Goal: Task Accomplishment & Management: Manage account settings

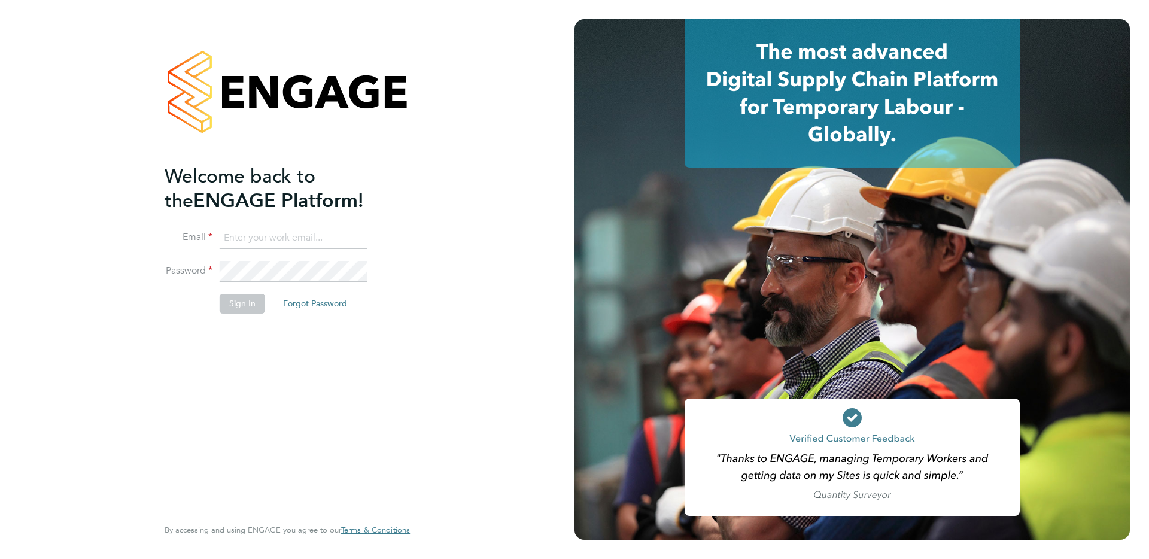
click at [293, 235] on input at bounding box center [294, 238] width 148 height 22
type input "supportuser4@engagetech.com"
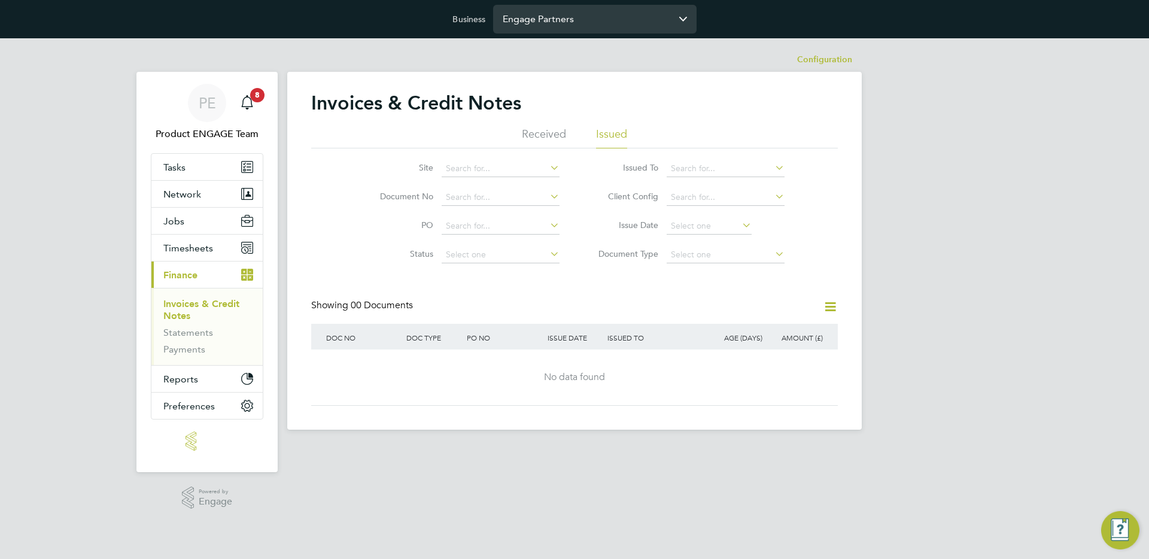
click at [513, 29] on input "Engage Partners" at bounding box center [594, 19] width 203 height 28
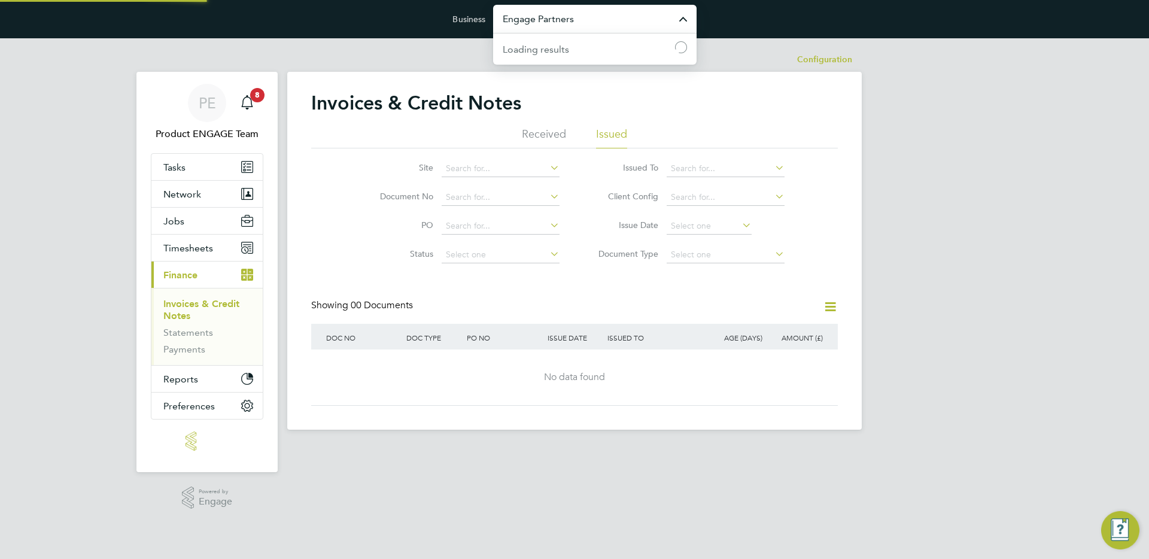
click at [513, 29] on input "Engage Partners" at bounding box center [594, 19] width 203 height 28
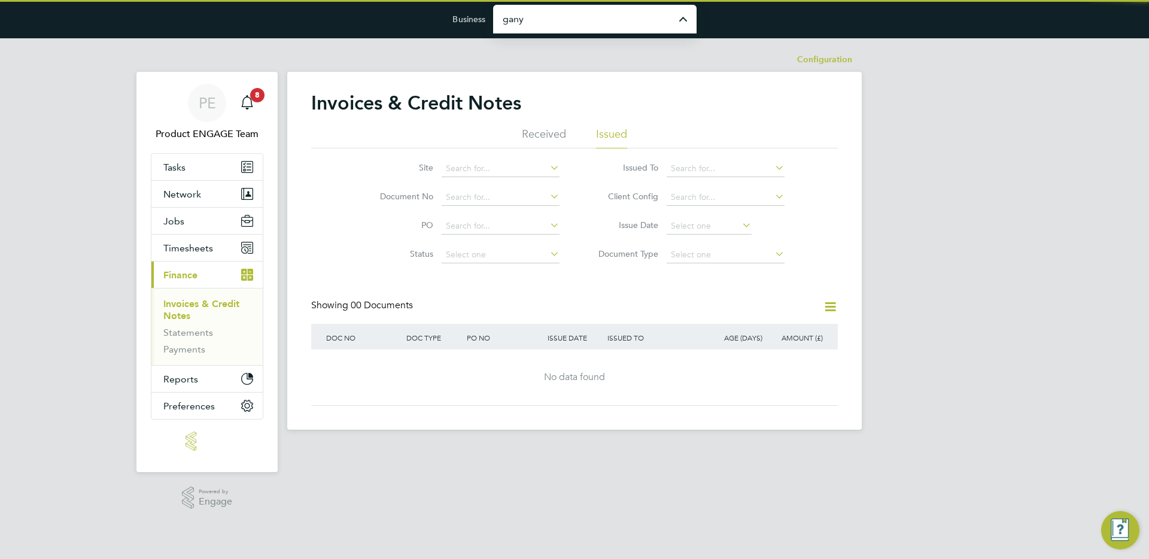
type input "Ganymede Solutions Limited"
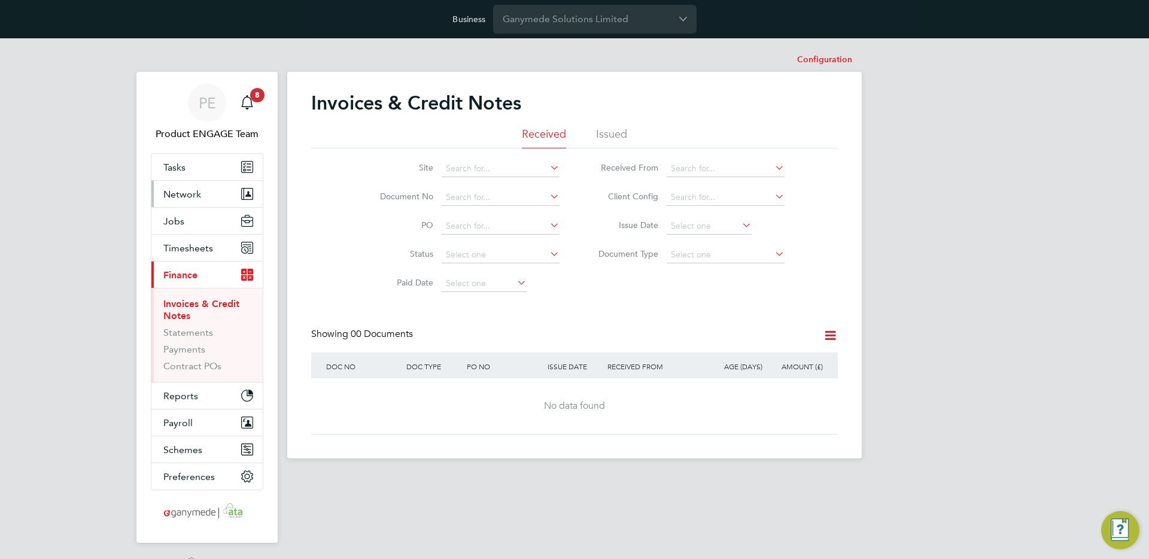
click at [200, 204] on button "Network" at bounding box center [206, 194] width 111 height 26
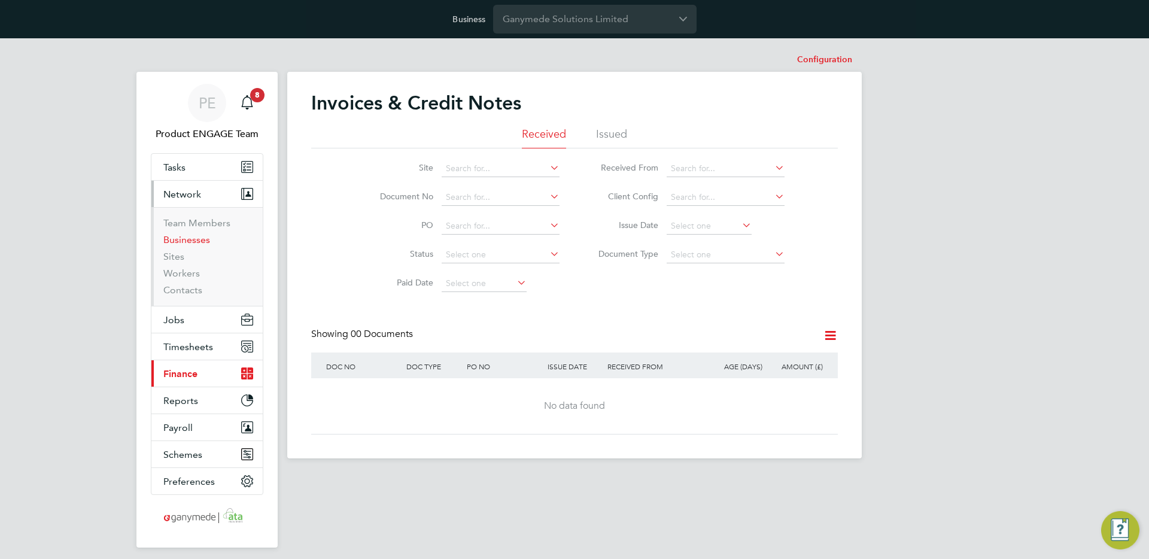
click at [190, 237] on link "Businesses" at bounding box center [186, 239] width 47 height 11
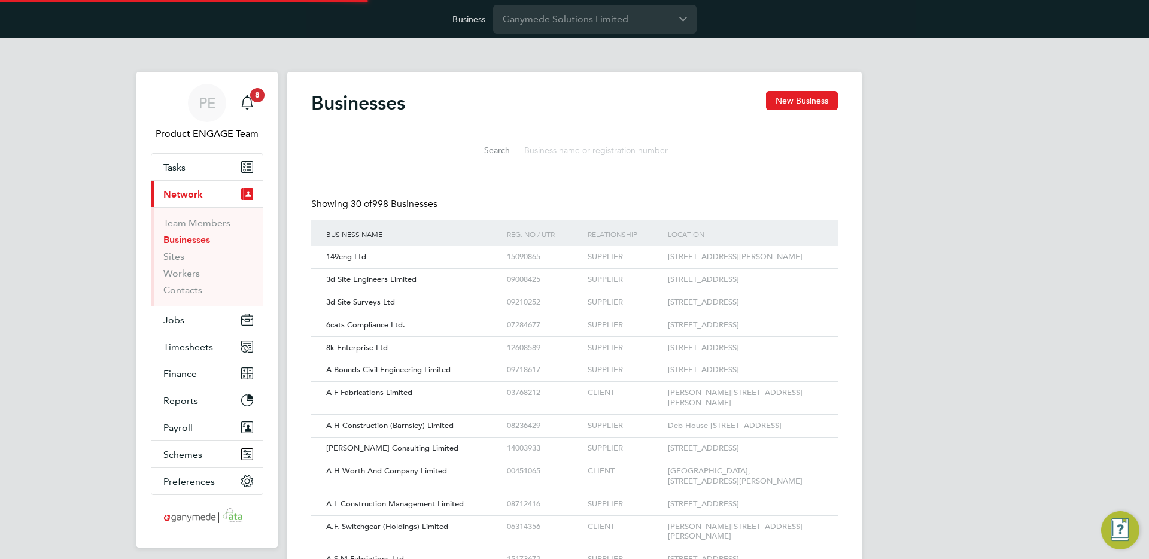
click at [527, 157] on input at bounding box center [605, 150] width 175 height 23
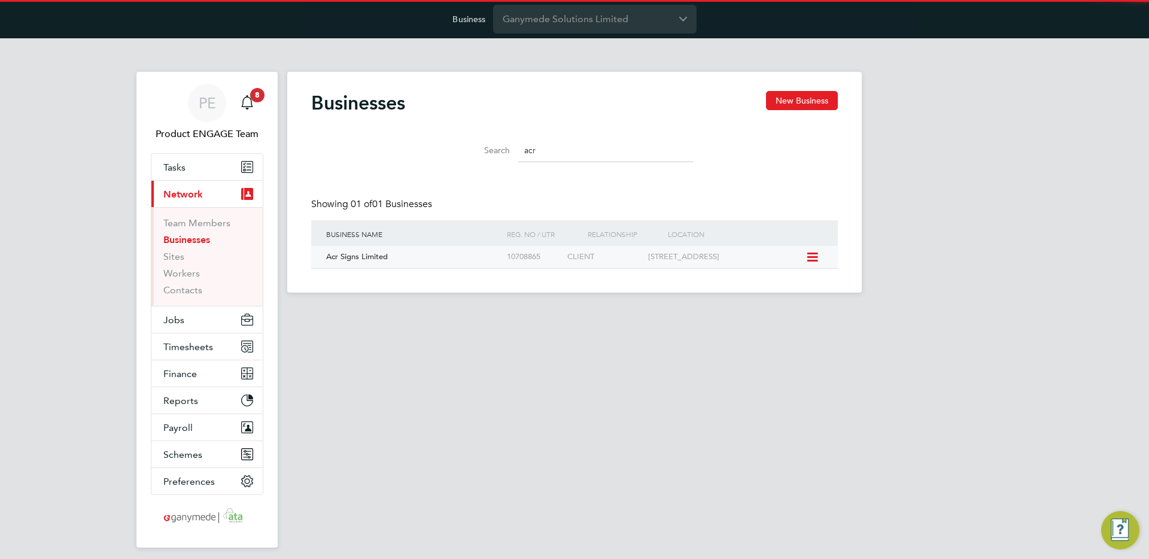
type input "acr"
click at [513, 263] on div "10708865" at bounding box center [534, 257] width 60 height 22
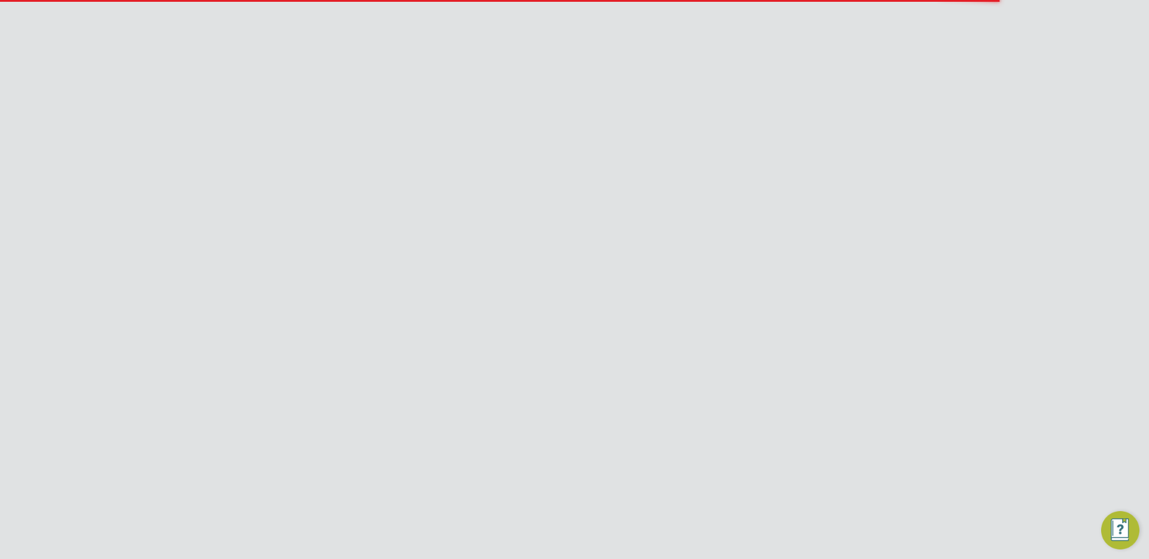
click at [809, 48] on li "Client Configurations" at bounding box center [813, 60] width 80 height 24
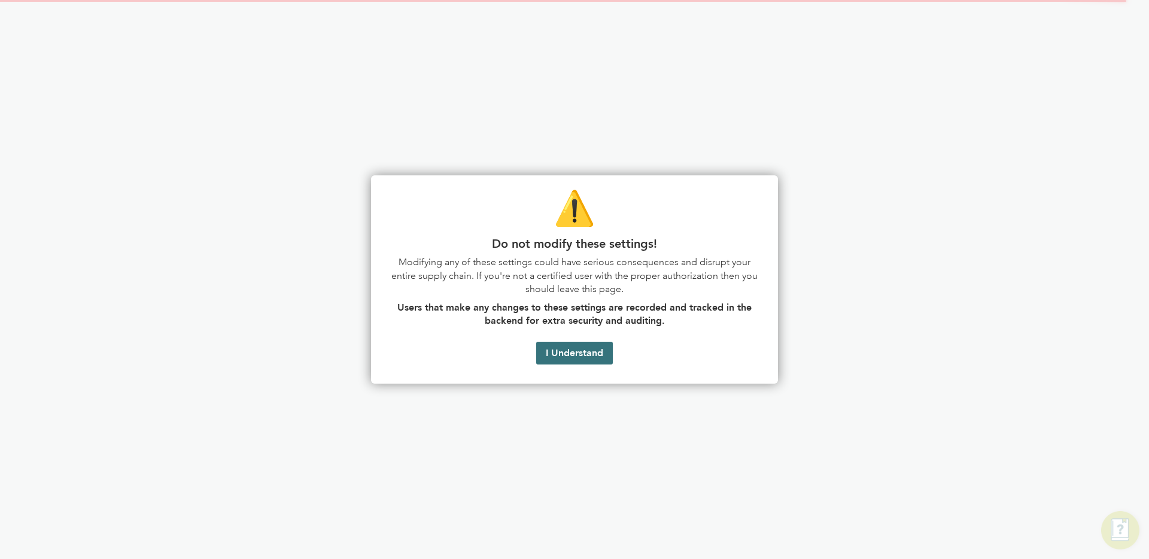
click at [579, 357] on button "I Understand" at bounding box center [574, 353] width 77 height 23
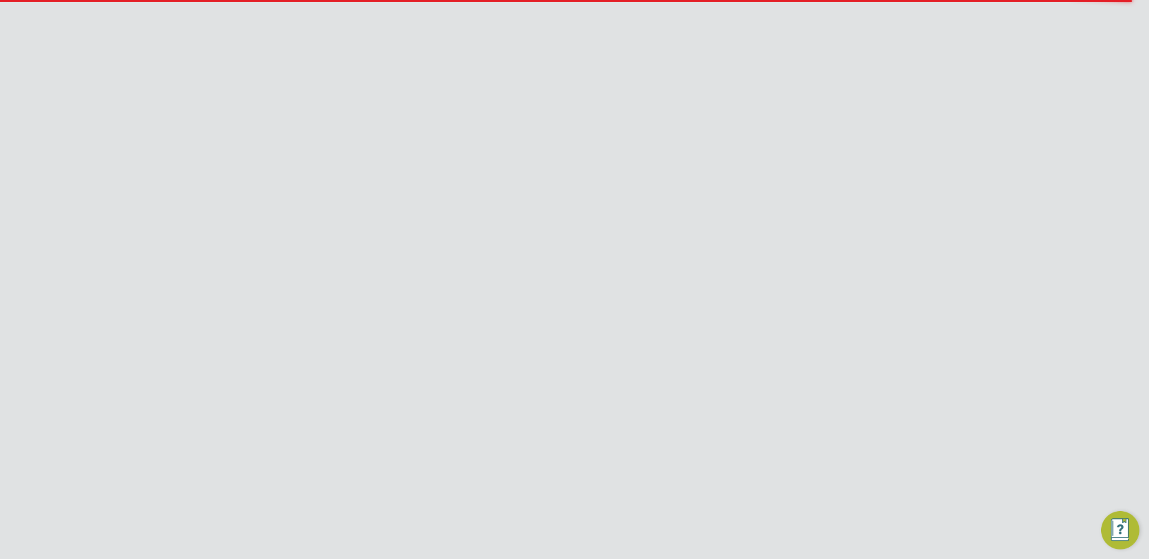
click at [809, 191] on icon at bounding box center [816, 187] width 15 height 10
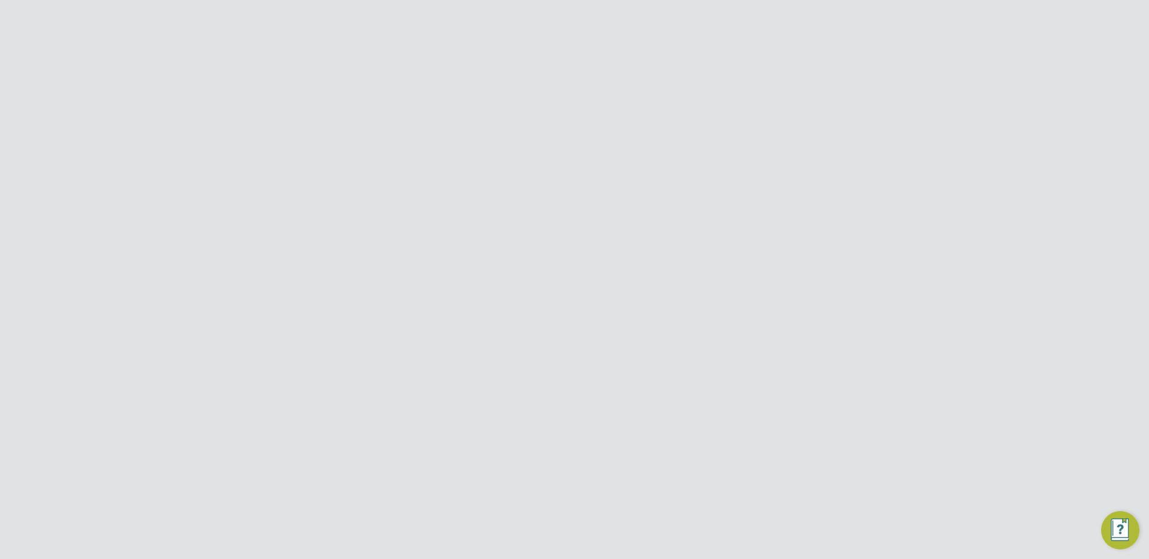
click at [763, 208] on li "Edit Client Configuration" at bounding box center [761, 212] width 119 height 17
type input "ACR Signs Limited"
type input "Ganymede Solutions Limited"
type input "Letters & Digits"
type input "Automatically"
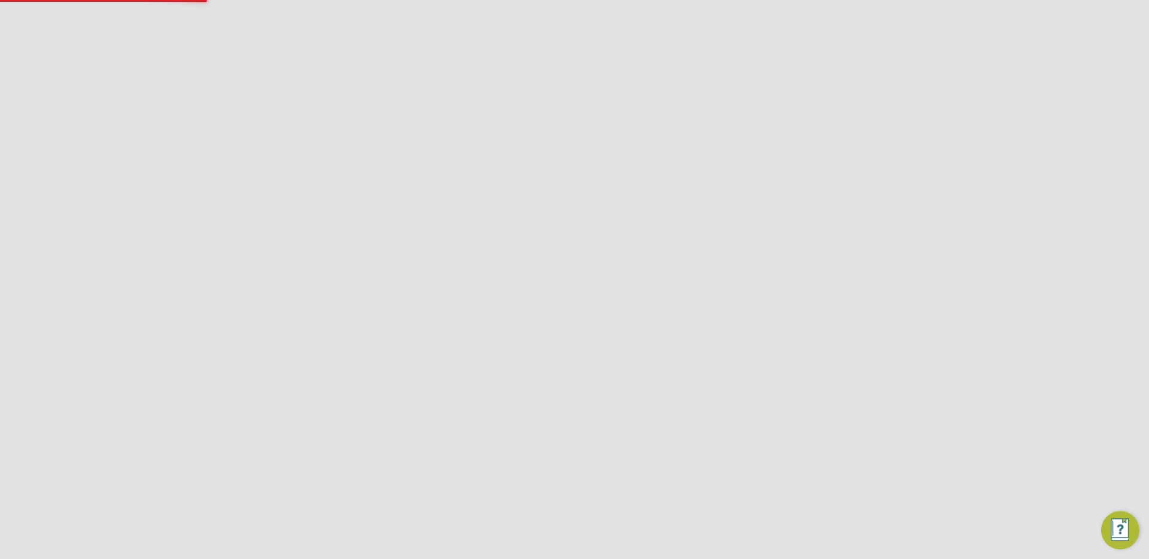
type input "No Limits"
click at [827, 98] on div at bounding box center [824, 97] width 22 height 22
click at [209, 220] on link "Team Members" at bounding box center [196, 222] width 67 height 11
click at [808, 414] on icon at bounding box center [812, 421] width 12 height 14
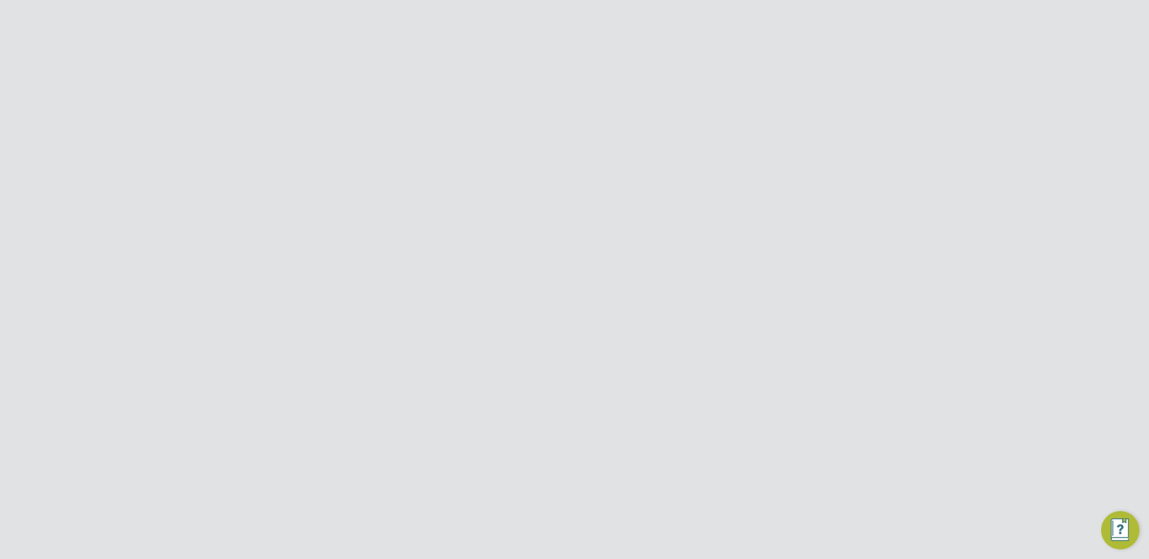
click at [958, 219] on div "PE Product ENGAGE Team Notifications 8 Applications: Tasks Current page: Networ…" at bounding box center [574, 261] width 1149 height 2080
click at [812, 548] on icon at bounding box center [812, 555] width 12 height 14
click at [722, 477] on li "Impersonate" at bounding box center [745, 481] width 144 height 17
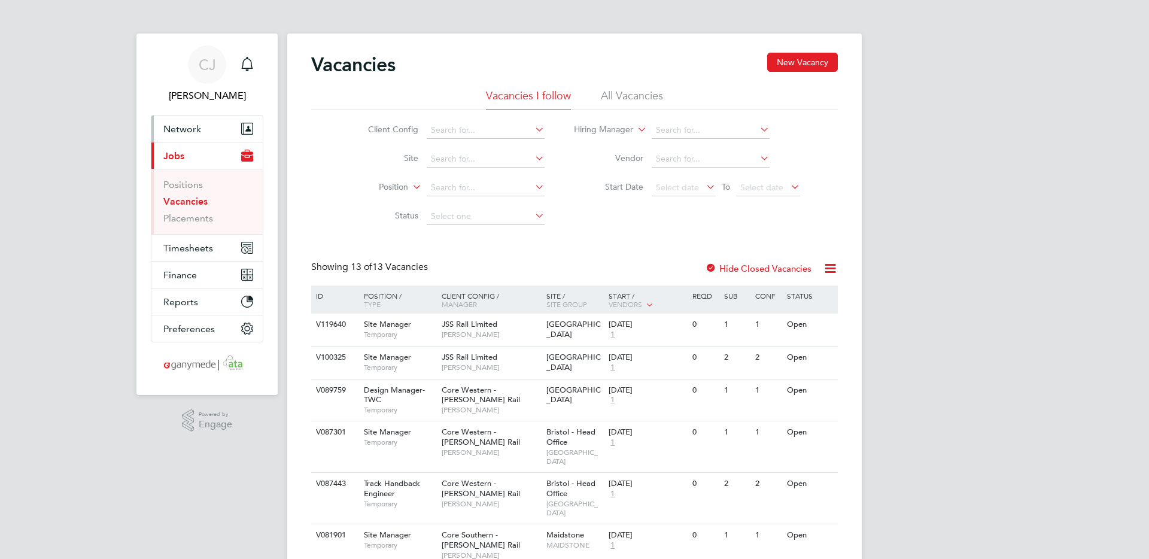
click at [189, 133] on span "Network" at bounding box center [182, 128] width 38 height 11
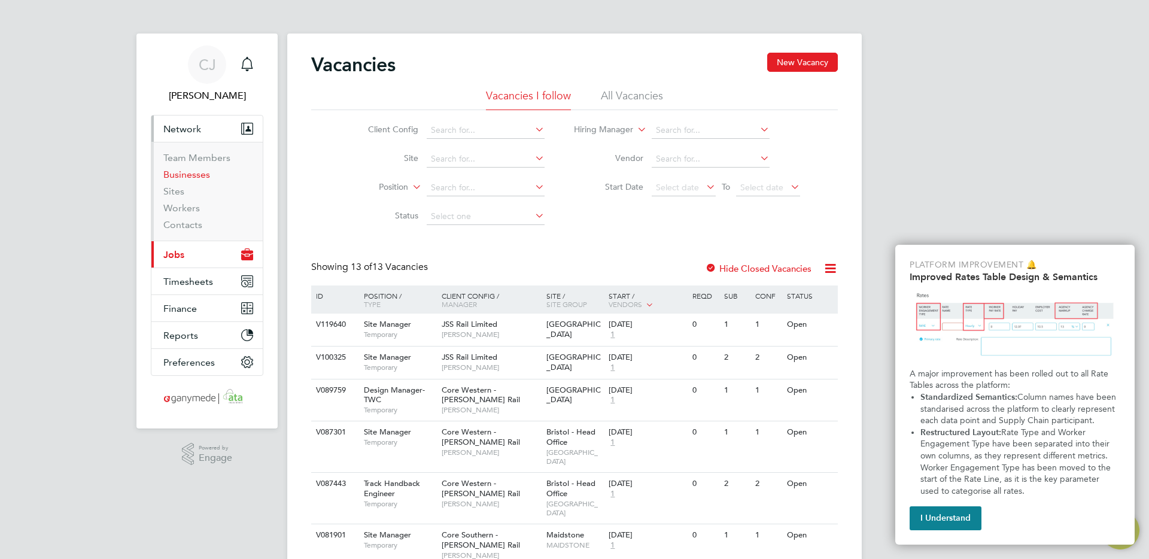
click at [192, 175] on link "Businesses" at bounding box center [186, 174] width 47 height 11
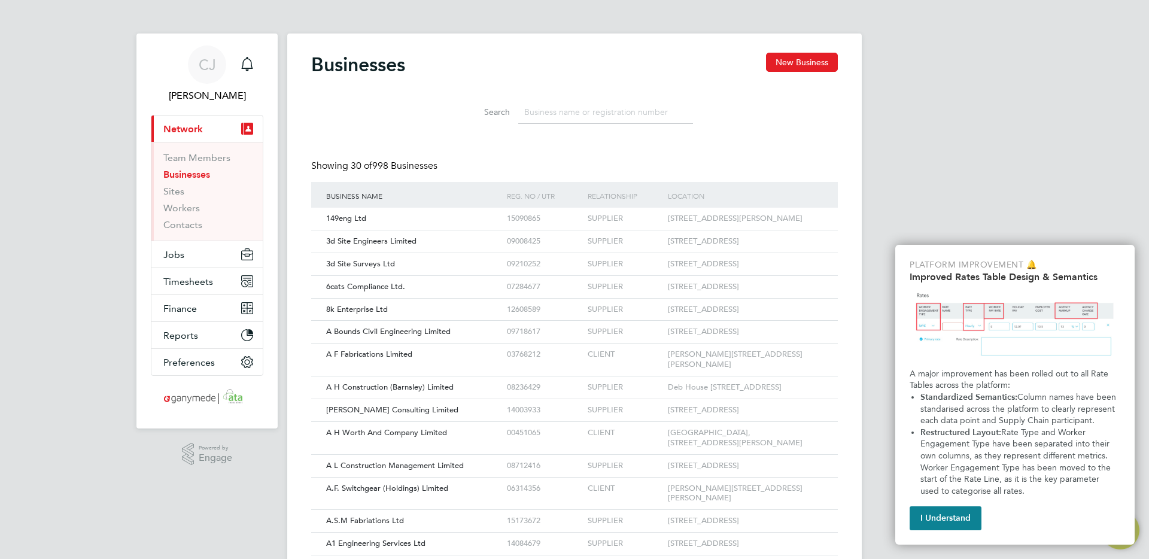
click at [540, 111] on input at bounding box center [605, 112] width 175 height 23
click at [554, 119] on input at bounding box center [605, 112] width 175 height 23
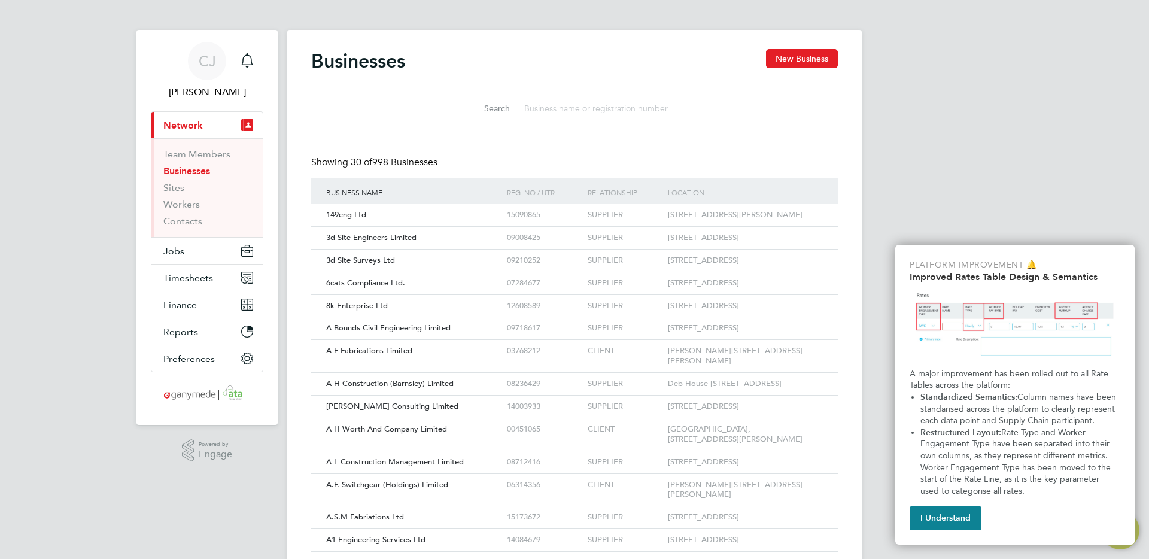
scroll to position [2, 0]
click at [537, 112] on input at bounding box center [605, 109] width 175 height 23
click at [586, 107] on input at bounding box center [605, 109] width 175 height 23
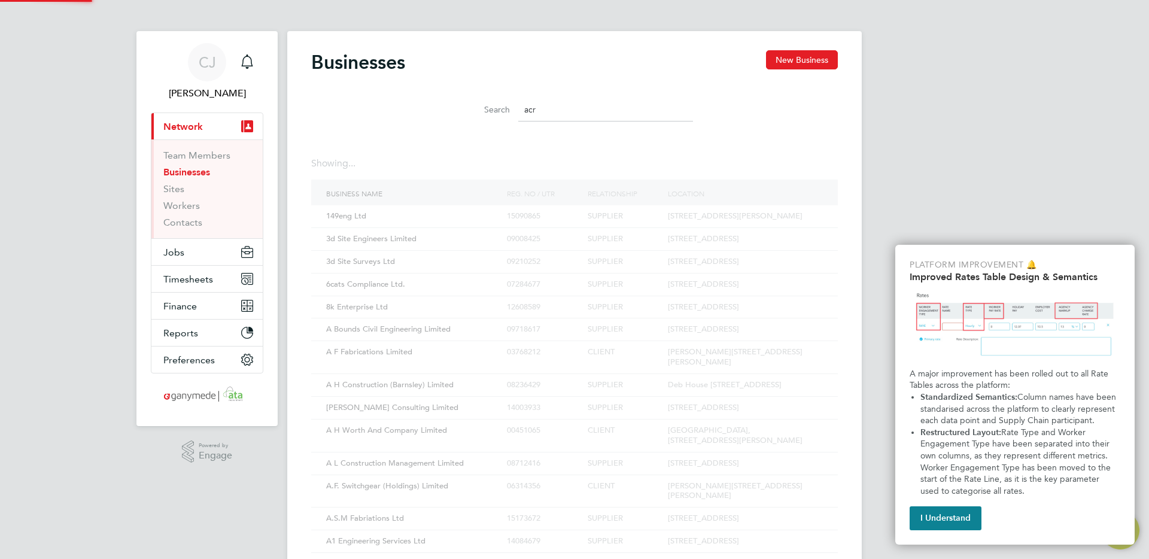
scroll to position [0, 0]
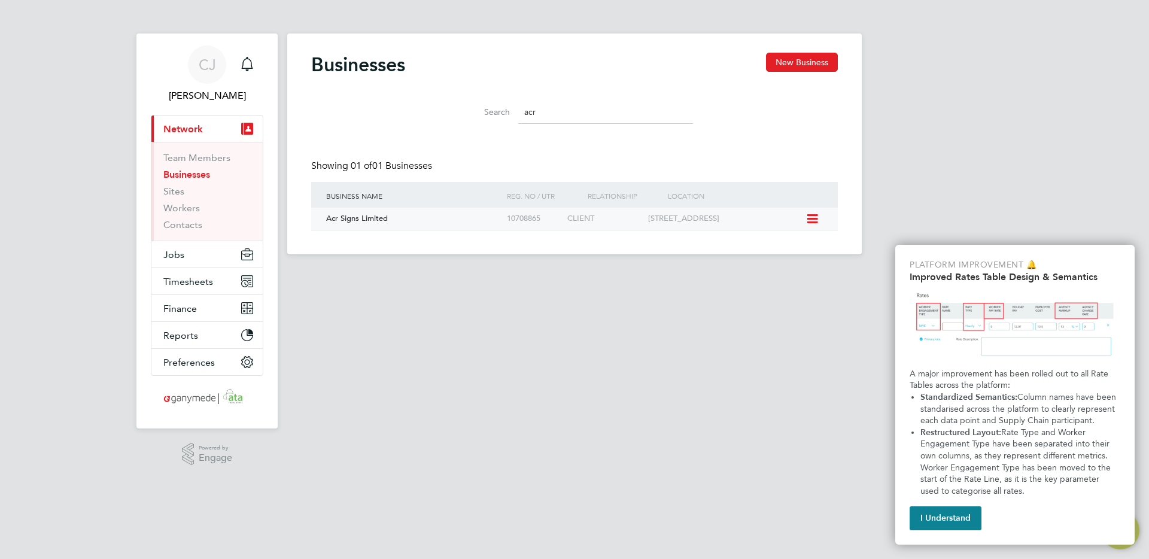
type input "acr"
click at [534, 227] on div "10708865" at bounding box center [534, 219] width 60 height 22
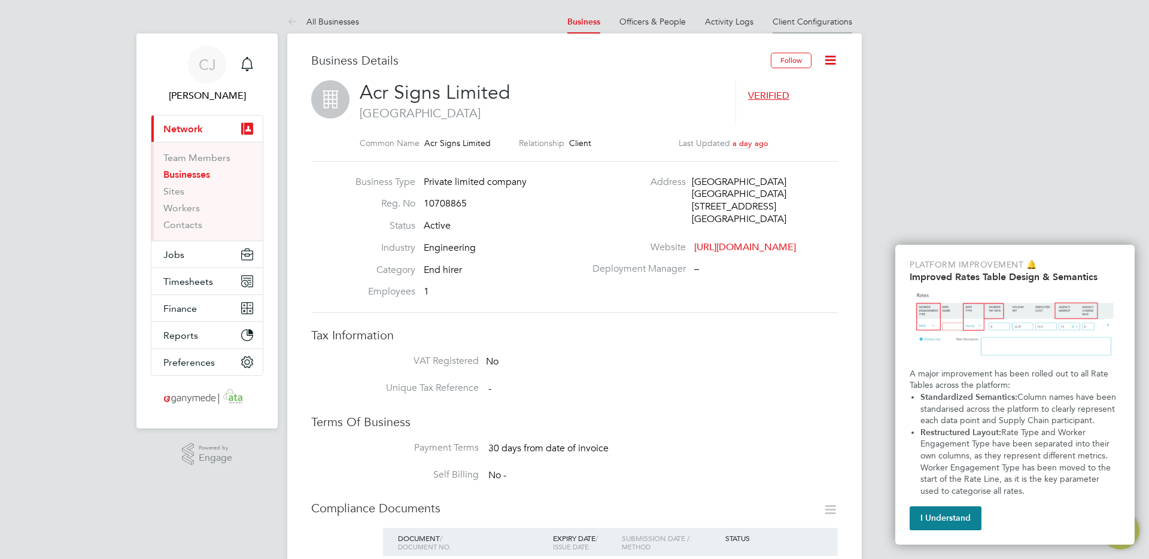
click at [793, 22] on link "Client Configurations" at bounding box center [813, 21] width 80 height 11
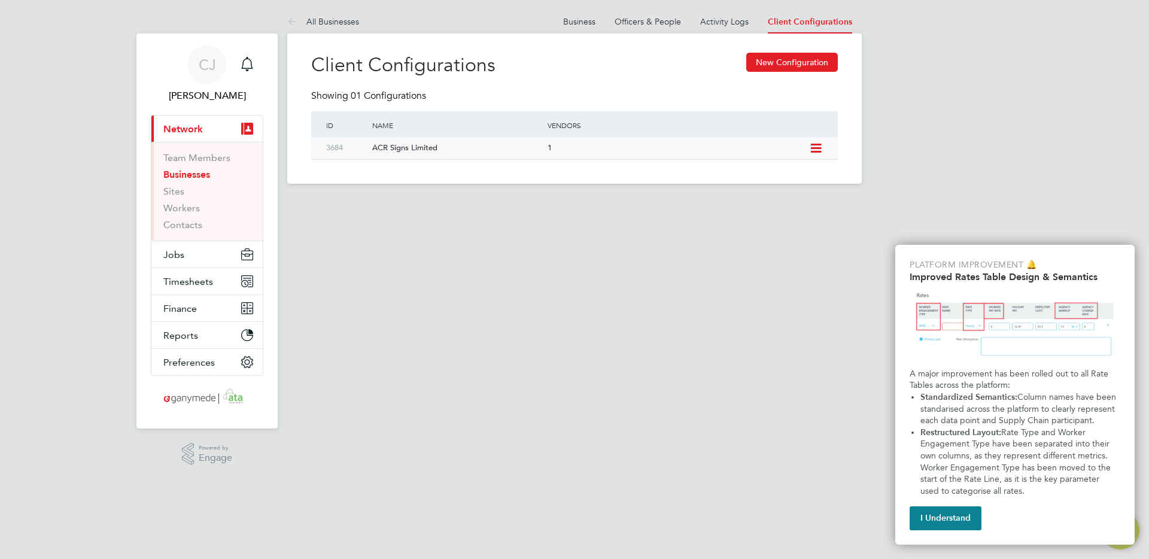
click at [663, 145] on div "1" at bounding box center [676, 148] width 262 height 22
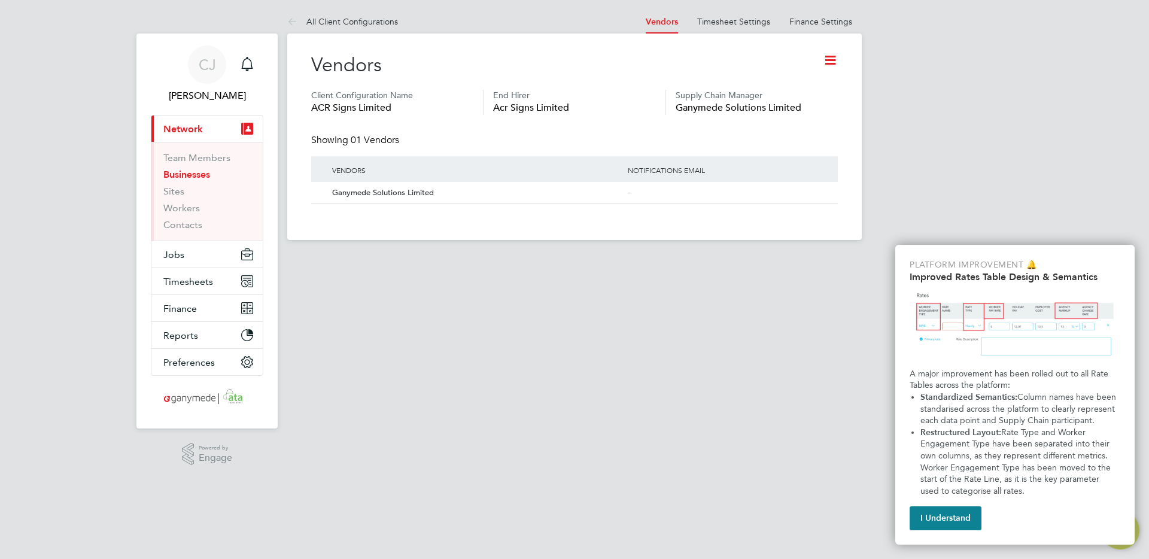
click at [830, 59] on icon at bounding box center [830, 60] width 15 height 15
click at [800, 89] on li "Edit Client Configuration" at bounding box center [781, 88] width 110 height 17
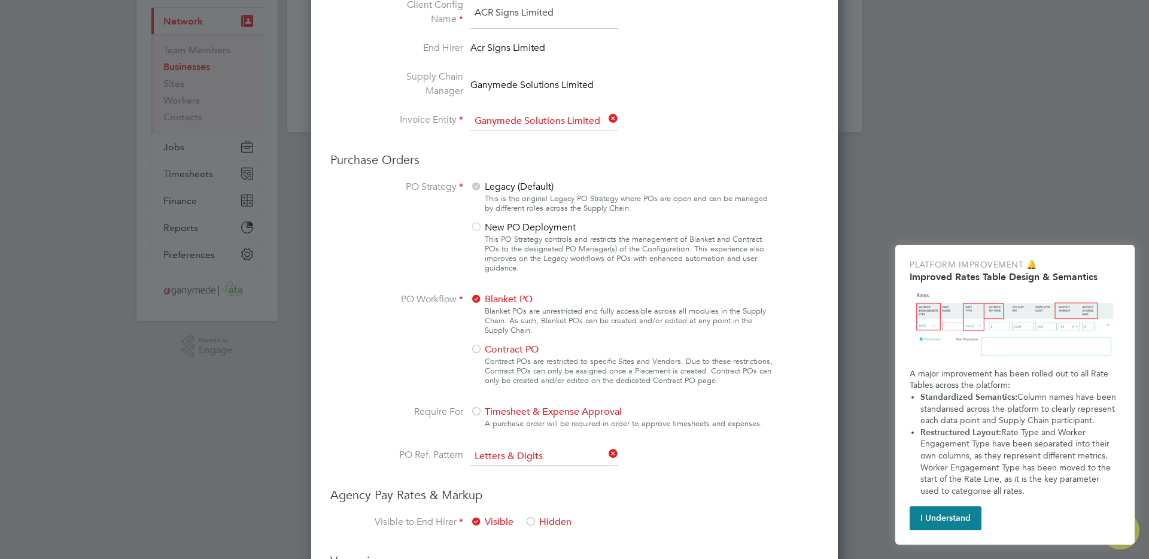
scroll to position [107, 0]
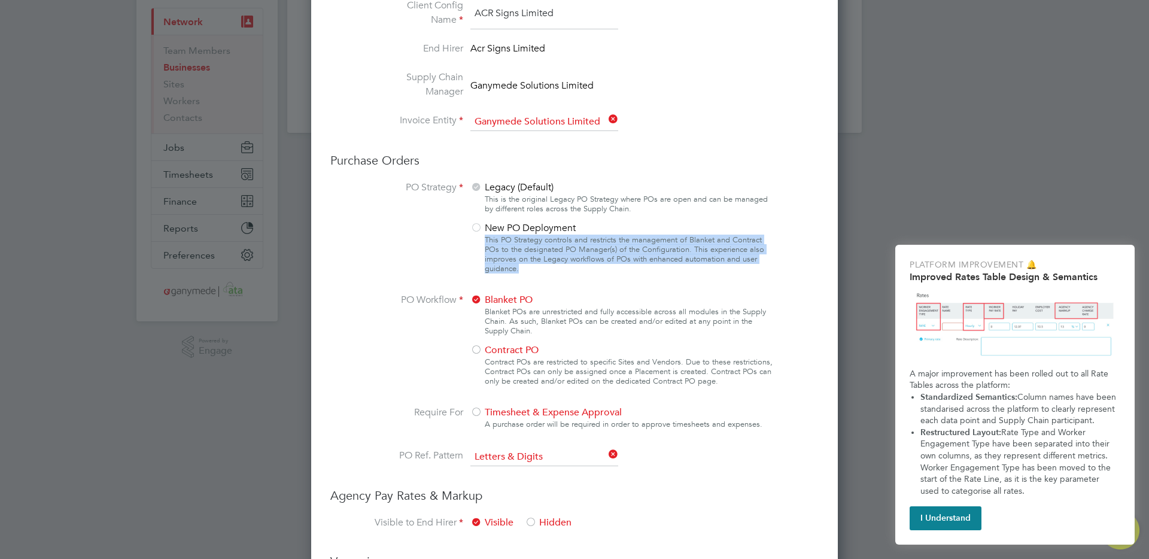
drag, startPoint x: 487, startPoint y: 241, endPoint x: 589, endPoint y: 272, distance: 107.2
click at [589, 272] on div "This PO Strategy controls and restricts the management of Blanket and Contract …" at bounding box center [630, 254] width 291 height 38
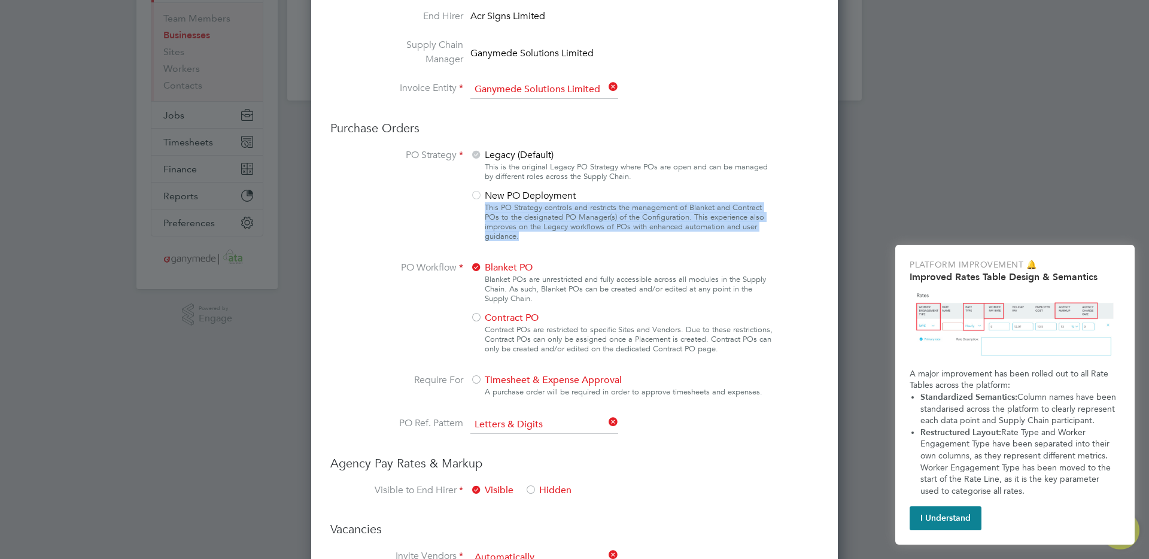
scroll to position [0, 0]
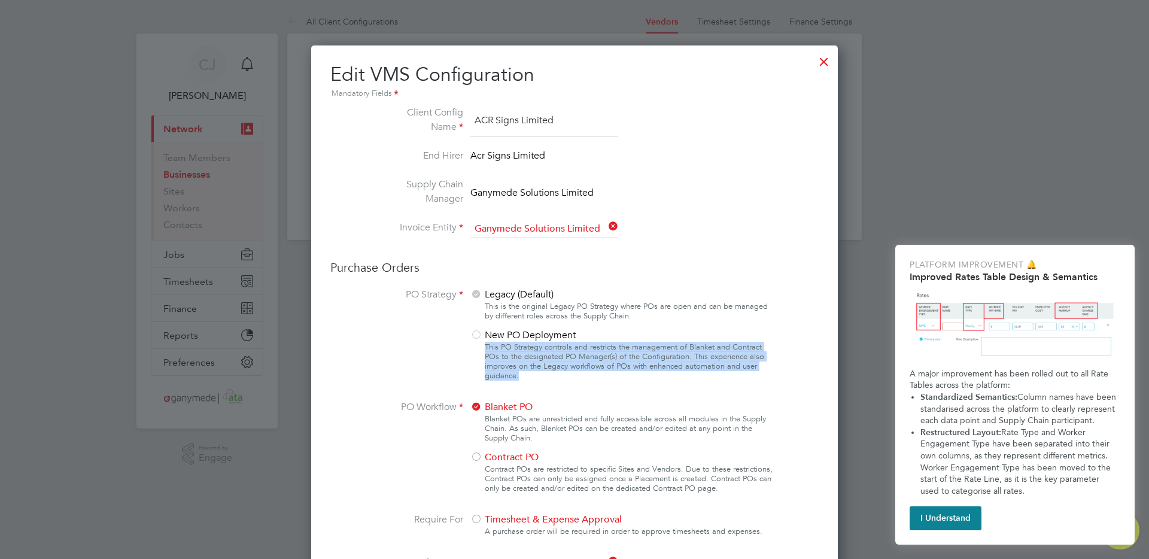
click at [824, 59] on div at bounding box center [824, 59] width 22 height 22
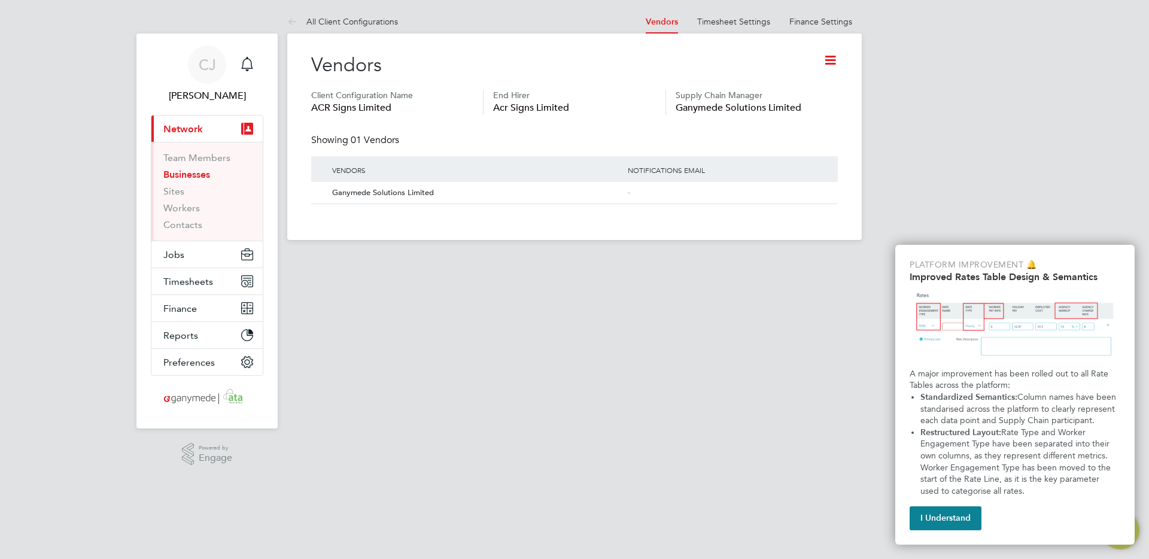
click at [201, 177] on link "Businesses" at bounding box center [186, 174] width 47 height 11
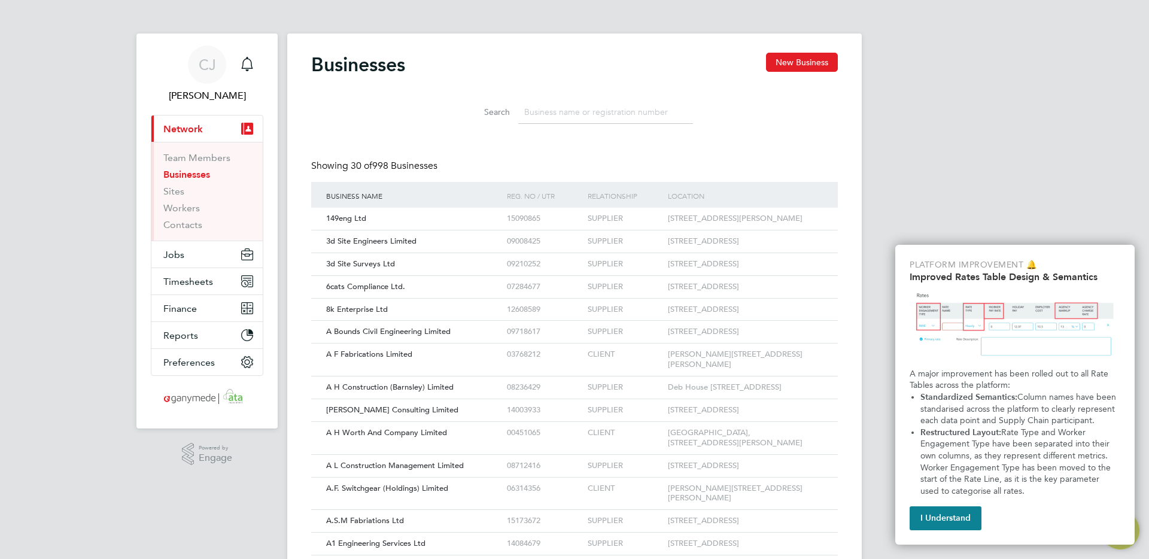
click at [545, 112] on input at bounding box center [605, 112] width 175 height 23
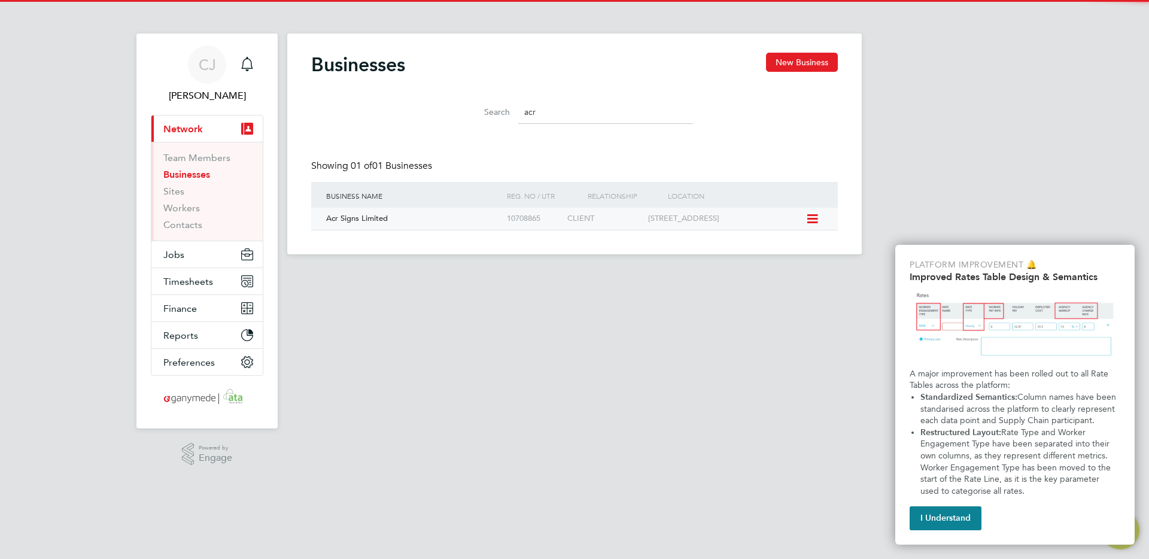
type input "acr"
click at [440, 224] on div "Acr Signs Limited" at bounding box center [413, 219] width 181 height 22
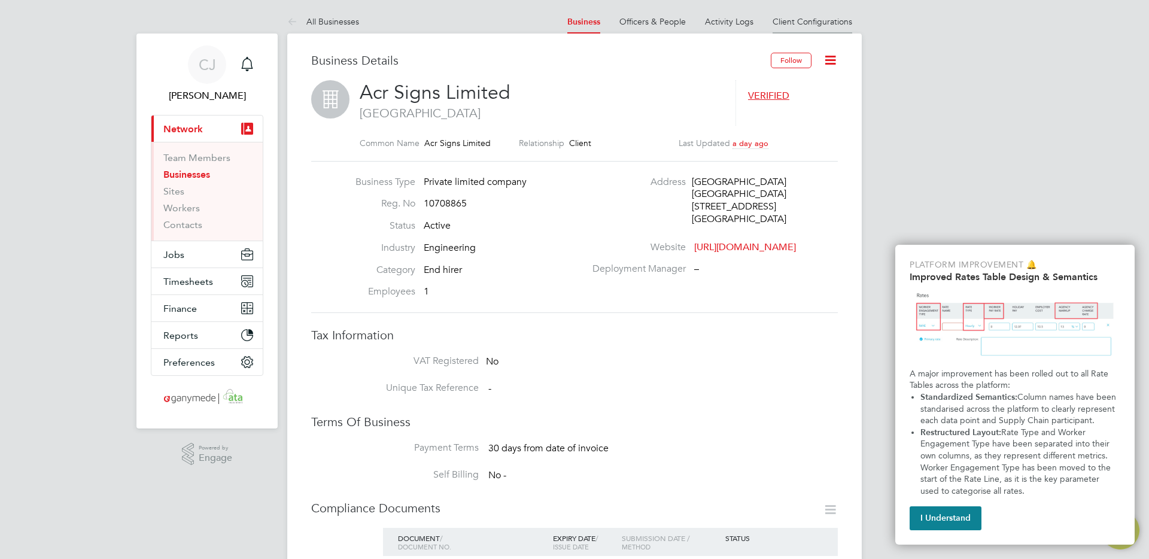
click at [801, 25] on link "Client Configurations" at bounding box center [813, 21] width 80 height 11
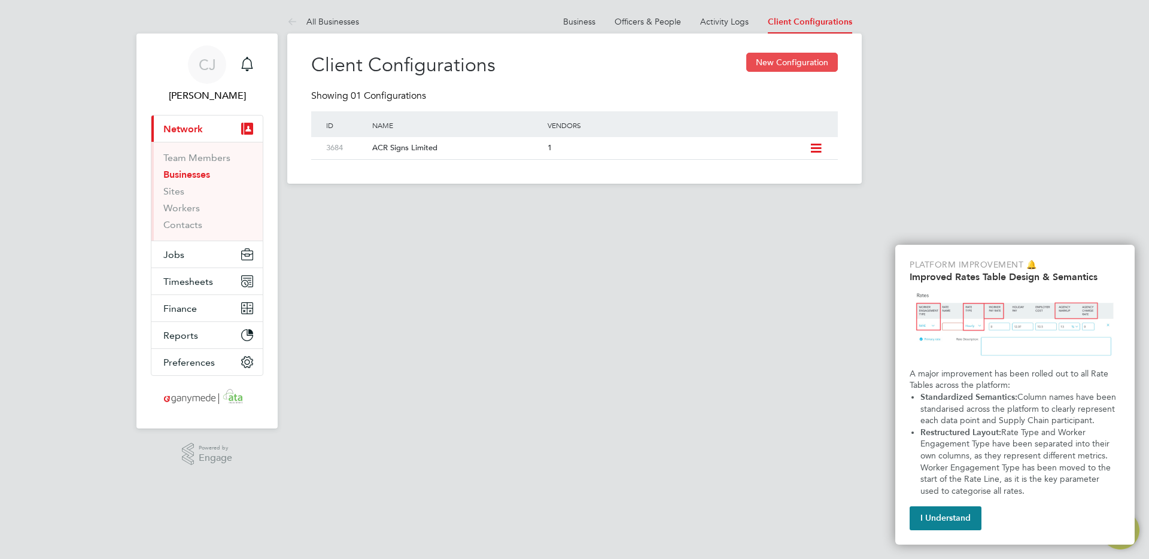
click at [813, 64] on button "New Configuration" at bounding box center [792, 62] width 92 height 19
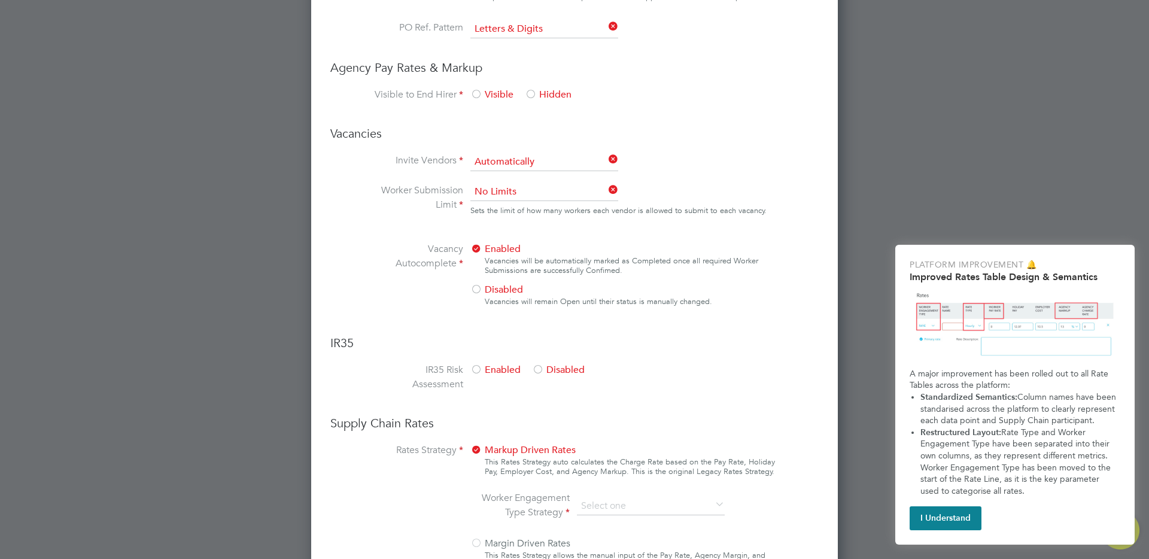
scroll to position [619, 0]
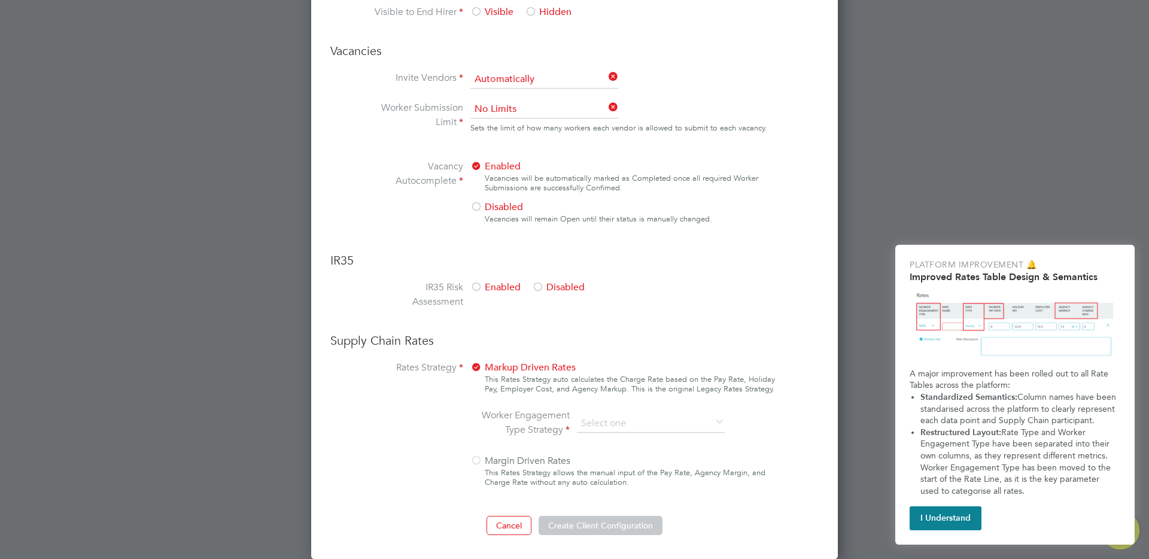
type input "tes"
drag, startPoint x: 630, startPoint y: 390, endPoint x: 770, endPoint y: 393, distance: 140.1
click at [770, 393] on div "This Rates Strategy auto calculates the Charge Rate based on the Pay Rate, Holi…" at bounding box center [630, 384] width 291 height 19
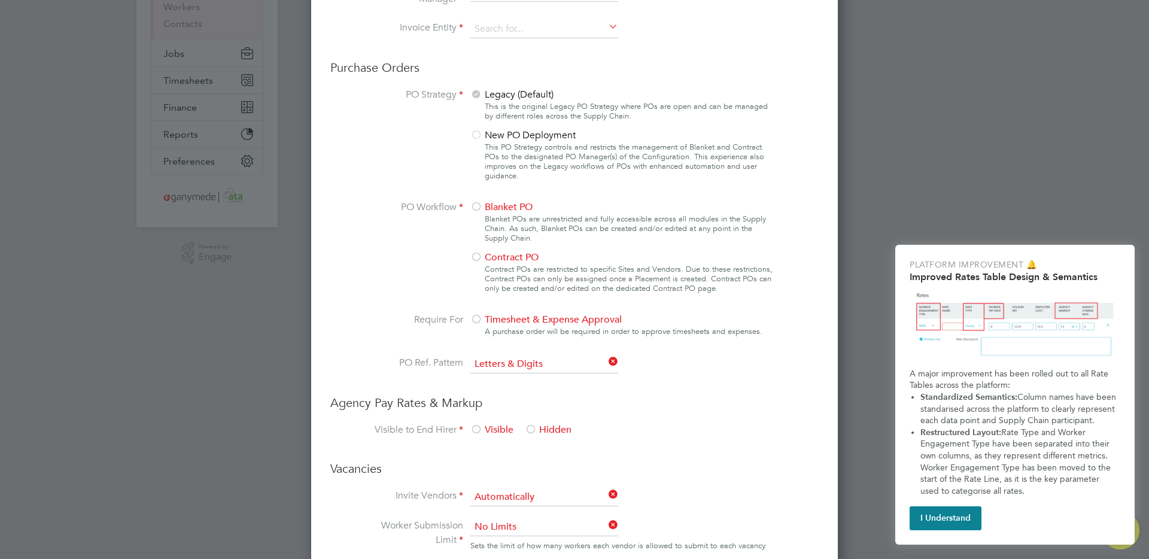
scroll to position [0, 0]
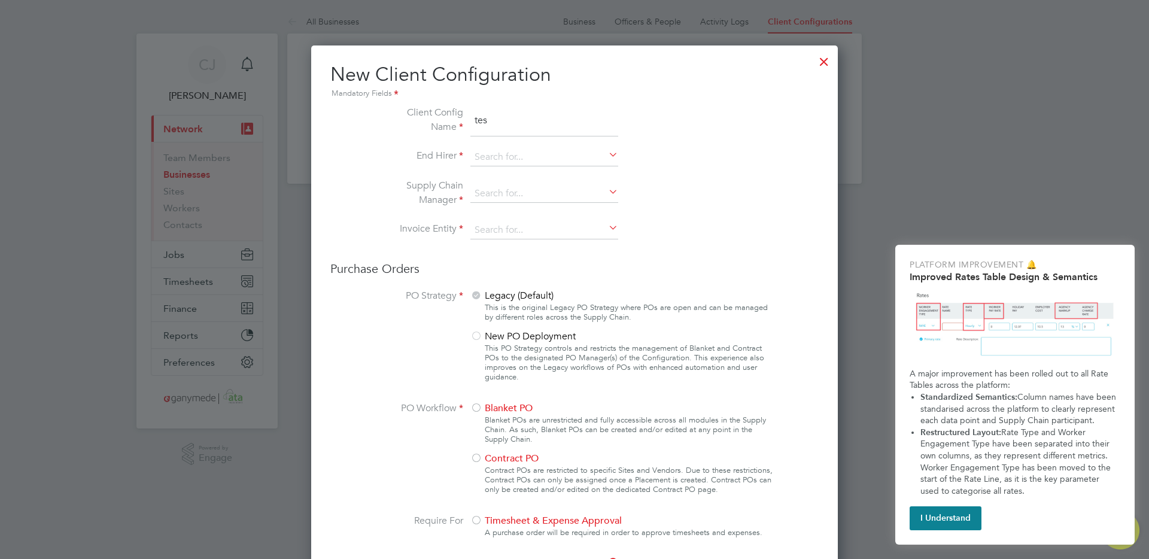
click at [826, 61] on div at bounding box center [824, 59] width 22 height 22
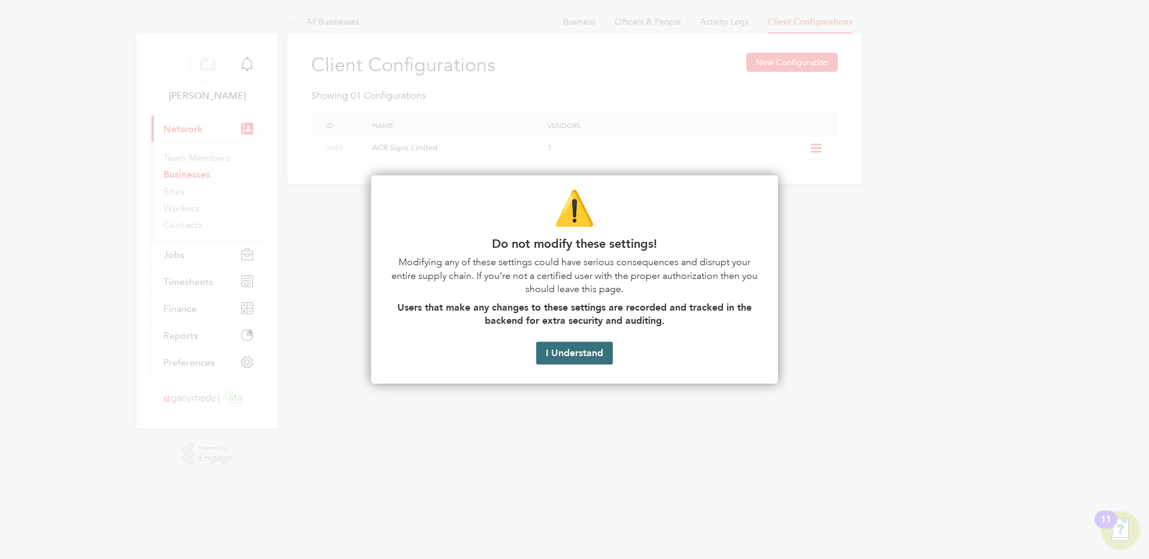
click at [600, 349] on button "I Understand" at bounding box center [574, 353] width 77 height 23
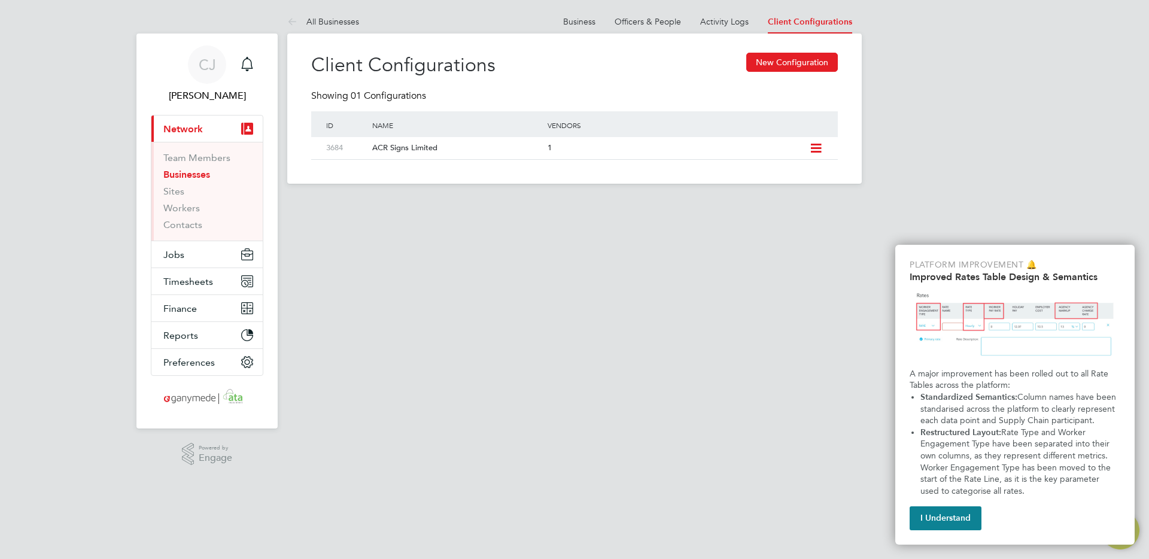
click at [927, 97] on div "CJ Chris James Notifications Applications: Current page: Network Team Members B…" at bounding box center [574, 101] width 1149 height 203
click at [815, 144] on icon at bounding box center [816, 149] width 15 height 10
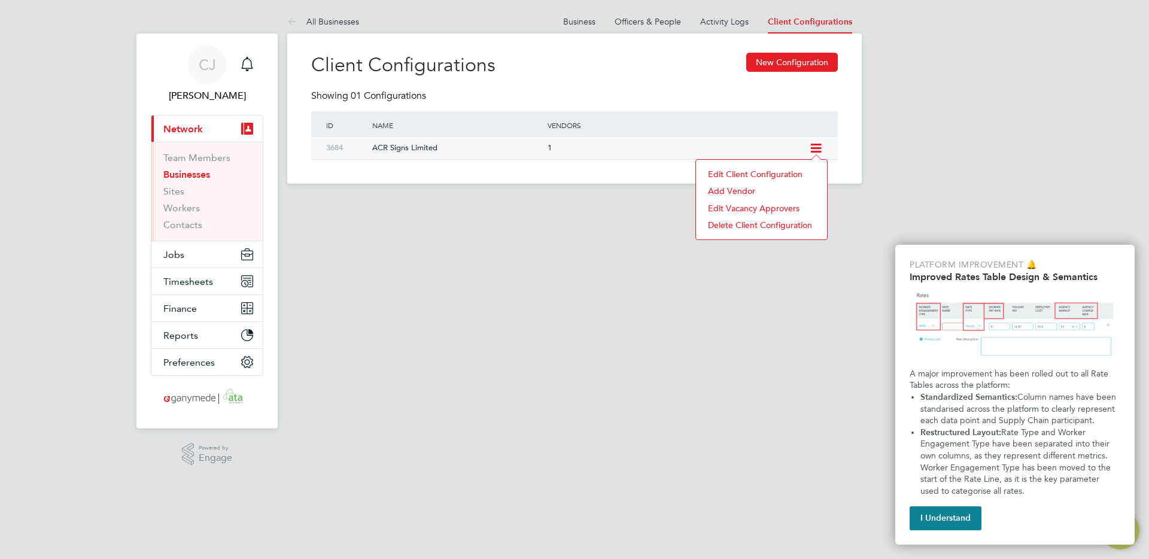
click at [784, 172] on li "Edit Client Configuration" at bounding box center [761, 174] width 119 height 17
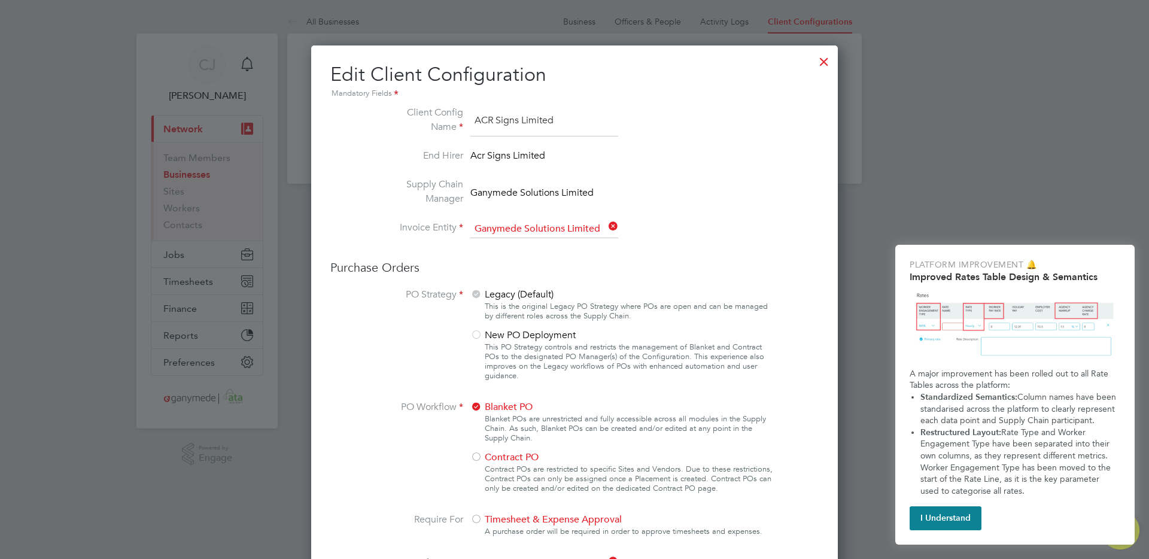
click at [824, 57] on div at bounding box center [824, 59] width 22 height 22
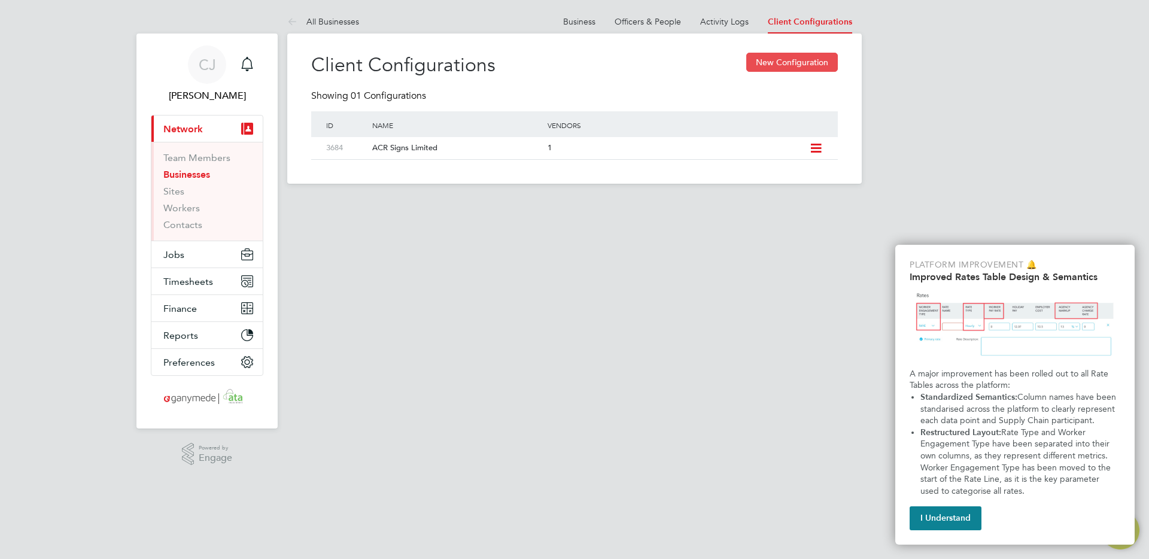
click at [780, 57] on button "New Configuration" at bounding box center [792, 62] width 92 height 19
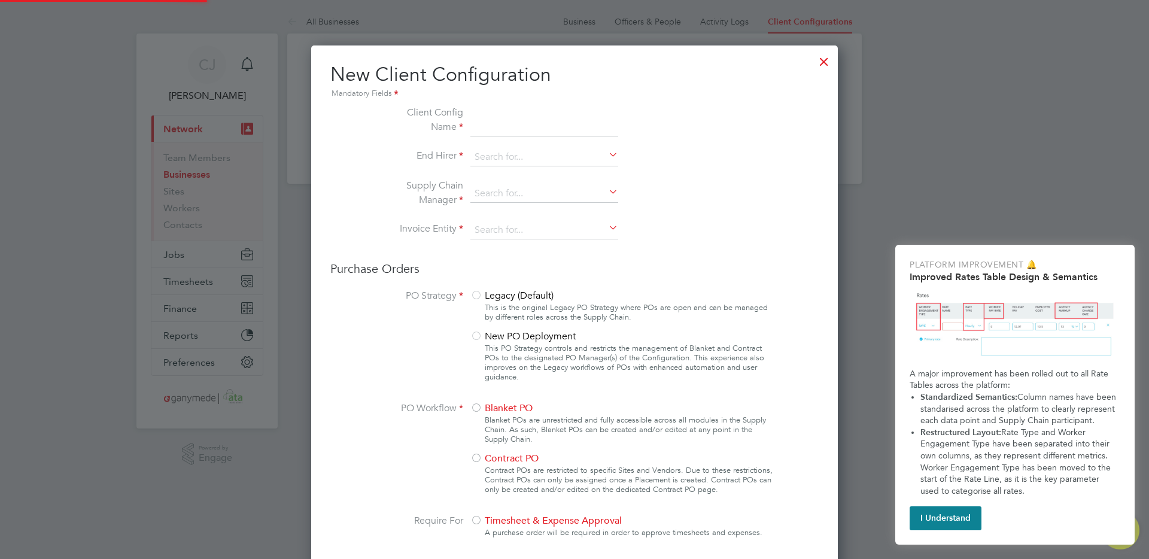
type input "Letters & Digits"
type input "Automatically"
type input "No Limits"
click at [824, 58] on div at bounding box center [824, 59] width 22 height 22
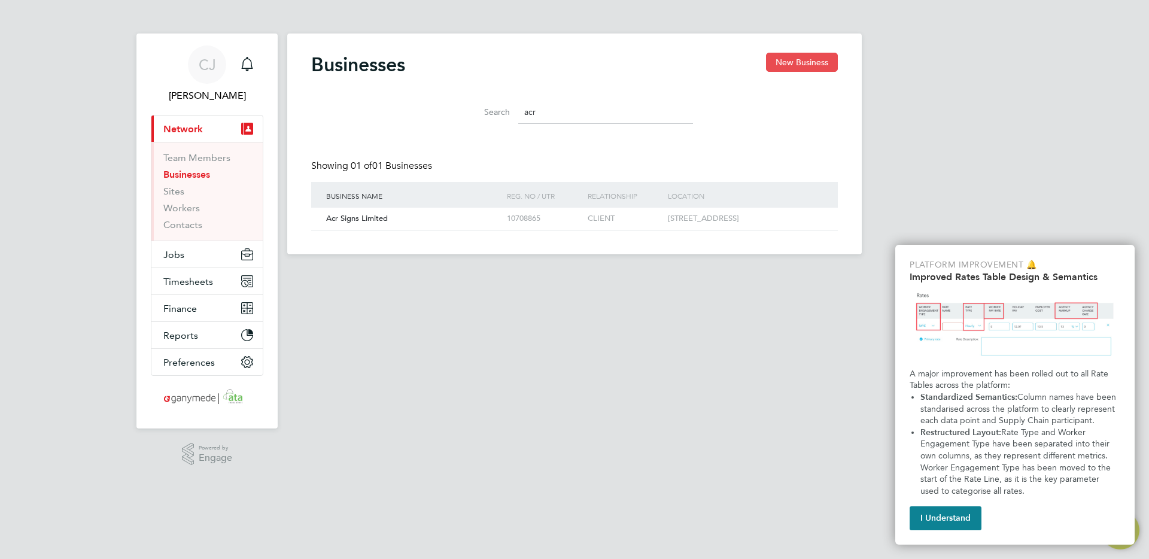
scroll to position [23, 182]
drag, startPoint x: 807, startPoint y: 63, endPoint x: 506, endPoint y: 86, distance: 302.0
click at [506, 86] on div "Businesses New Business" at bounding box center [574, 71] width 527 height 36
click at [494, 220] on div "Acr Signs Limited" at bounding box center [413, 219] width 181 height 22
click at [597, 228] on div "CLIENT" at bounding box center [604, 219] width 80 height 22
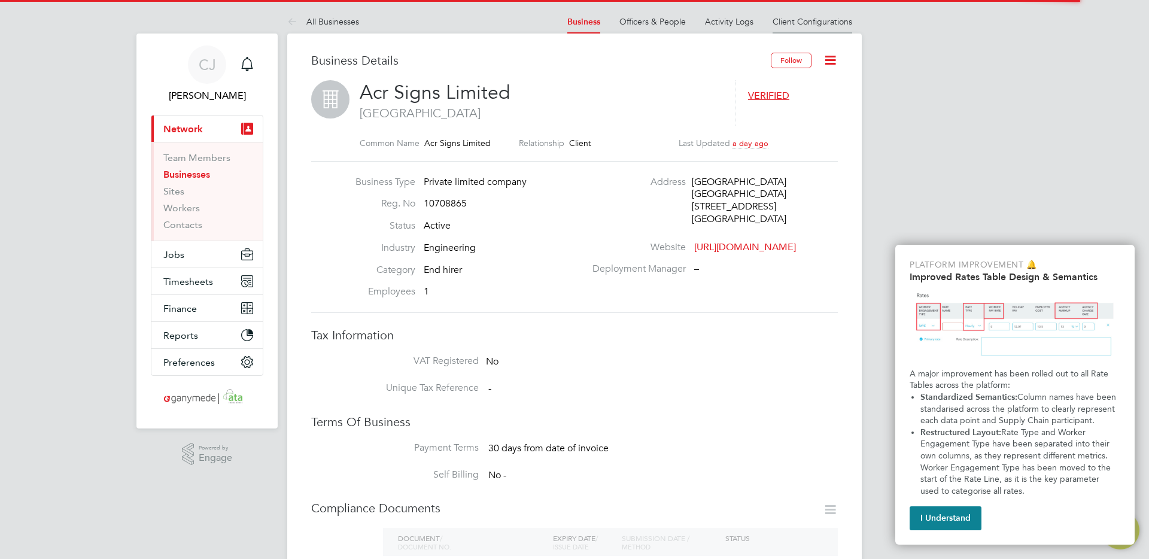
click at [804, 19] on link "Client Configurations" at bounding box center [813, 21] width 80 height 11
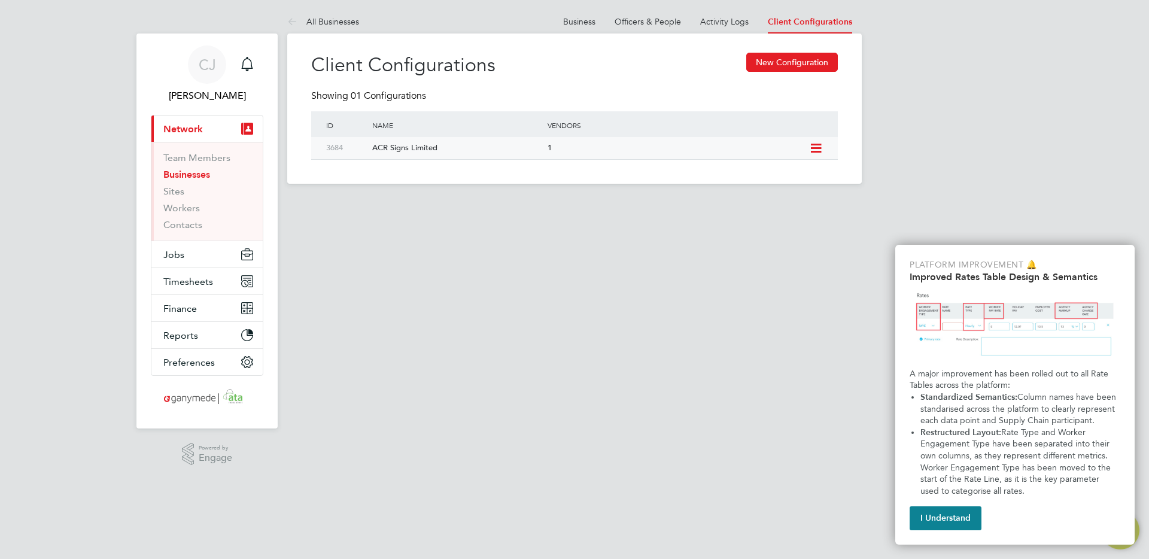
click at [601, 141] on div "1" at bounding box center [676, 148] width 262 height 22
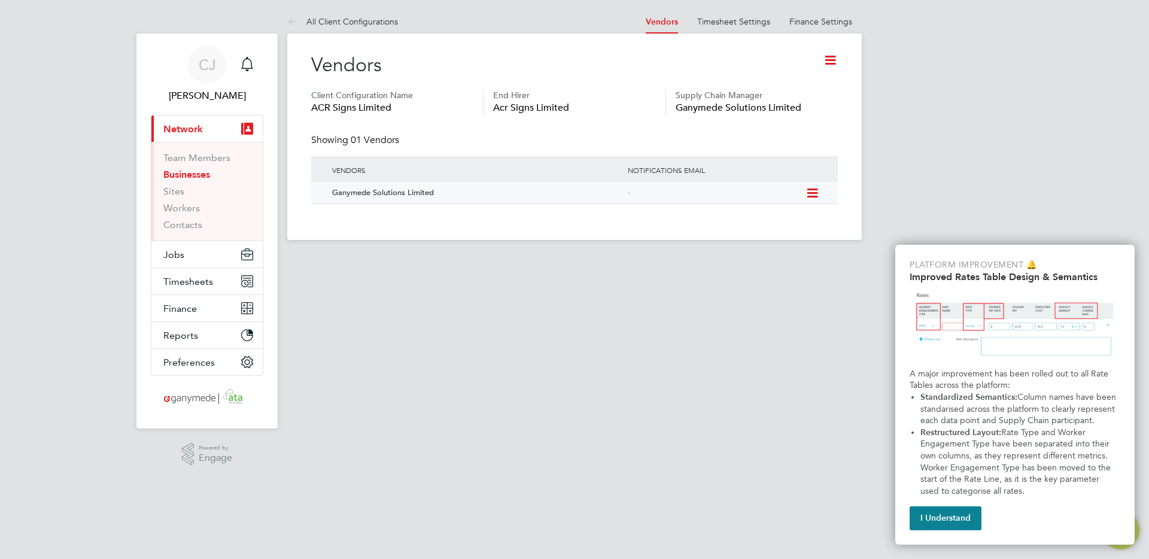
click at [583, 189] on div "Ganymede Solutions Limited" at bounding box center [474, 193] width 302 height 22
click at [830, 60] on icon at bounding box center [830, 60] width 15 height 15
click at [580, 67] on div "Vendors" at bounding box center [574, 71] width 527 height 37
click at [319, 16] on link "All Client Configurations" at bounding box center [342, 21] width 111 height 11
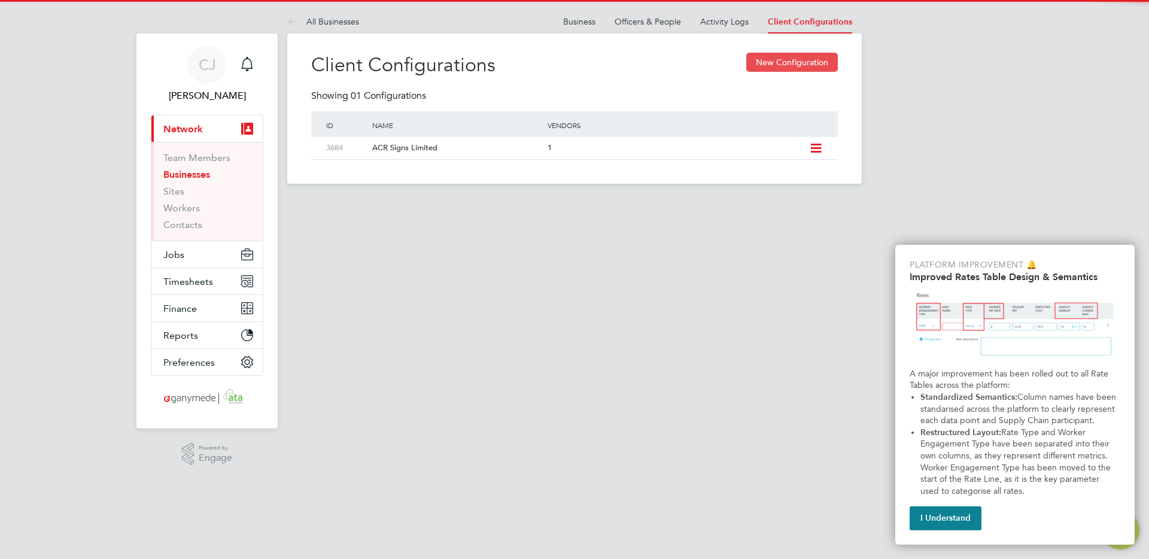
click at [809, 63] on button "New Configuration" at bounding box center [792, 62] width 92 height 19
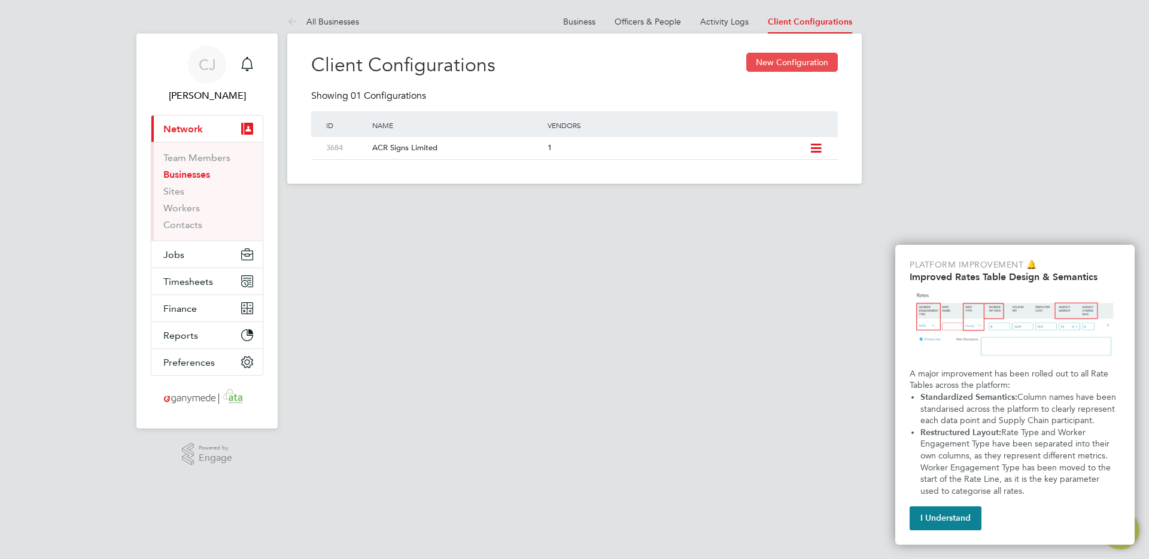
type input "Letters & Digits"
type input "Automatically"
type input "No Limits"
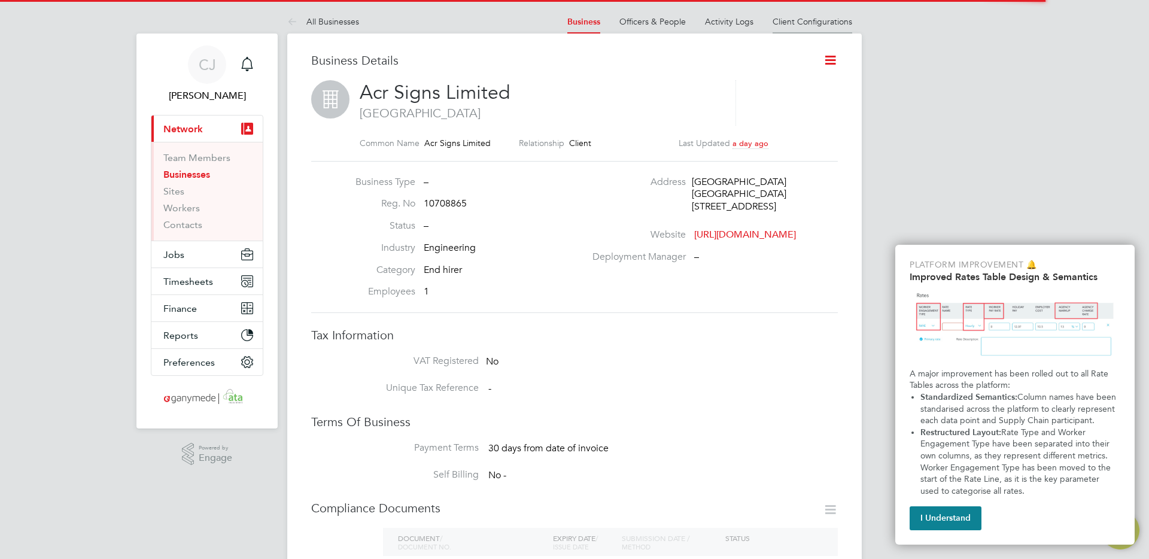
click at [819, 26] on li "Client Configurations" at bounding box center [813, 22] width 80 height 24
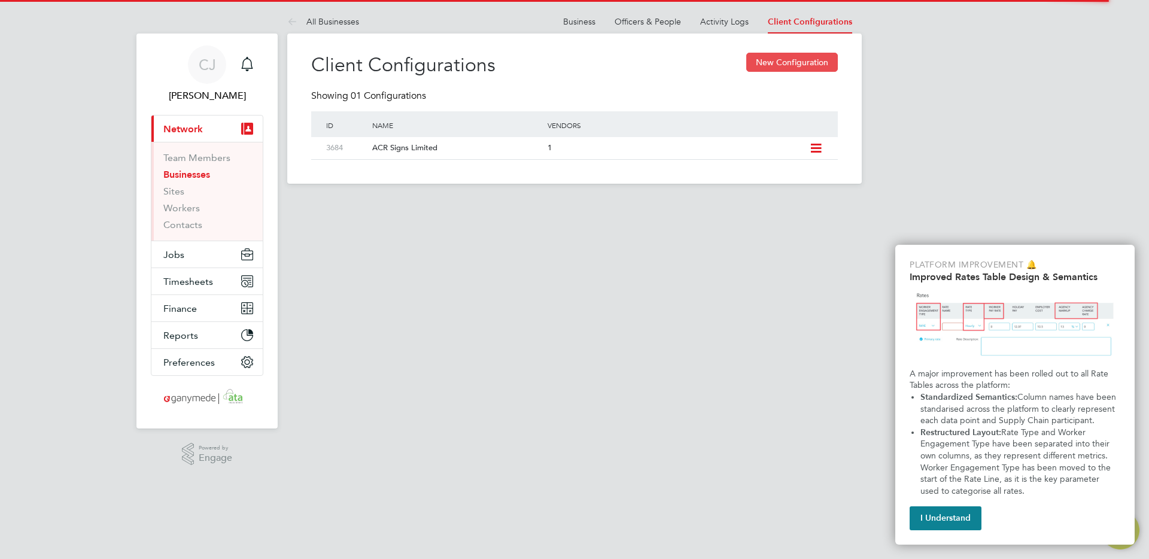
click at [814, 64] on button "New Configuration" at bounding box center [792, 62] width 92 height 19
type input "Letters & Digits"
type input "Automatically"
type input "No Limits"
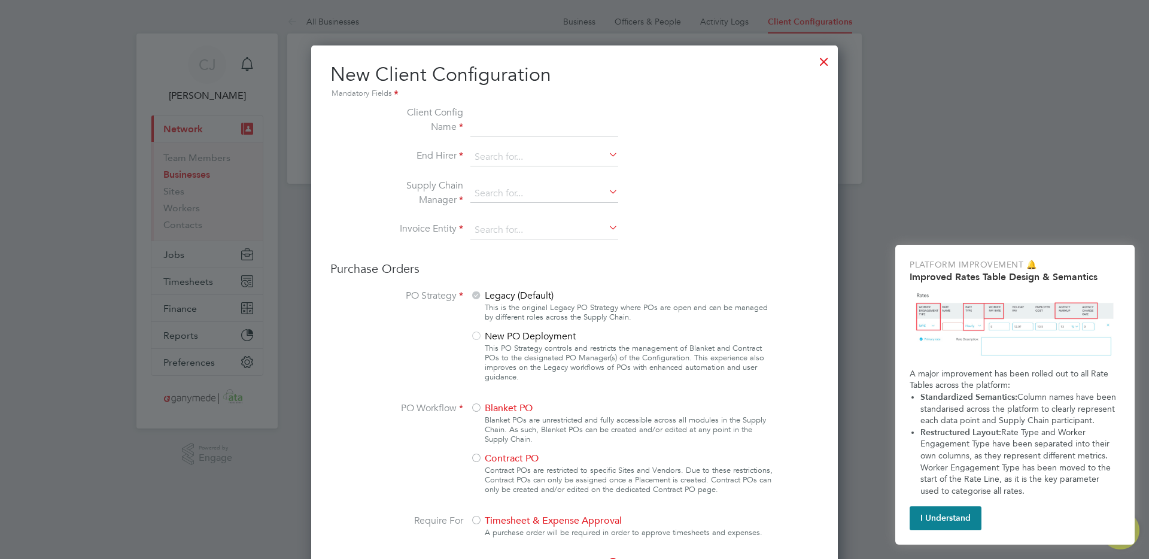
click at [818, 63] on div at bounding box center [824, 59] width 22 height 22
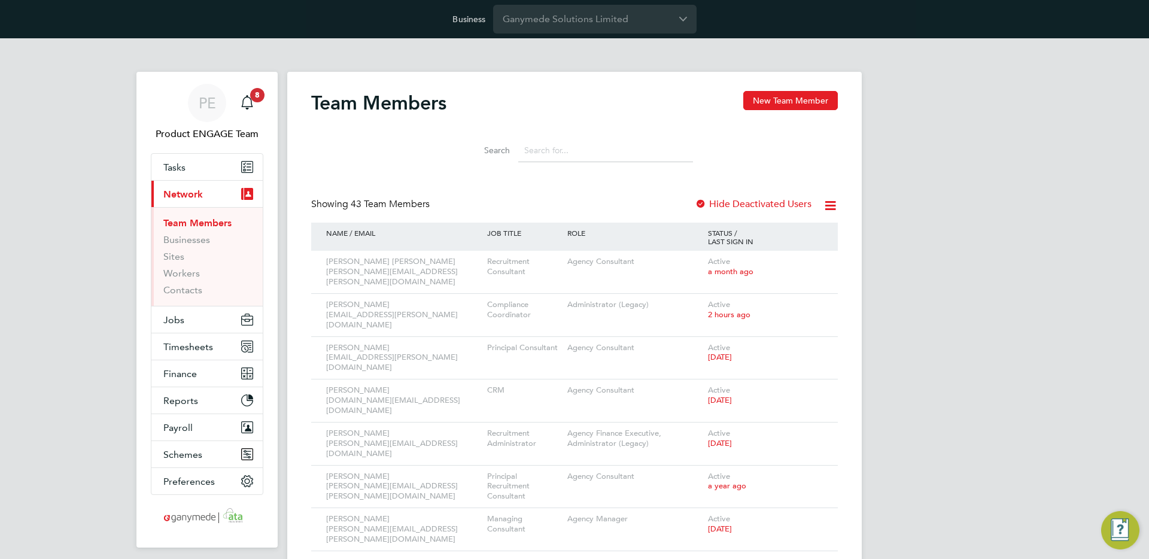
click at [195, 196] on span "Network" at bounding box center [183, 194] width 40 height 11
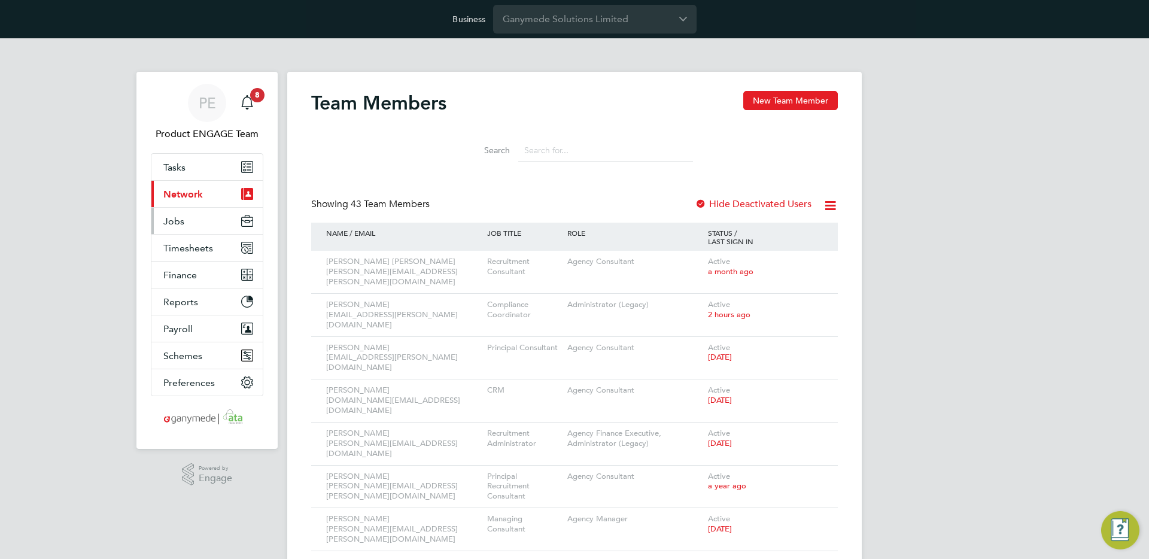
click at [184, 223] on button "Jobs" at bounding box center [206, 221] width 111 height 26
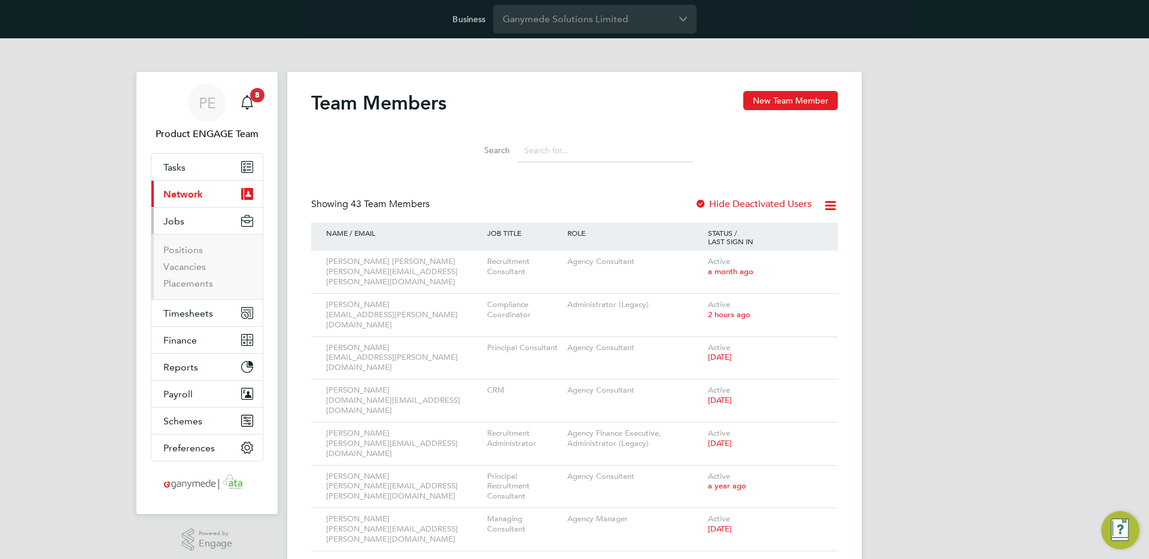
click at [184, 192] on span "Network" at bounding box center [183, 194] width 40 height 11
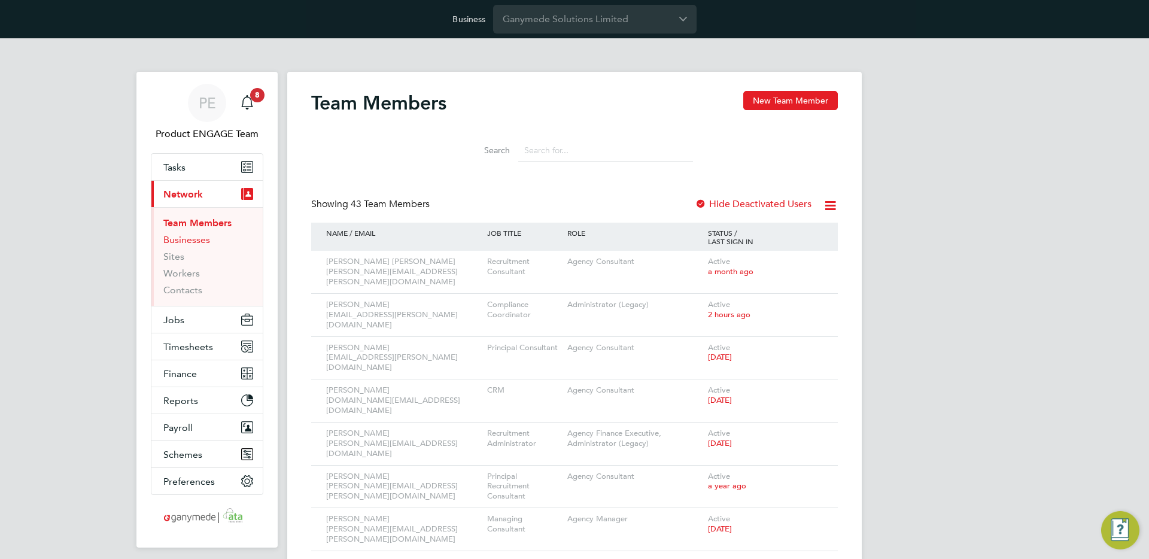
click at [207, 242] on link "Businesses" at bounding box center [186, 239] width 47 height 11
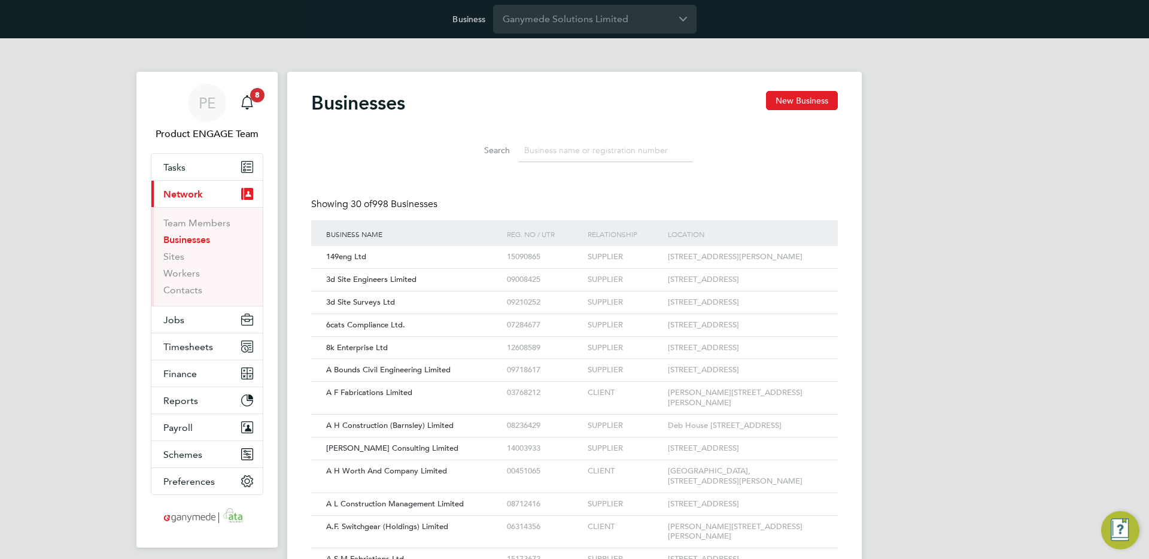
click at [647, 157] on input at bounding box center [605, 150] width 175 height 23
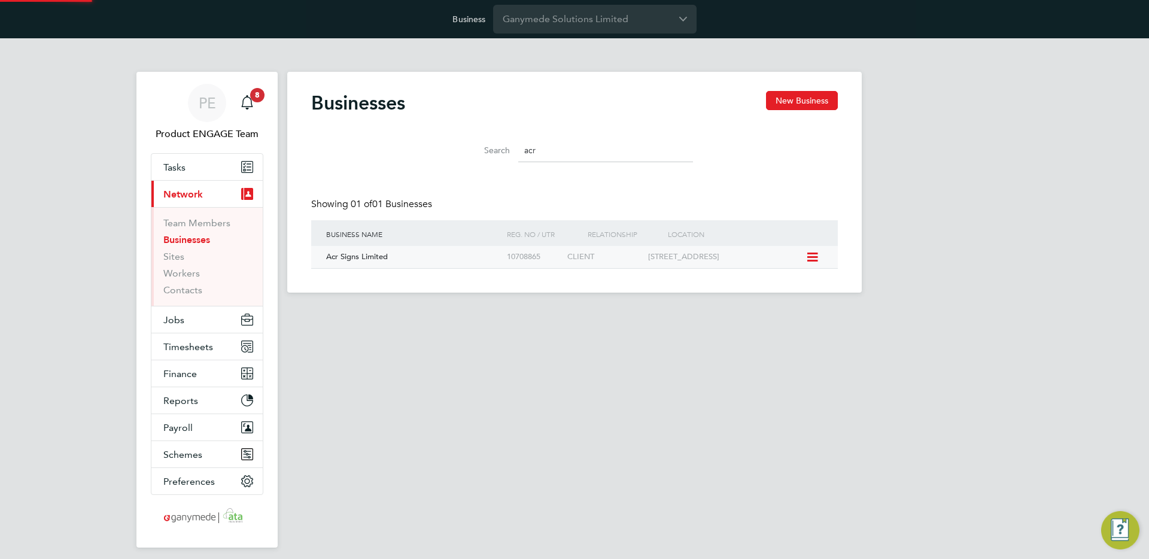
type input "acr"
click at [476, 265] on div "Acr Signs Limited" at bounding box center [413, 257] width 181 height 22
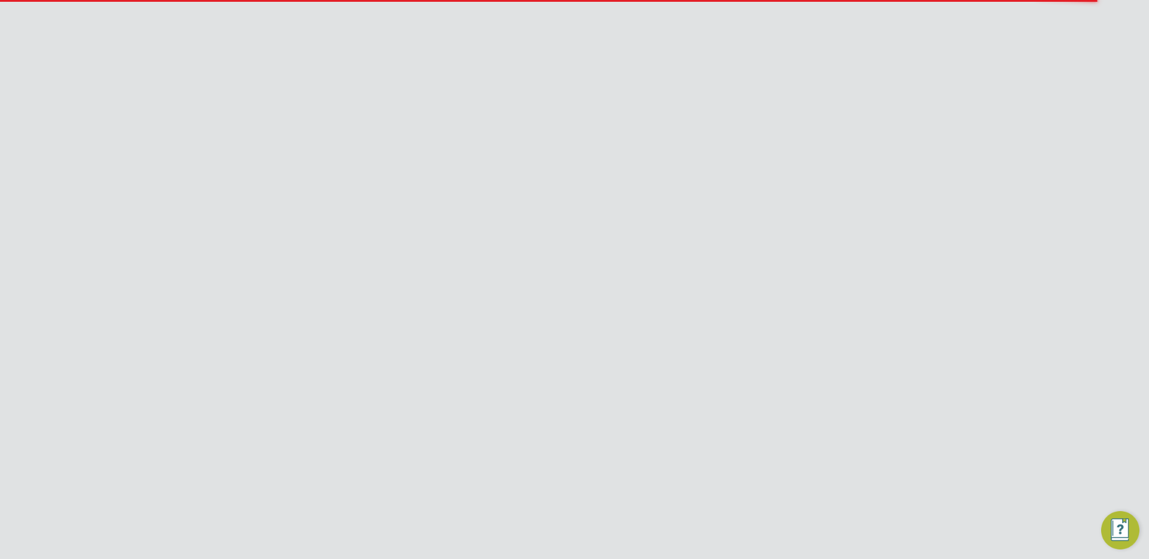
click at [801, 64] on link "Client Configurations" at bounding box center [813, 59] width 80 height 11
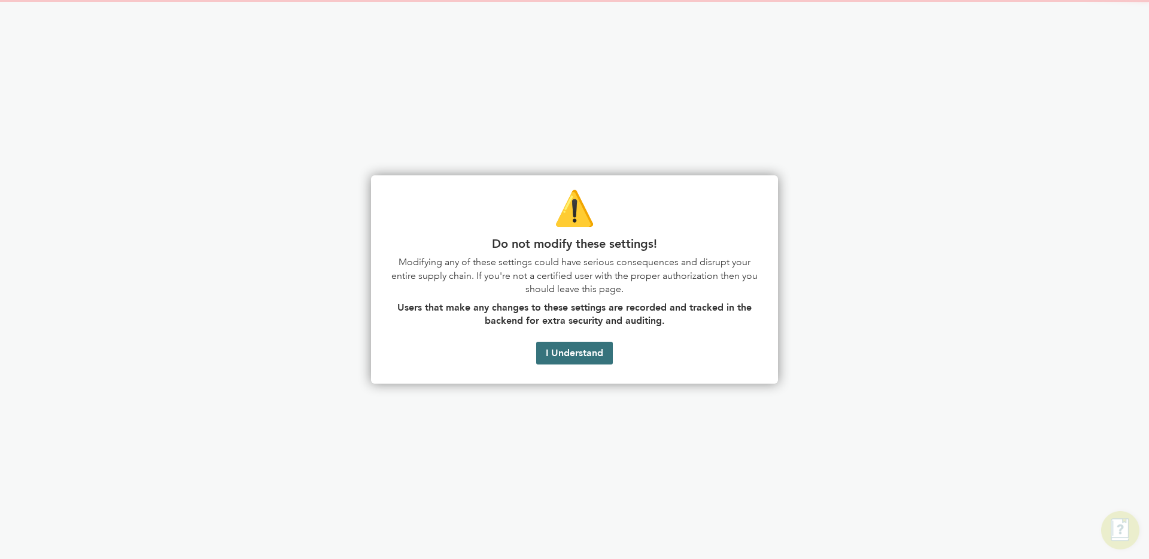
click at [581, 354] on button "I Understand" at bounding box center [574, 353] width 77 height 23
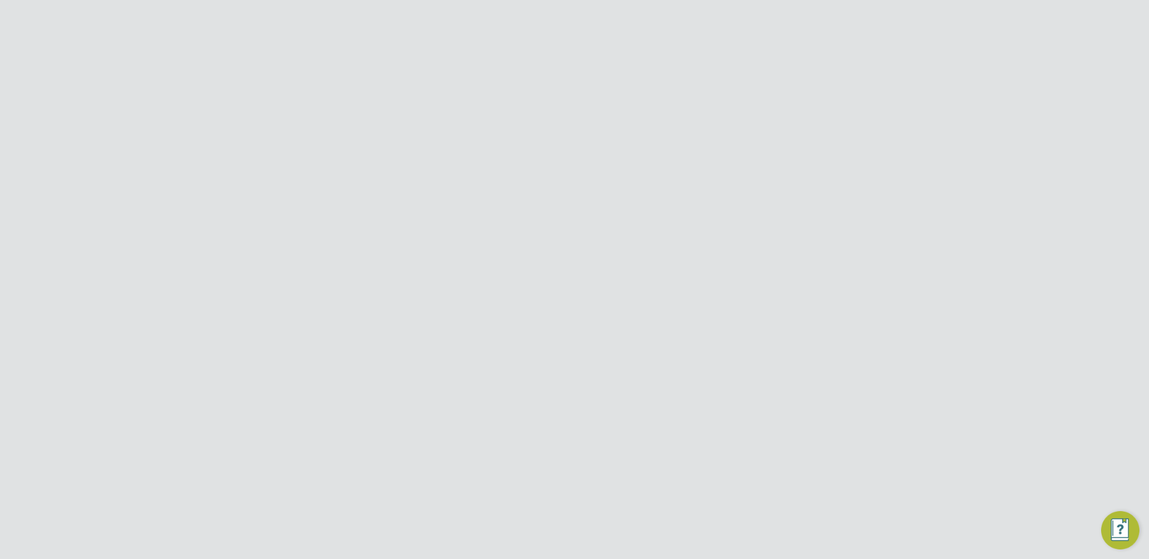
click at [784, 95] on button "New Configuration" at bounding box center [792, 100] width 92 height 19
type input "Letters & Digits"
type input "Automatically"
type input "No Limits"
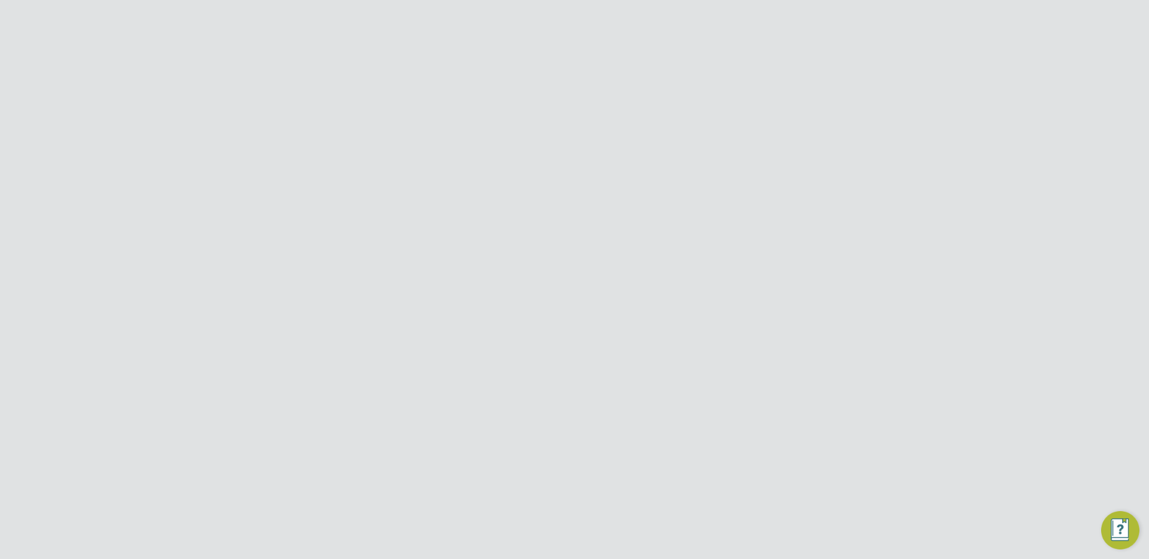
click at [479, 408] on div at bounding box center [476, 414] width 12 height 12
click at [623, 470] on input at bounding box center [651, 469] width 148 height 18
click at [682, 437] on li "All Engagement Types" at bounding box center [650, 441] width 149 height 16
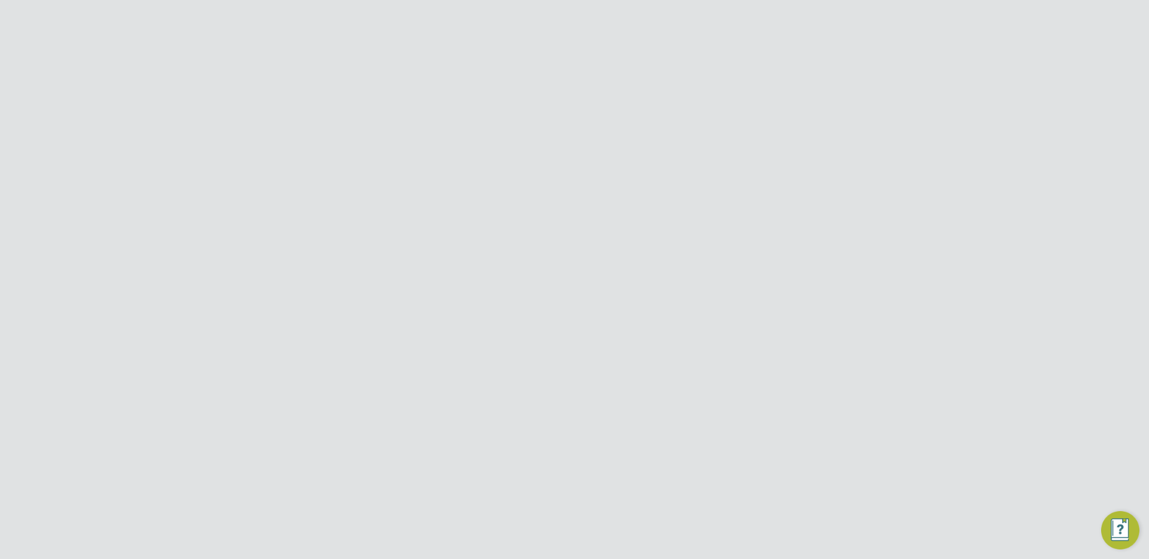
type input "All Engagement Types"
click at [662, 425] on input at bounding box center [651, 424] width 148 height 18
click at [638, 435] on li "All Engagement Types" at bounding box center [650, 441] width 149 height 16
type input "All Engagement Types"
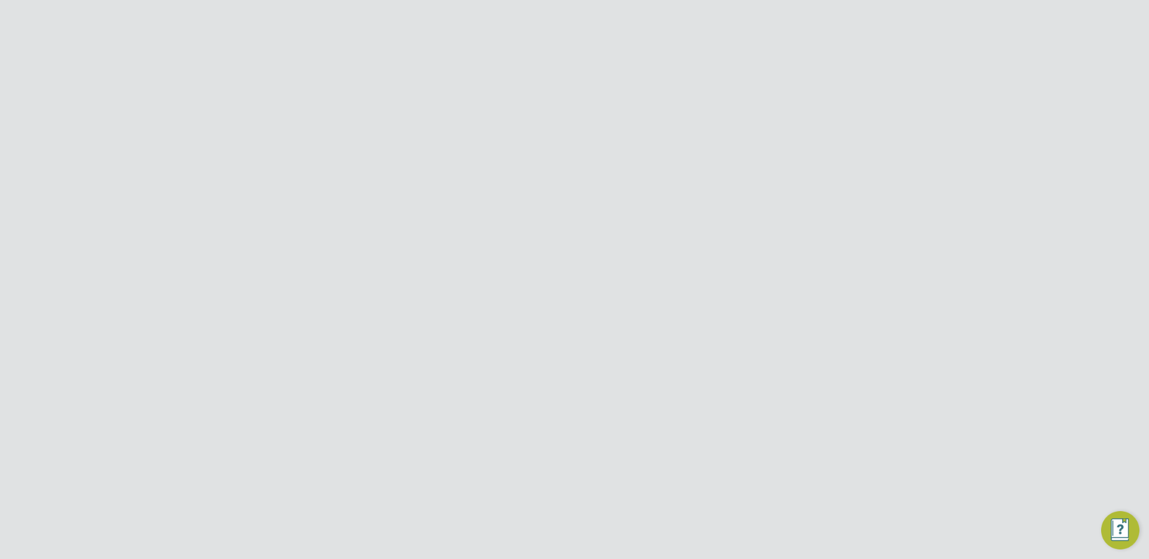
scroll to position [793, 0]
click at [620, 330] on input at bounding box center [651, 324] width 148 height 18
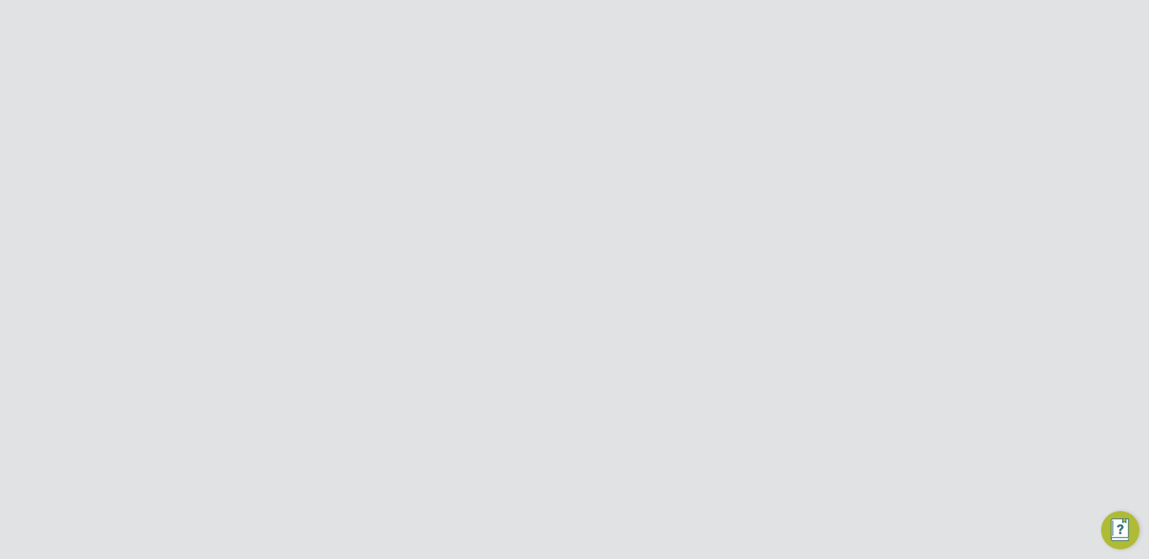
click at [528, 424] on div "Markup Driven Rates This Rates Strategy auto calculates the Charge Rate based o…" at bounding box center [622, 360] width 305 height 134
click at [512, 449] on button "Cancel" at bounding box center [509, 458] width 45 height 19
click at [788, 95] on button "New Configuration" at bounding box center [792, 100] width 92 height 19
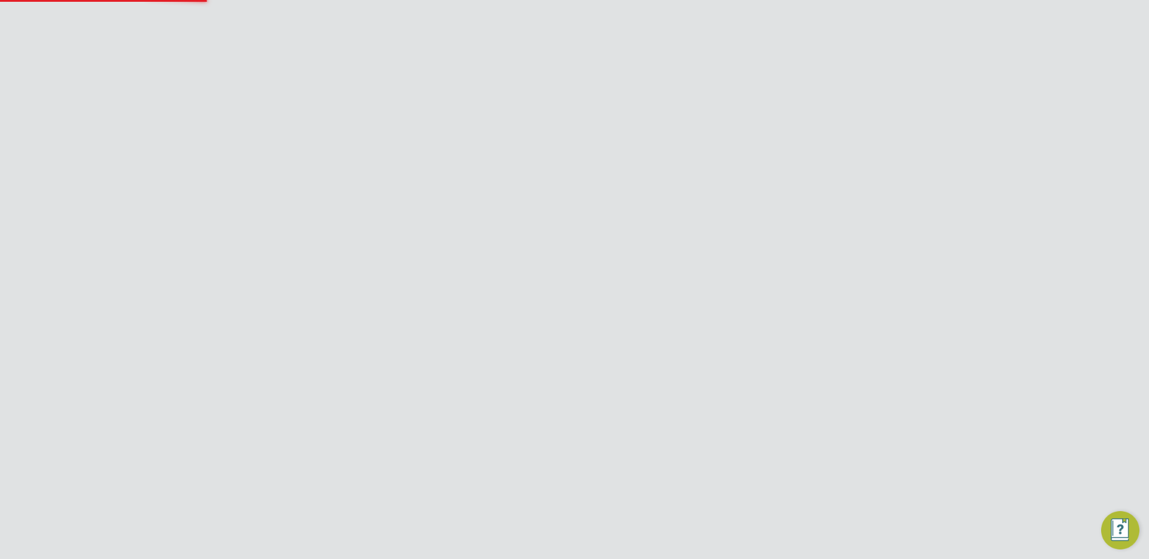
type input "Letters & Digits"
type input "Automatically"
type input "No Limits"
click at [611, 451] on li "CIS Limited Company" at bounding box center [650, 456] width 149 height 16
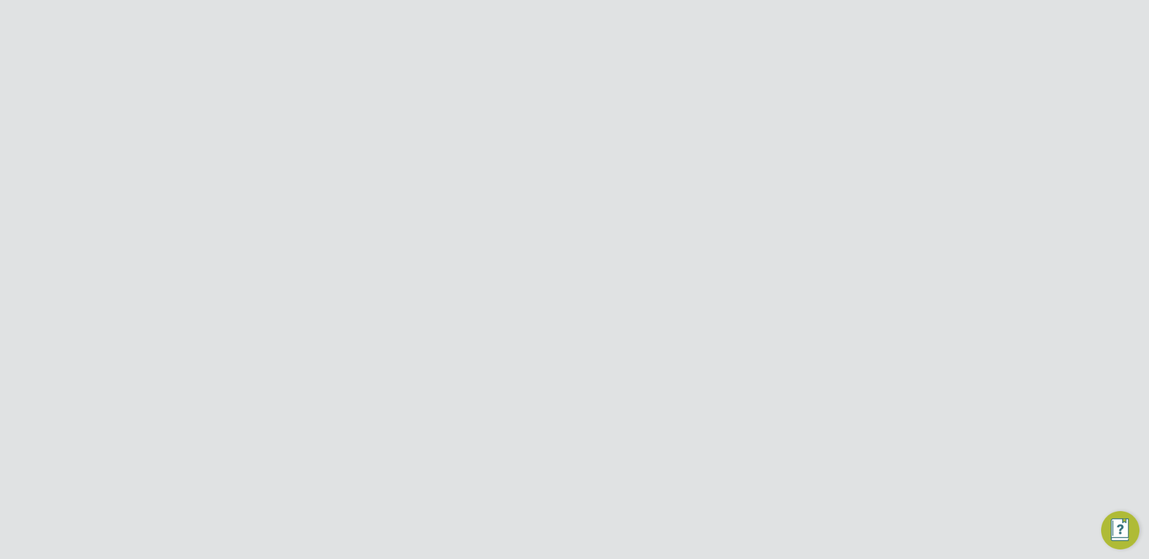
click at [476, 299] on div at bounding box center [476, 301] width 12 height 12
click at [650, 360] on input at bounding box center [651, 357] width 148 height 18
drag, startPoint x: 614, startPoint y: 28, endPoint x: 633, endPoint y: -18, distance: 49.4
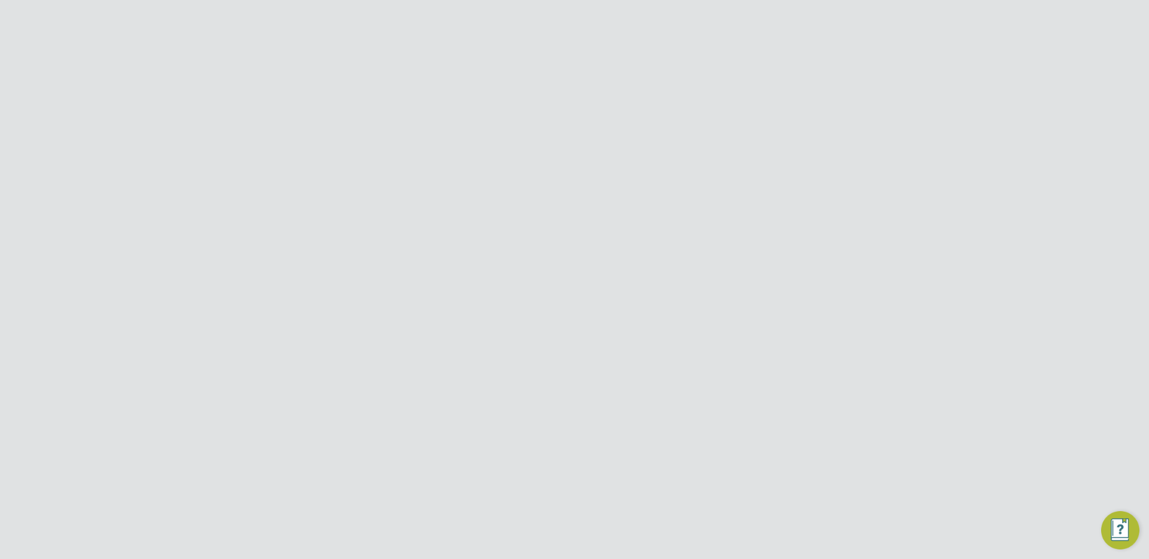
scroll to position [680, 0]
click at [576, 379] on div "Markup Driven Rates This Rates Strategy auto calculates the Charge Rate based o…" at bounding box center [622, 405] width 305 height 134
click at [581, 405] on input at bounding box center [651, 401] width 148 height 18
click at [599, 420] on li "All Engagement Types" at bounding box center [650, 418] width 149 height 16
type input "All Engagement Types"
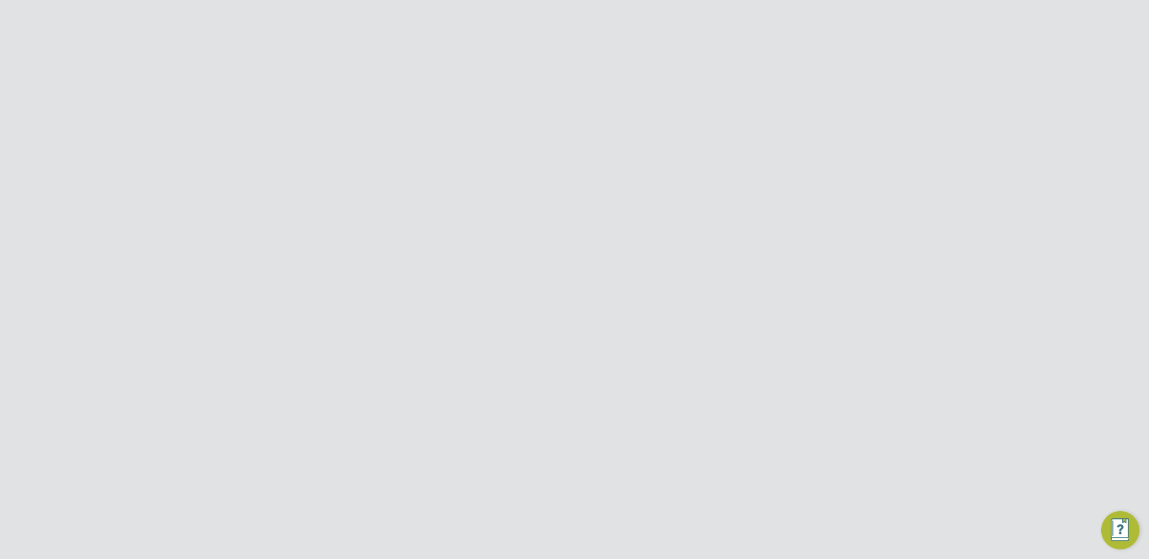
scroll to position [0, 0]
click at [821, 99] on div at bounding box center [824, 97] width 22 height 22
click at [775, 104] on button "New Configuration" at bounding box center [792, 100] width 92 height 19
type input "Letters & Digits"
type input "Automatically"
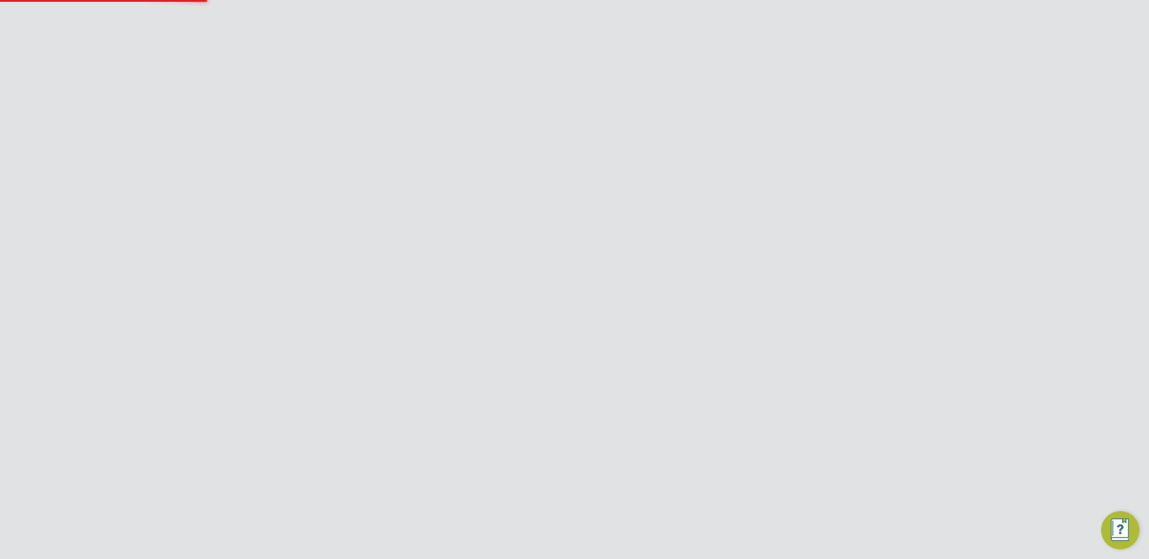
type input "No Limits"
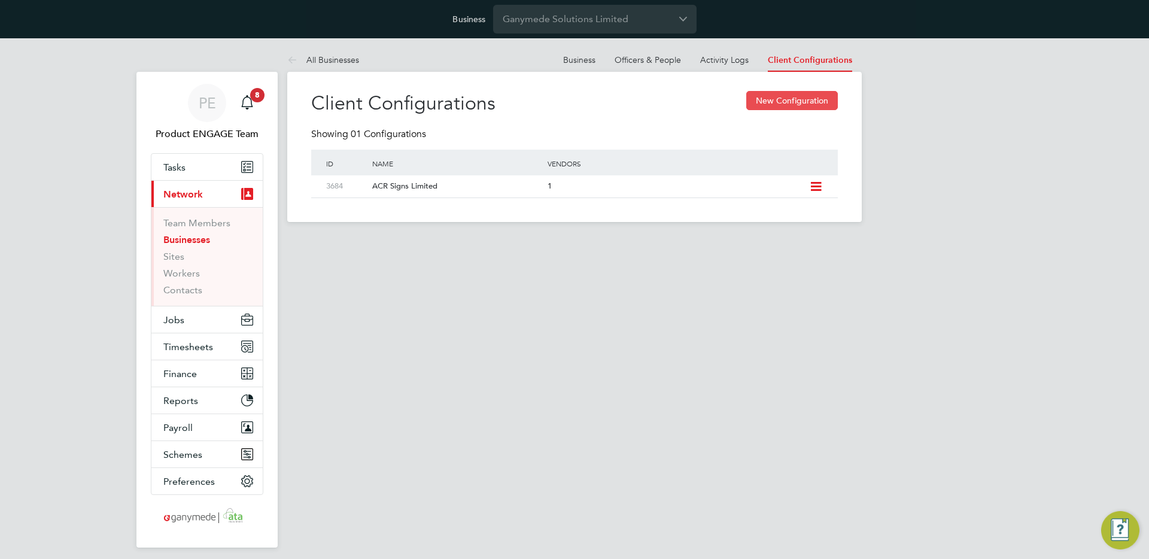
click at [751, 101] on button "New Configuration" at bounding box center [792, 100] width 92 height 19
type input "Letters & Digits"
type input "Automatically"
type input "No Limits"
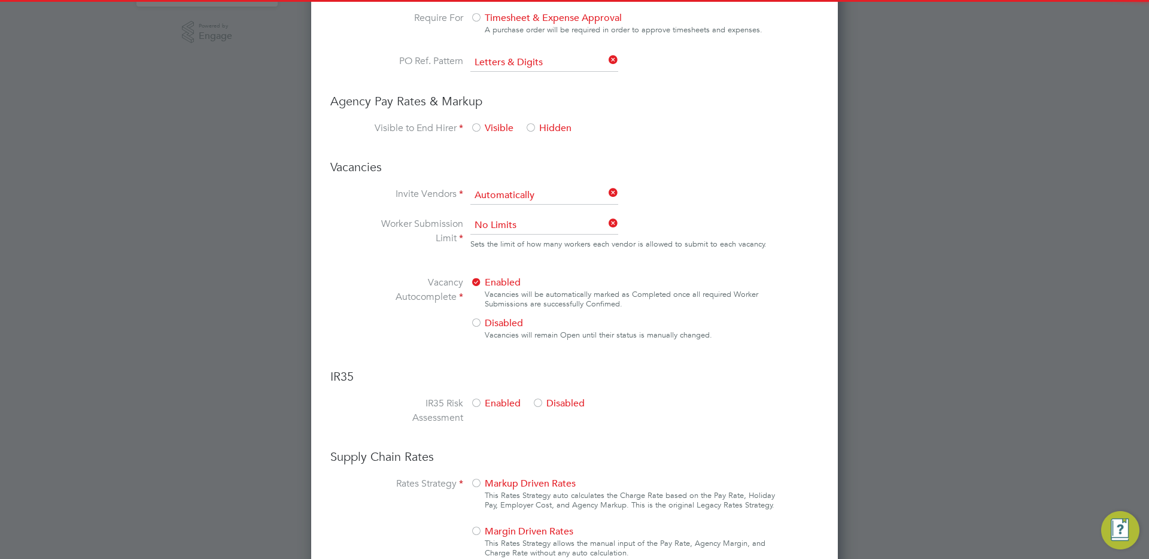
scroll to position [612, 0]
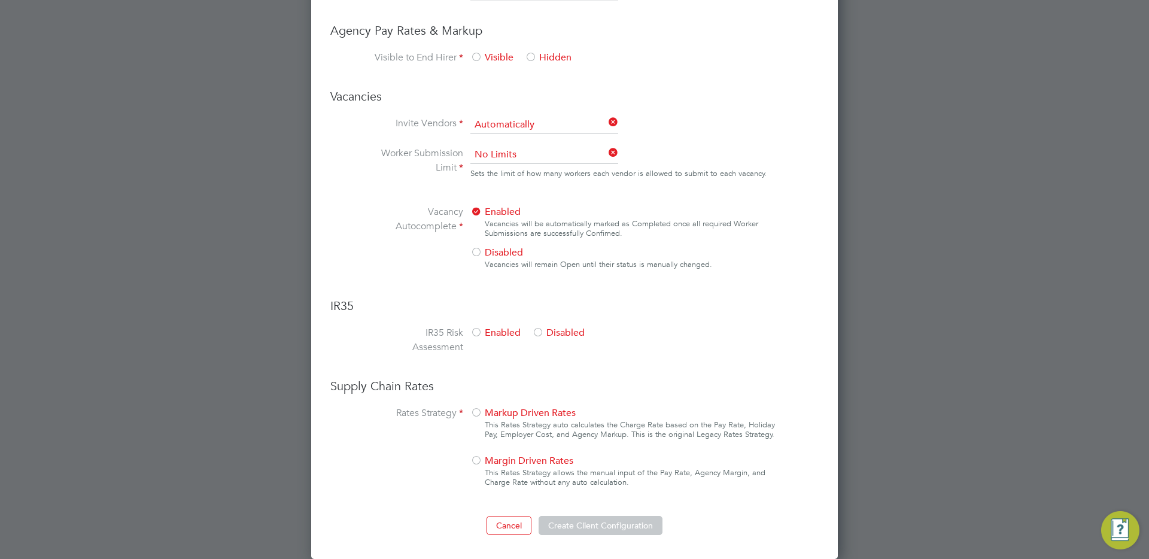
click at [481, 415] on div at bounding box center [476, 414] width 12 height 12
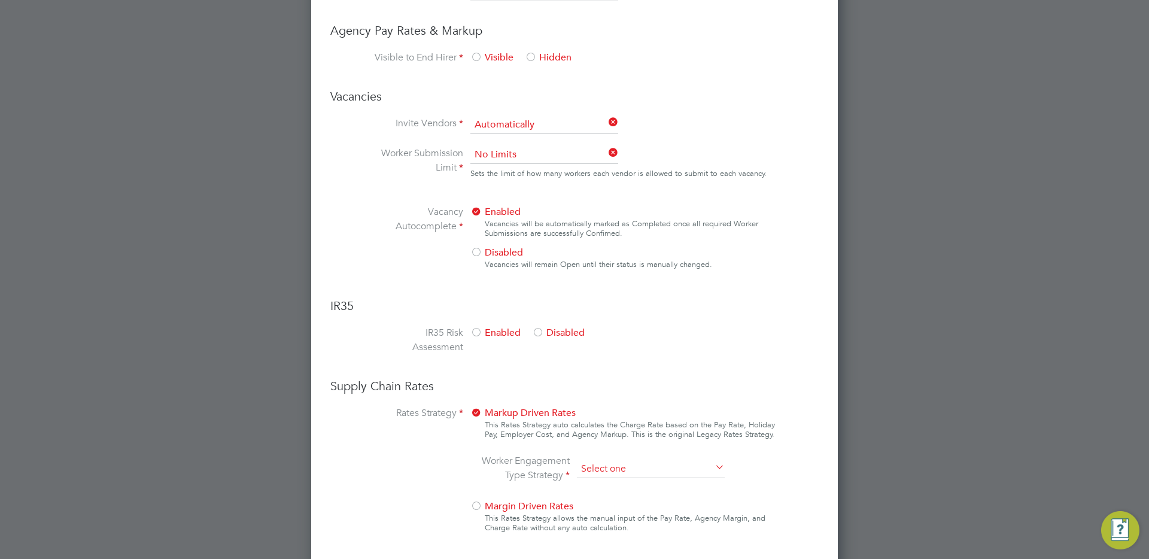
click at [593, 472] on input at bounding box center [651, 469] width 148 height 18
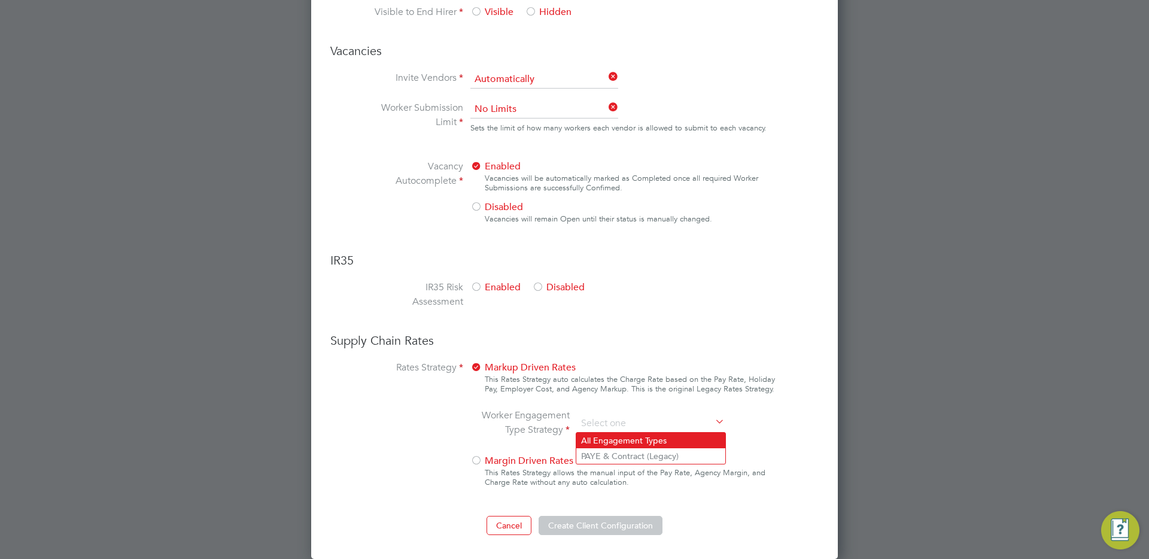
click at [631, 441] on li "All Engagement Types" at bounding box center [650, 441] width 149 height 16
type input "All Engagement Types"
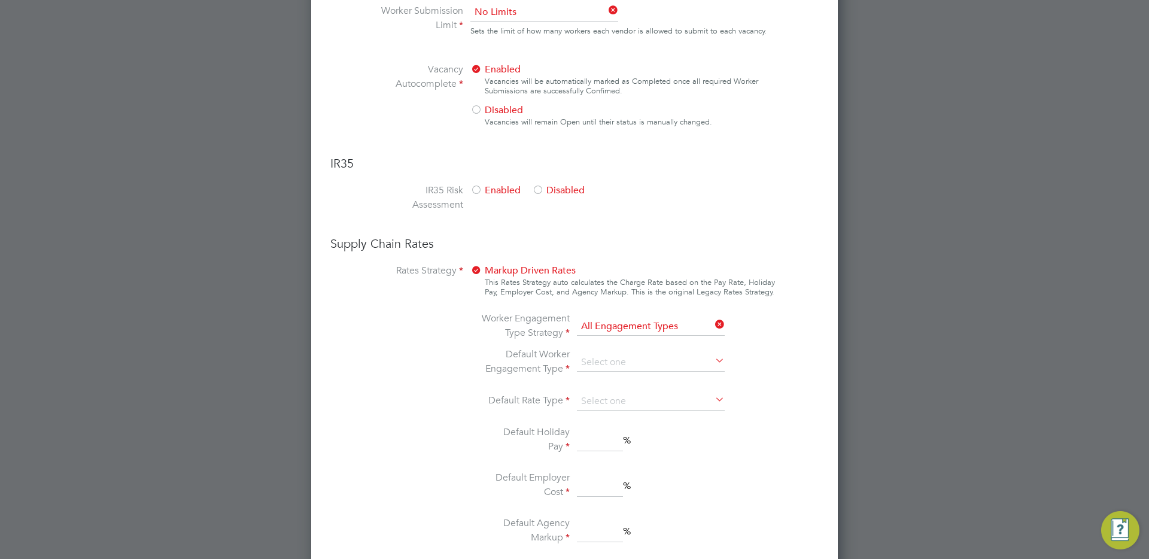
scroll to position [757, 0]
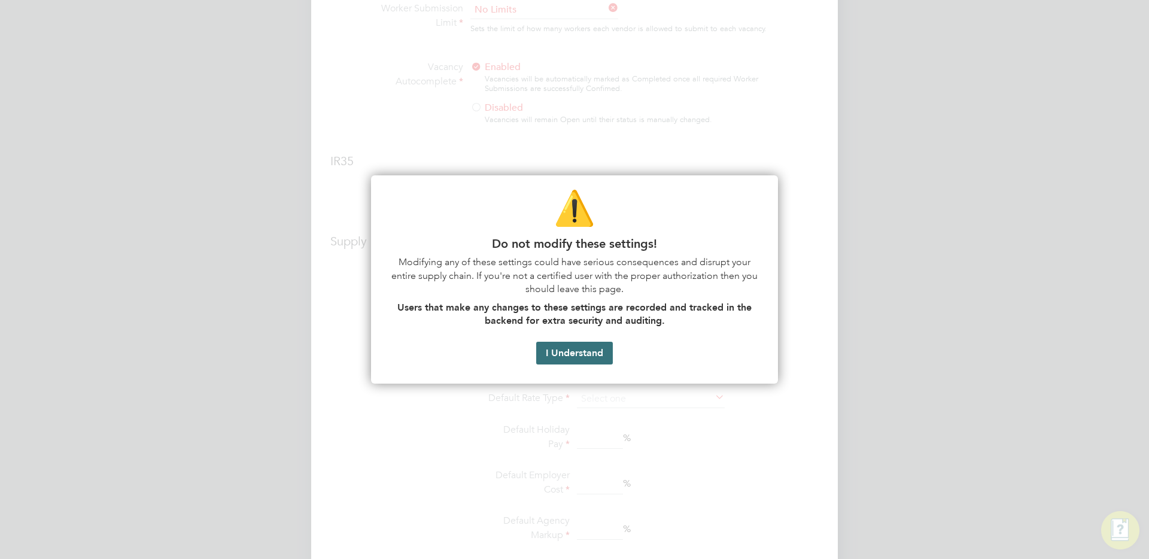
click at [587, 357] on button "I Understand" at bounding box center [574, 353] width 77 height 23
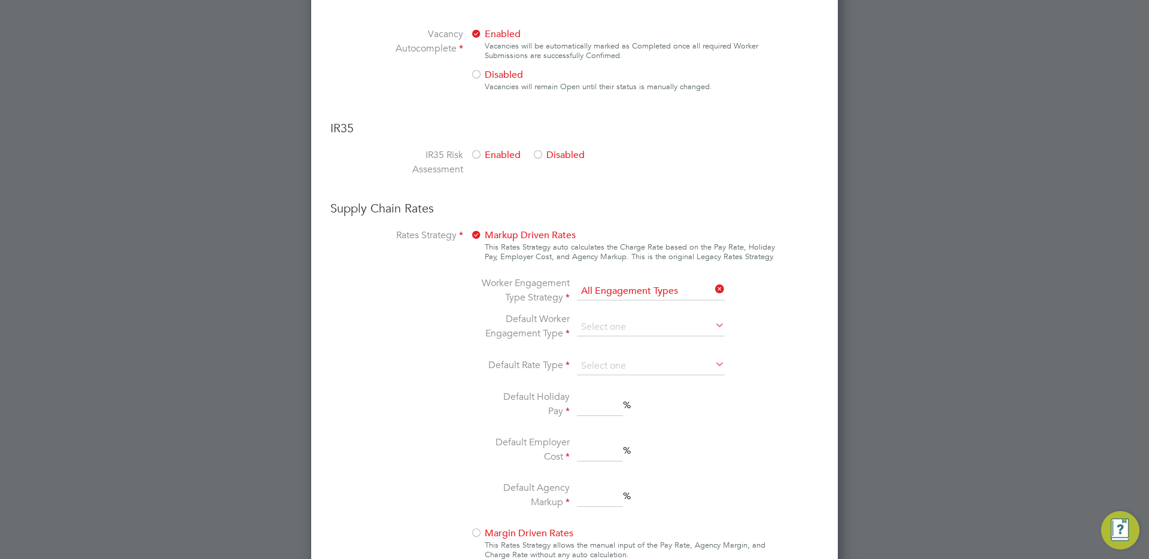
scroll to position [786, 0]
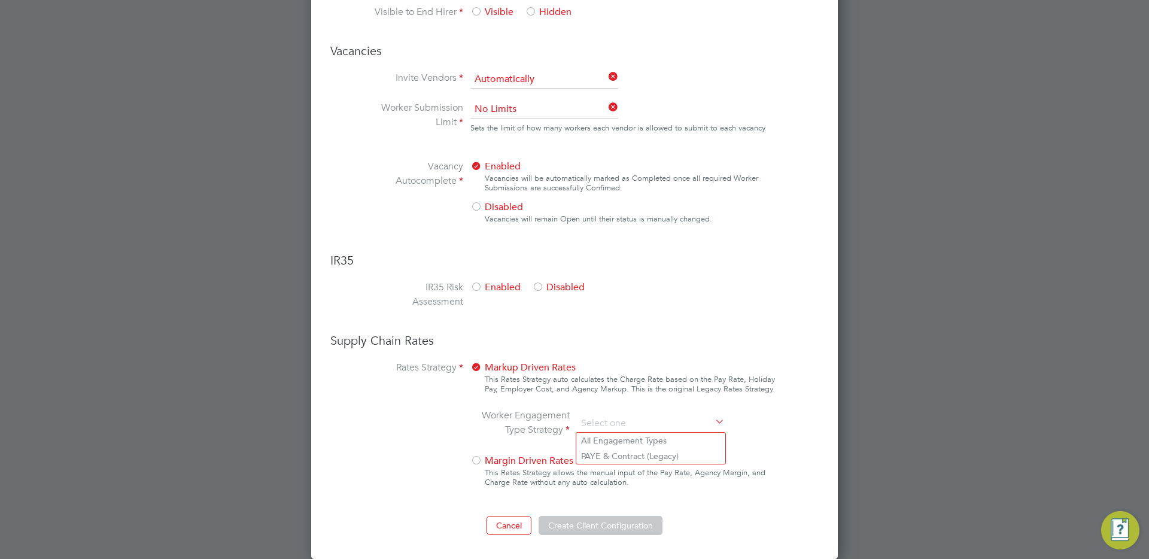
click at [811, 339] on h3 "Supply Chain Rates" at bounding box center [574, 341] width 488 height 16
click at [655, 424] on input at bounding box center [651, 424] width 148 height 18
click at [632, 442] on li "All Engagement Types" at bounding box center [650, 441] width 149 height 16
type input "All Engagement Types"
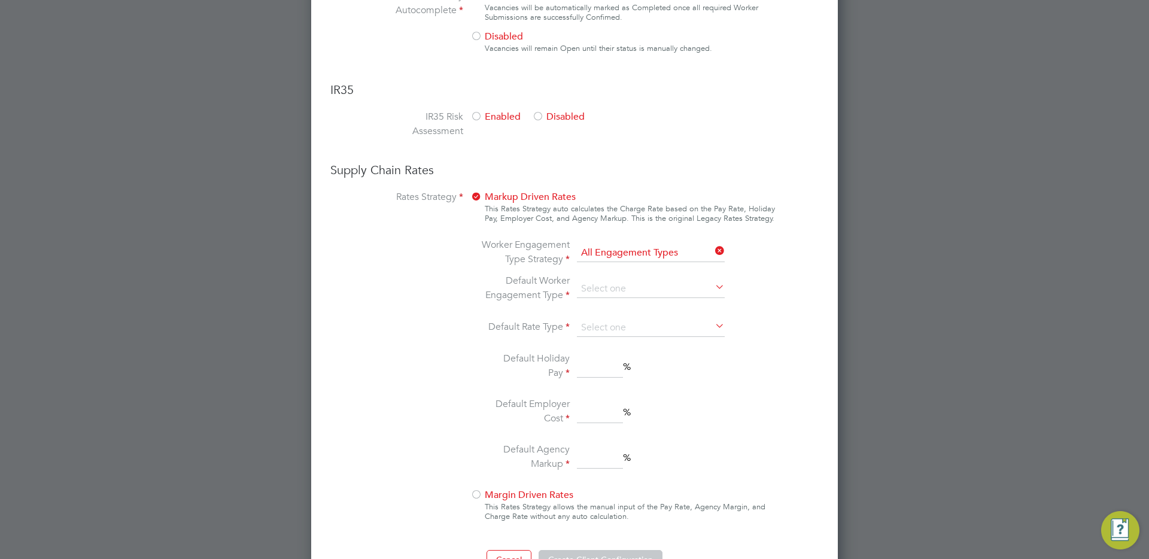
scroll to position [862, 0]
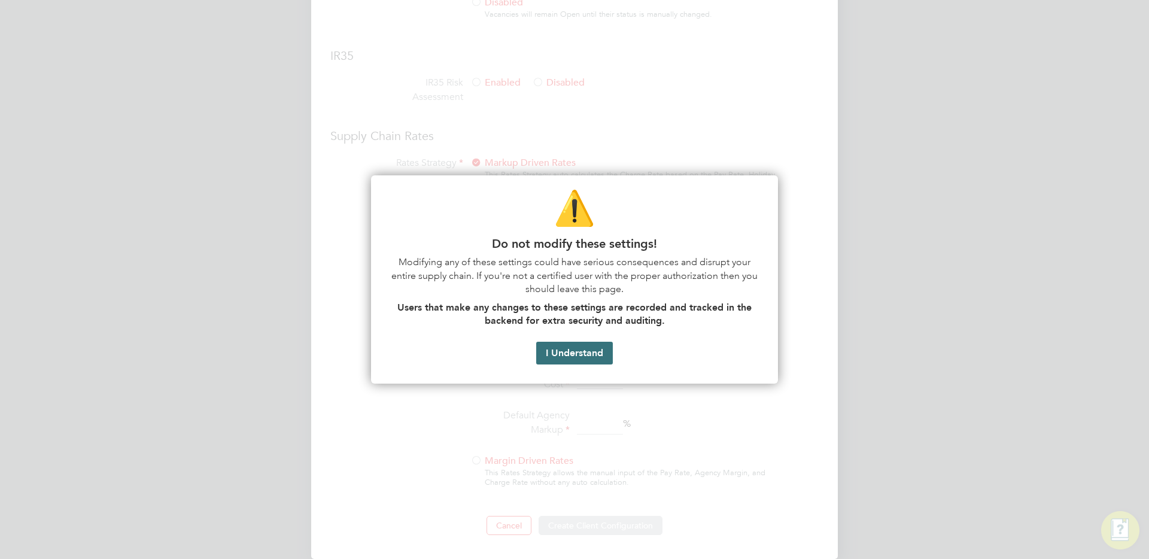
click at [570, 349] on button "I Understand" at bounding box center [574, 353] width 77 height 23
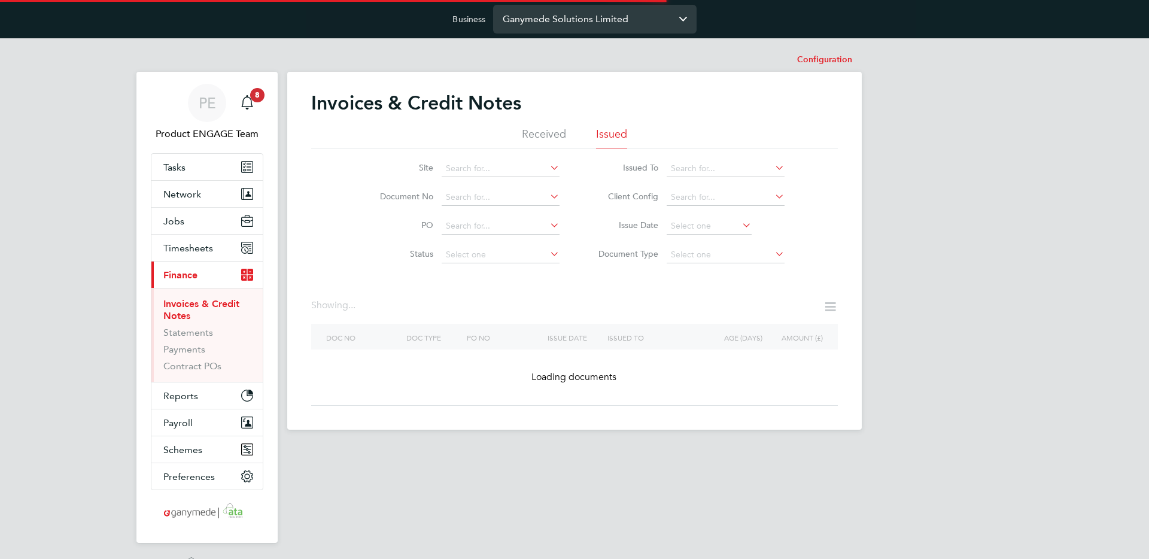
click at [563, 29] on input "Ganymede Solutions Limited" at bounding box center [594, 19] width 203 height 28
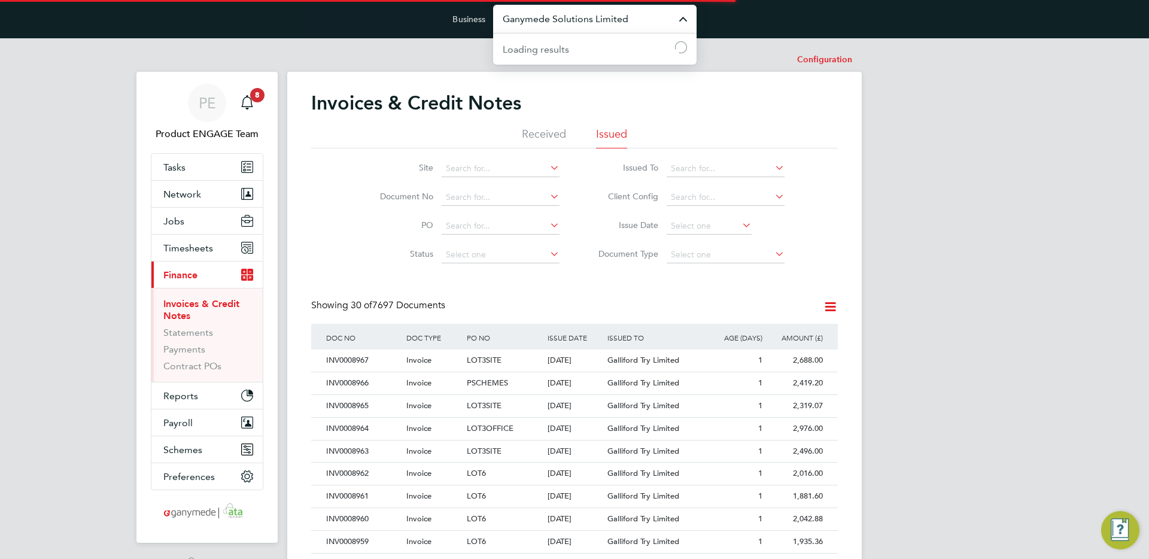
click at [563, 29] on input "Ganymede Solutions Limited" at bounding box center [594, 19] width 203 height 28
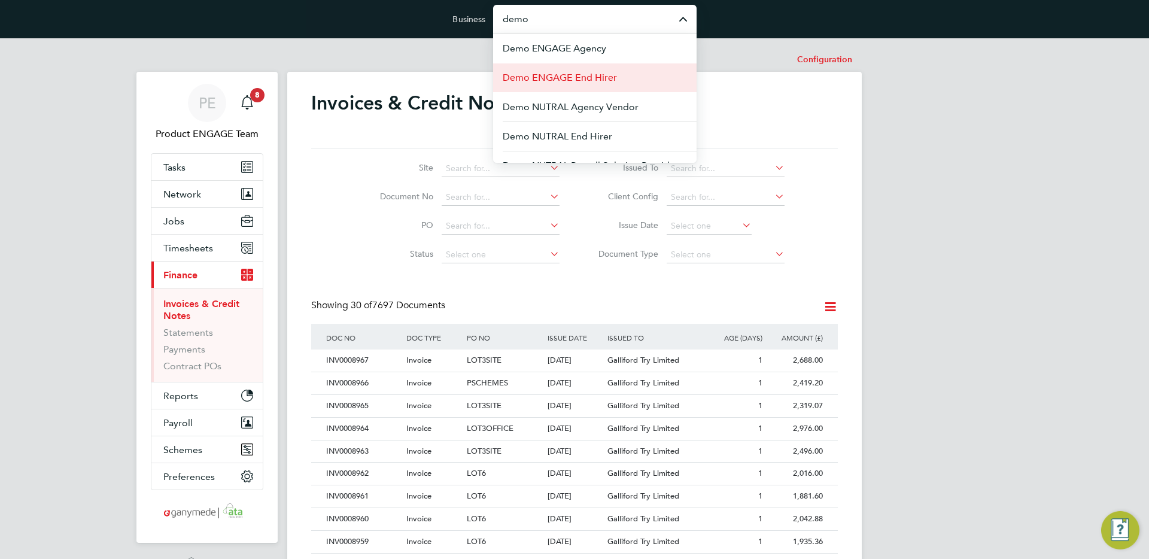
click at [560, 86] on li "Demo ENGAGE End Hirer" at bounding box center [594, 77] width 203 height 29
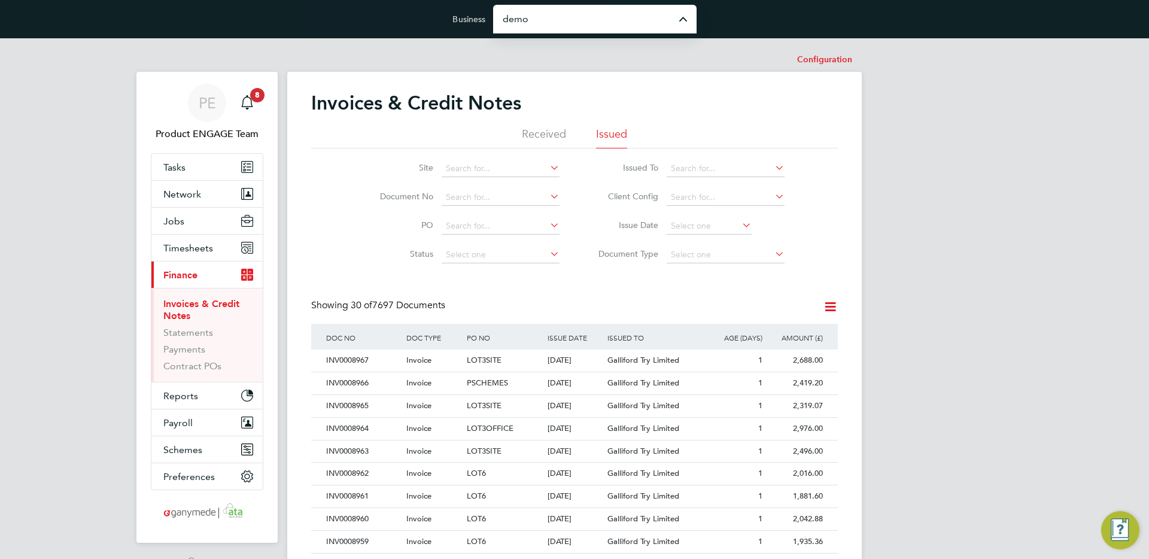
type input "Demo ENGAGE End Hirer"
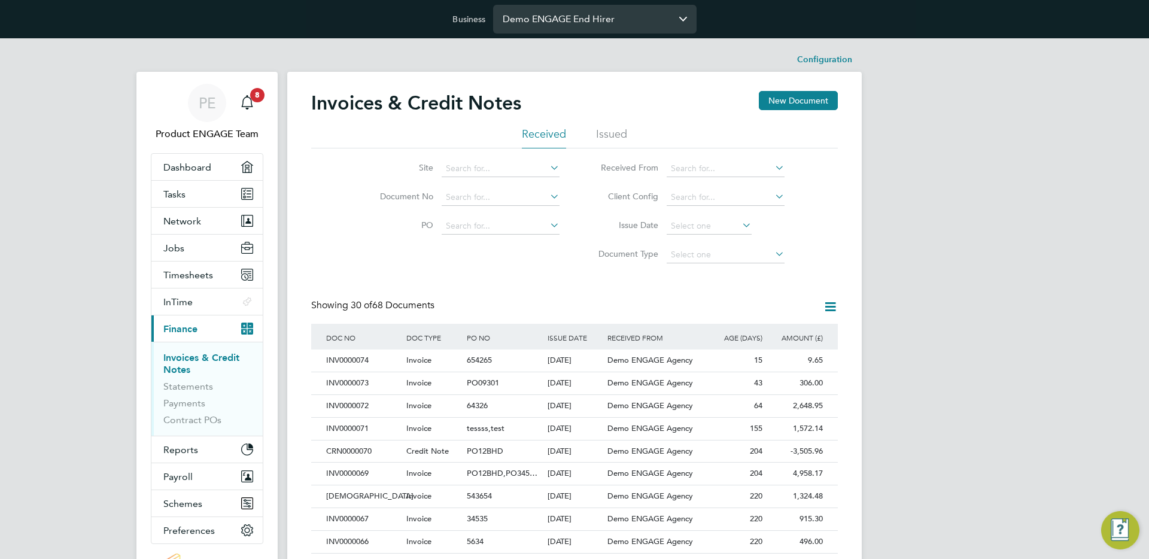
click at [552, 26] on input "Demo ENGAGE End Hirer" at bounding box center [594, 19] width 203 height 28
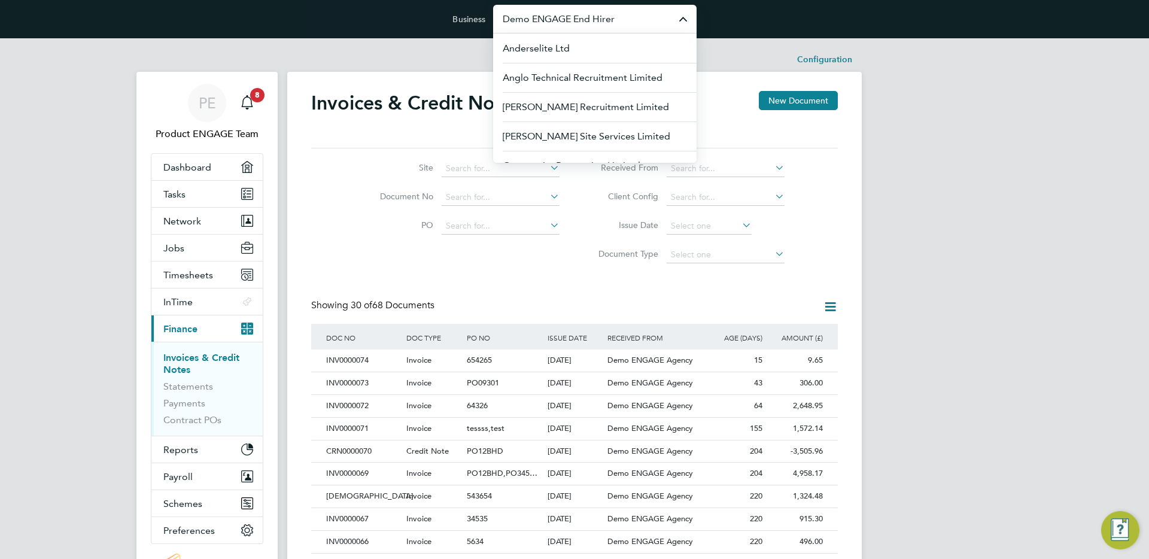
click at [552, 26] on input "Demo ENGAGE End Hirer" at bounding box center [594, 19] width 203 height 28
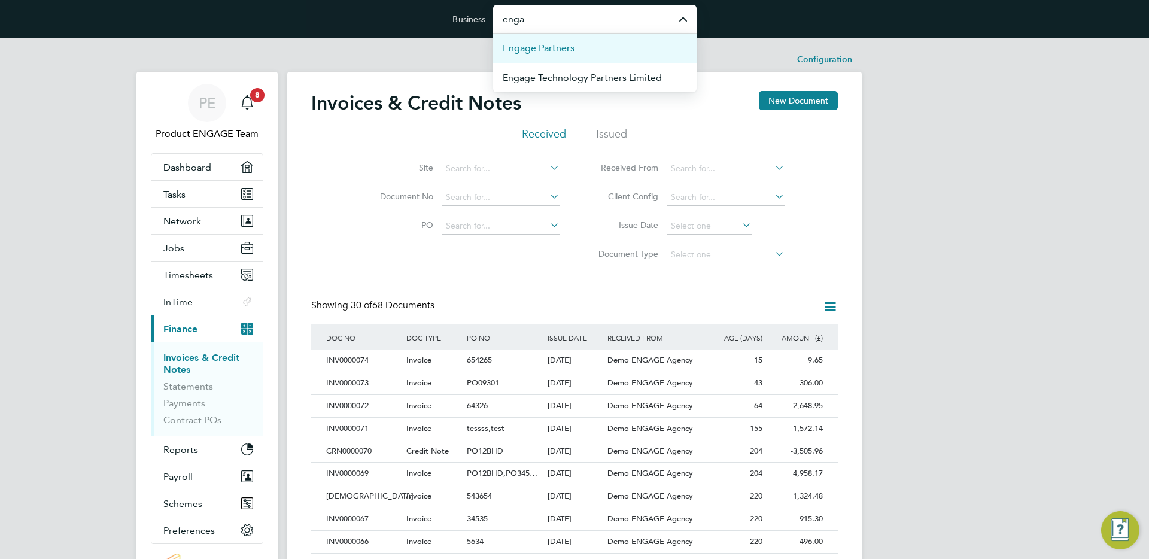
click at [554, 45] on span "Engage Partners" at bounding box center [539, 48] width 72 height 14
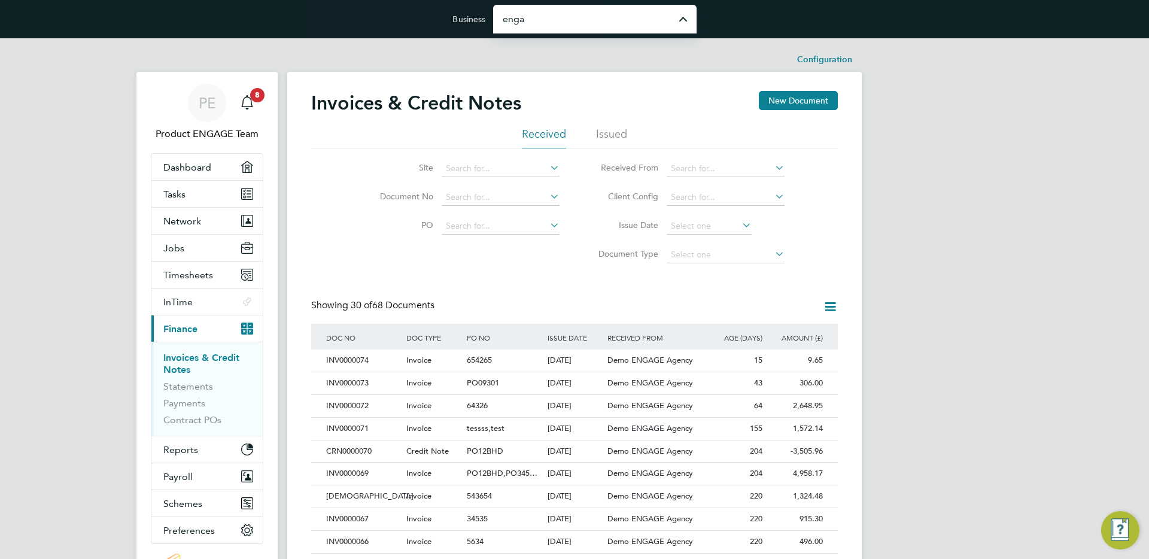
type input "Engage Partners"
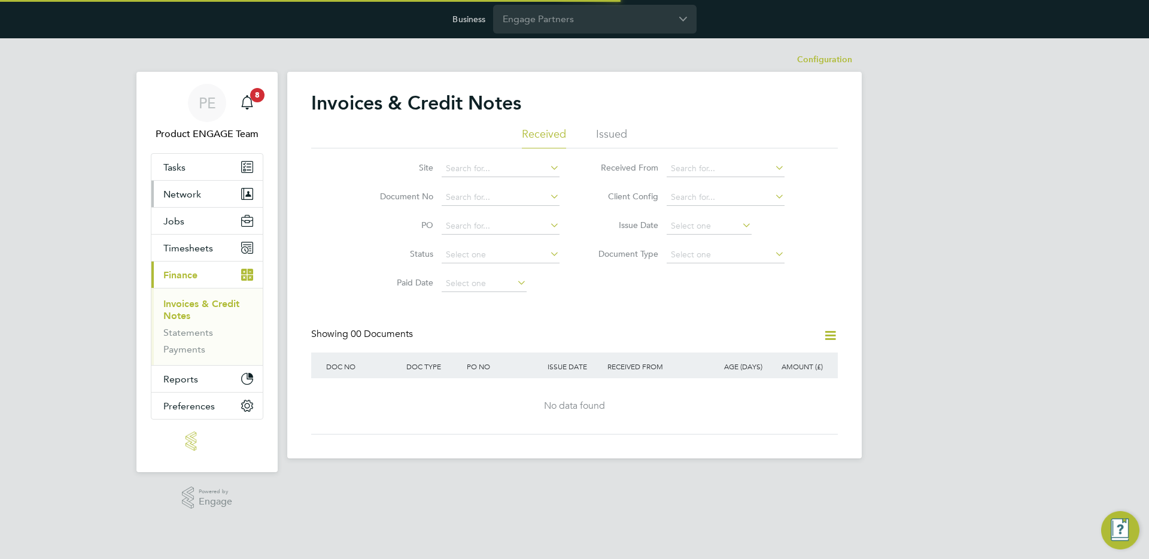
click at [198, 189] on span "Network" at bounding box center [182, 194] width 38 height 11
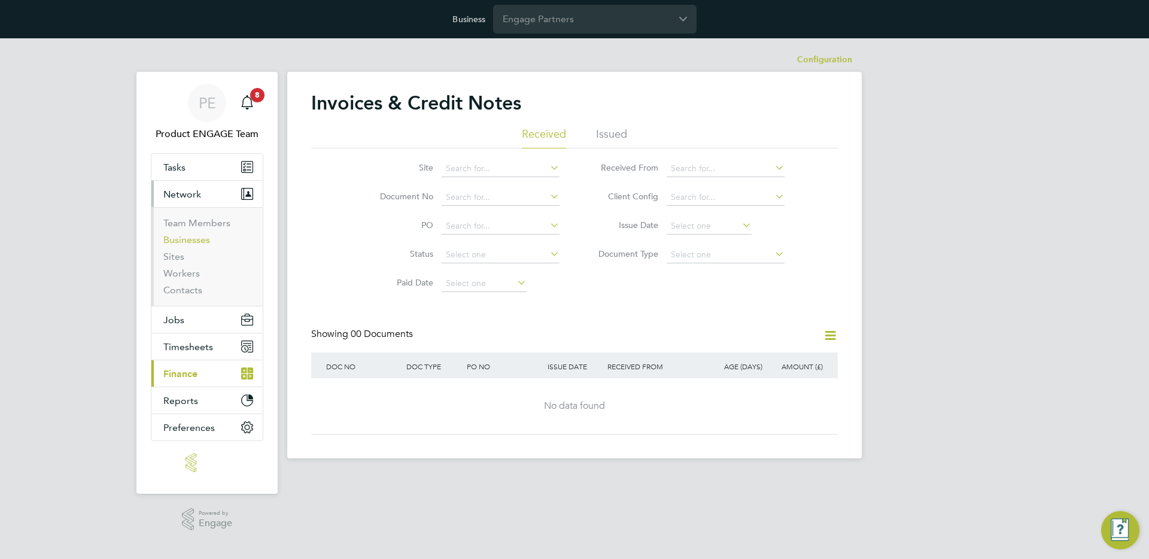
click at [198, 235] on link "Businesses" at bounding box center [186, 239] width 47 height 11
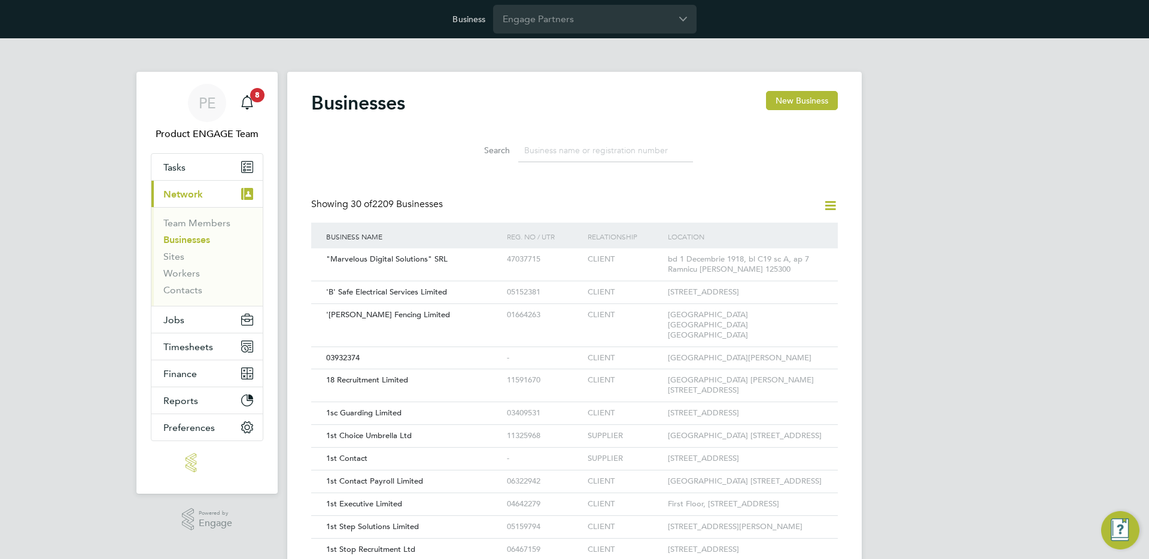
click at [612, 153] on input at bounding box center [605, 150] width 175 height 23
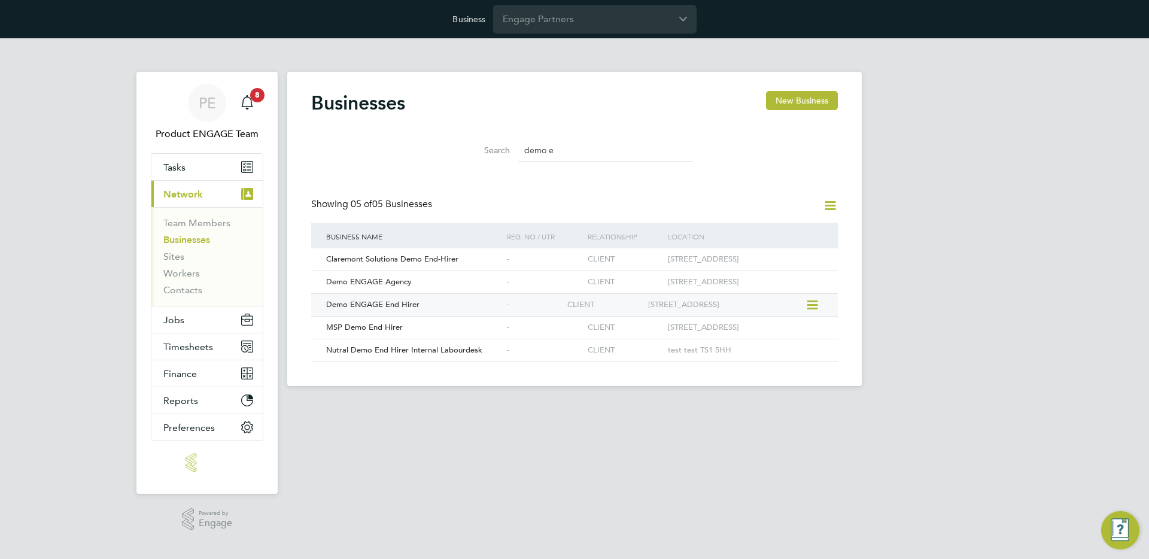
type input "demo e"
click at [815, 303] on icon at bounding box center [812, 305] width 12 height 14
click at [751, 347] on li "Edit Business" at bounding box center [771, 349] width 92 height 17
type input "[GEOGRAPHIC_DATA]"
type input "Demo ENGAGE End Hirer"
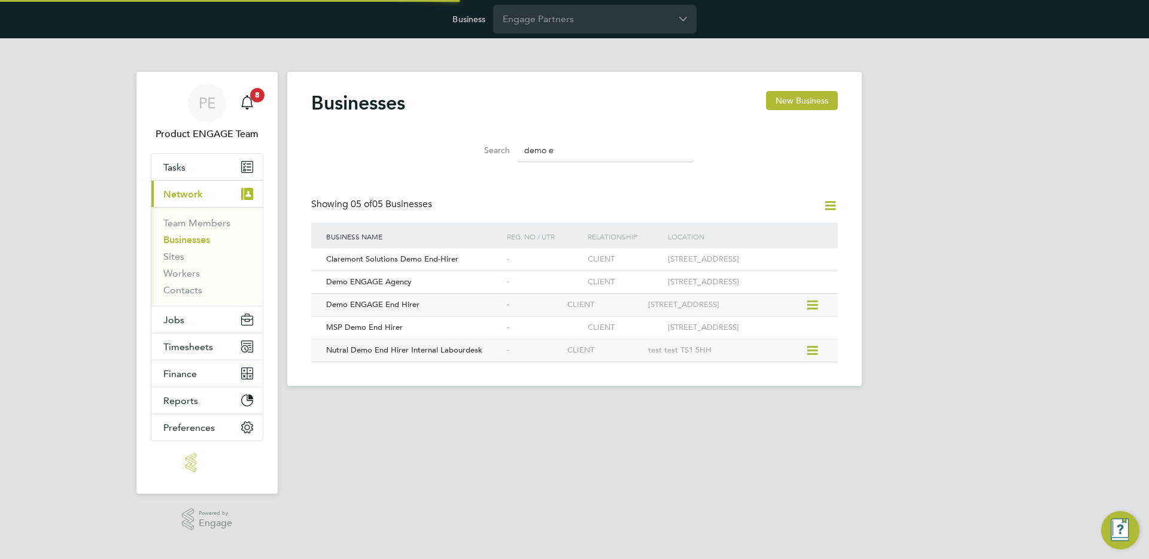
type input "12 London Mews"
type input "[GEOGRAPHIC_DATA]"
type input "EC2E 8RB"
type input "IT & Telecom"
type input "End hirer"
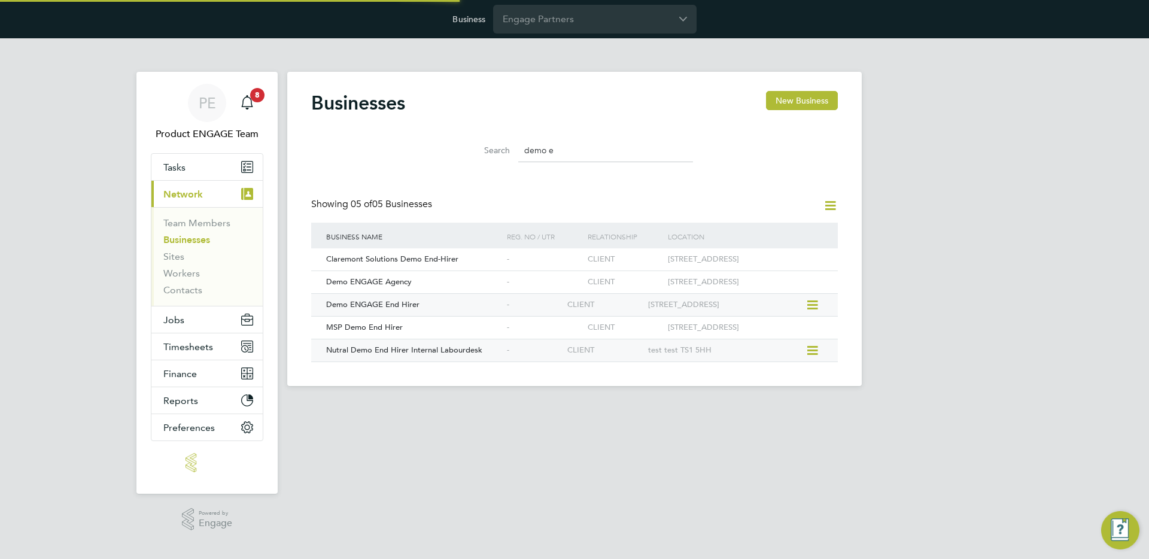
type input "11-50"
type input "[DOMAIN_NAME]"
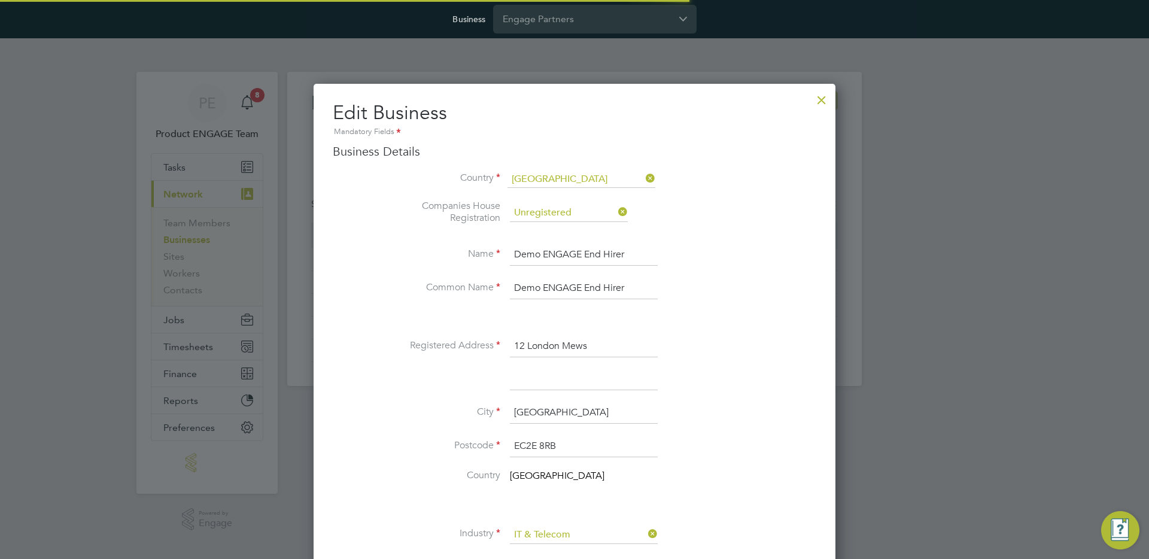
type input "[GEOGRAPHIC_DATA]"
click at [822, 104] on div at bounding box center [822, 97] width 22 height 22
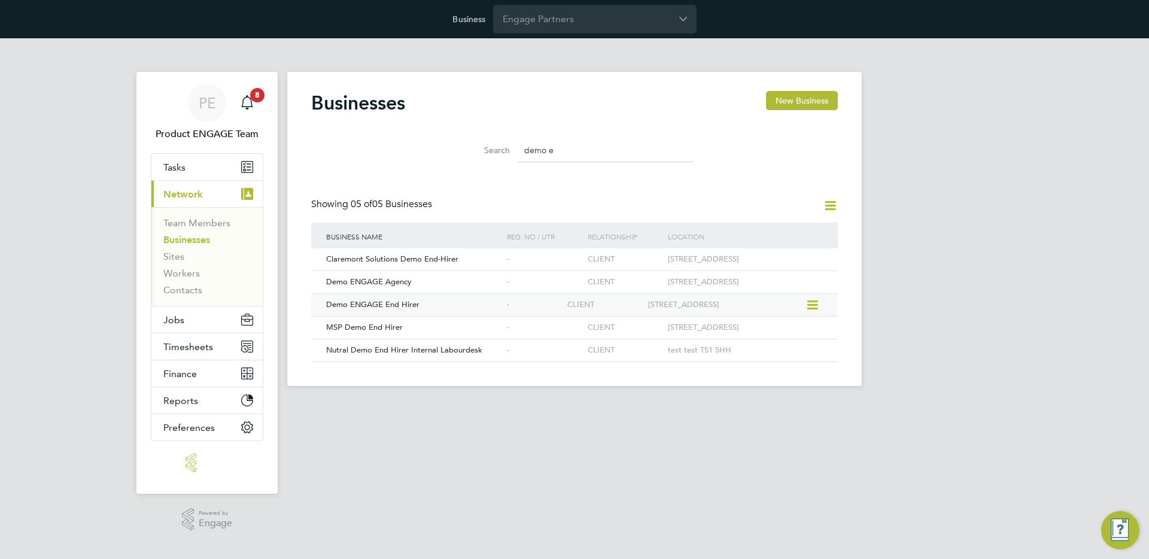
click at [445, 301] on div "Demo ENGAGE End Hirer" at bounding box center [413, 305] width 181 height 22
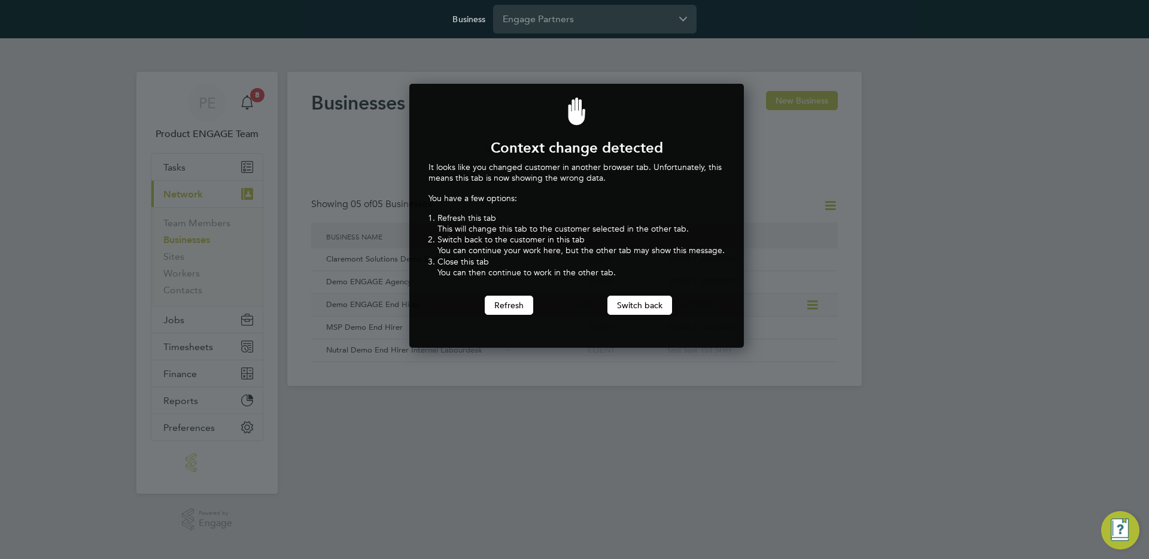
scroll to position [265, 330]
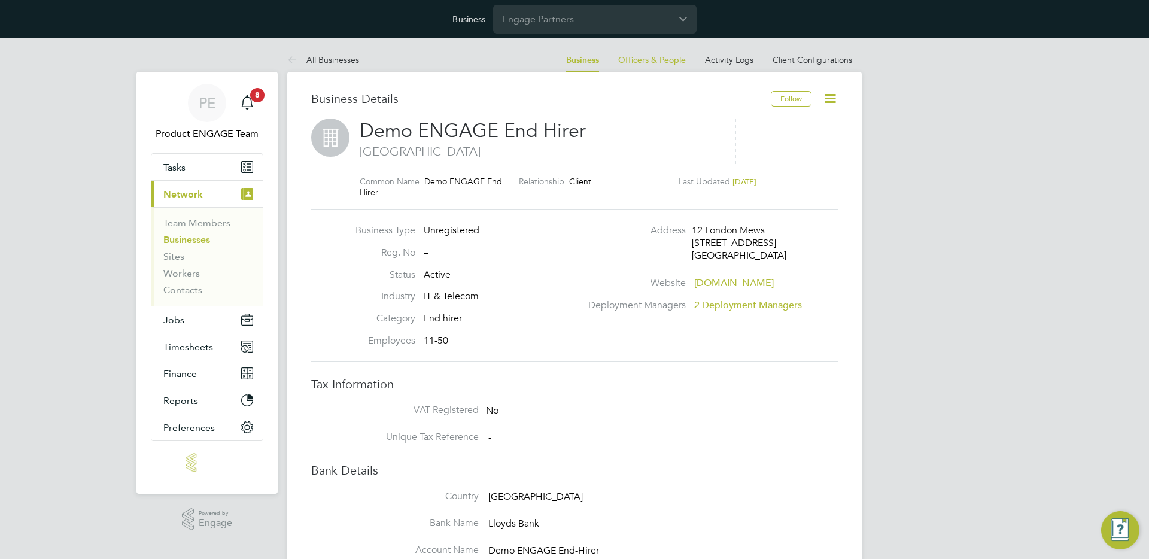
click at [836, 99] on icon at bounding box center [830, 98] width 15 height 15
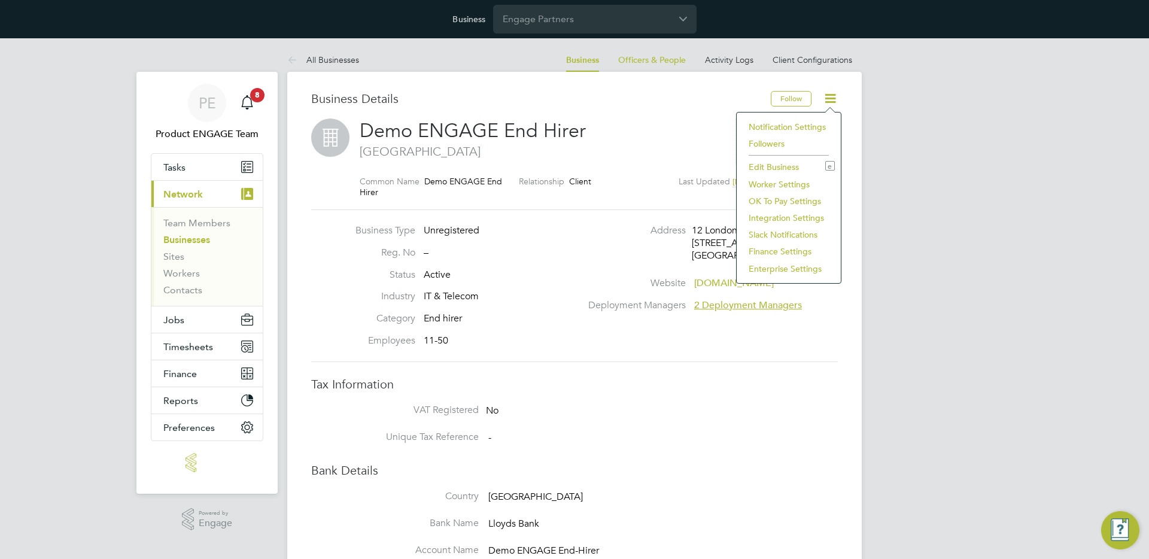
click at [785, 183] on li "Worker Settings" at bounding box center [789, 184] width 92 height 17
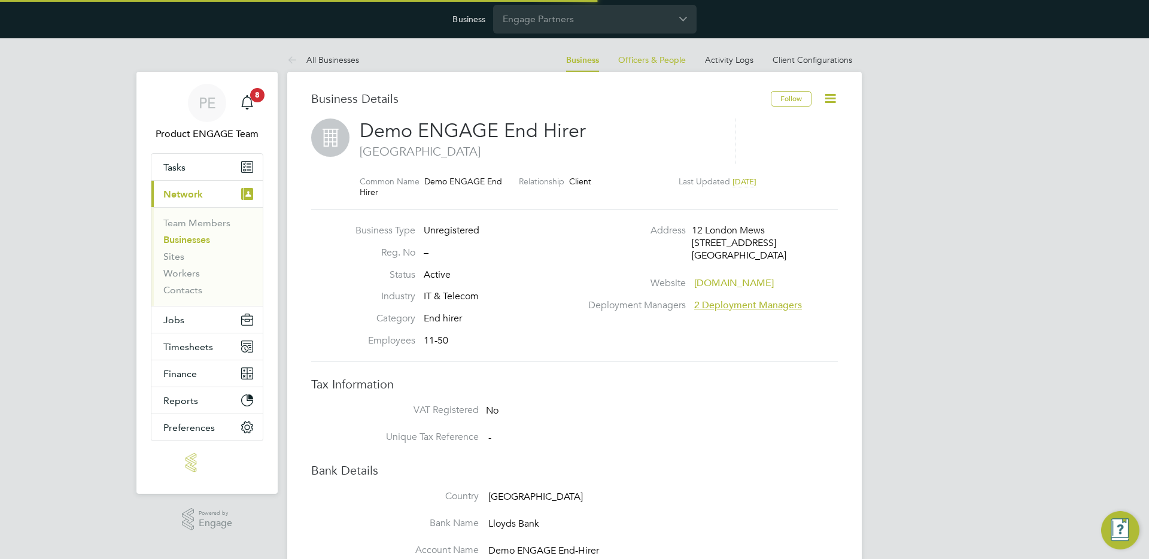
type input "Mandatory"
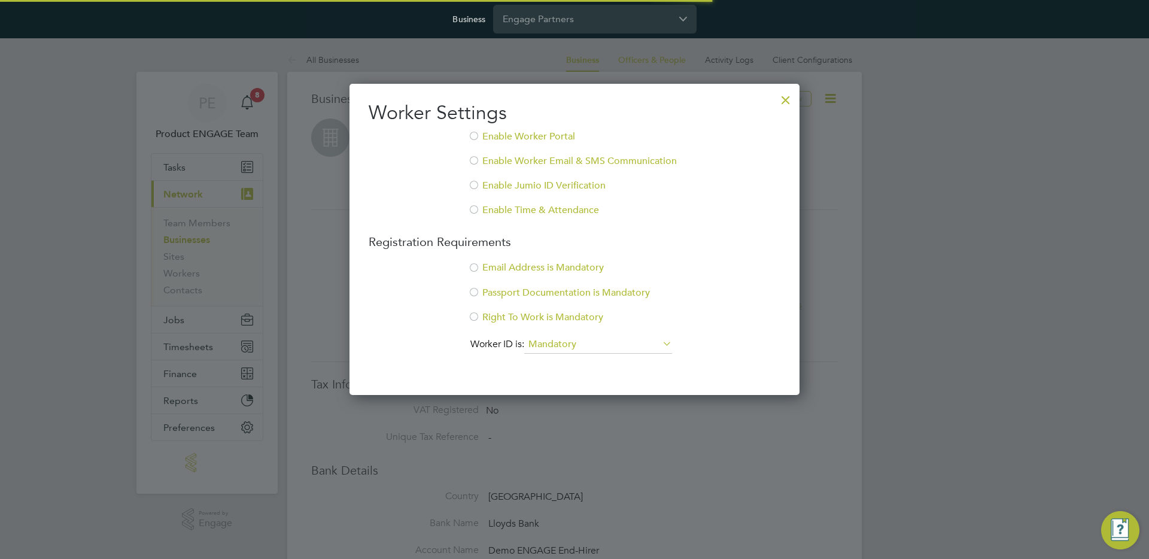
scroll to position [312, 451]
click at [496, 141] on li "Enable Worker Portal" at bounding box center [575, 142] width 412 height 25
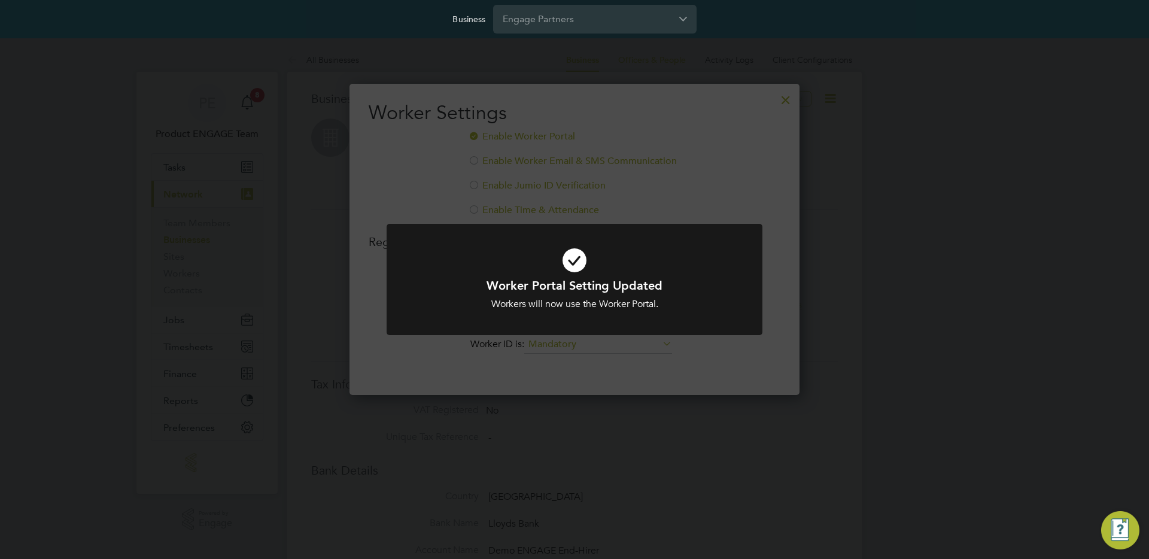
click at [687, 194] on div "Worker Portal Setting Updated Workers will now use the Worker Portal. Cancel Ok…" at bounding box center [574, 279] width 1149 height 559
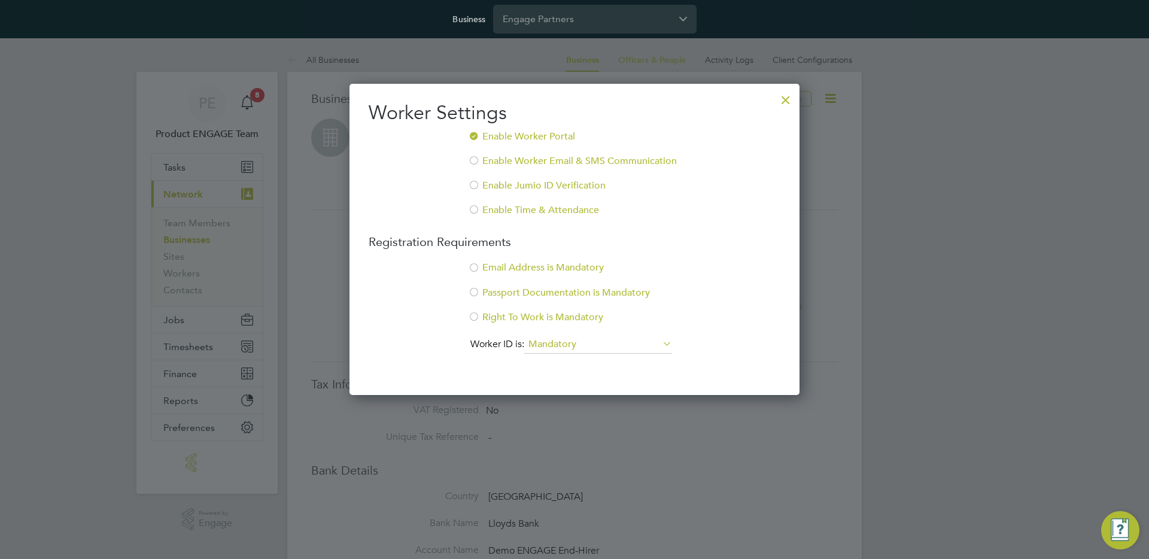
click at [784, 97] on div at bounding box center [786, 97] width 22 height 22
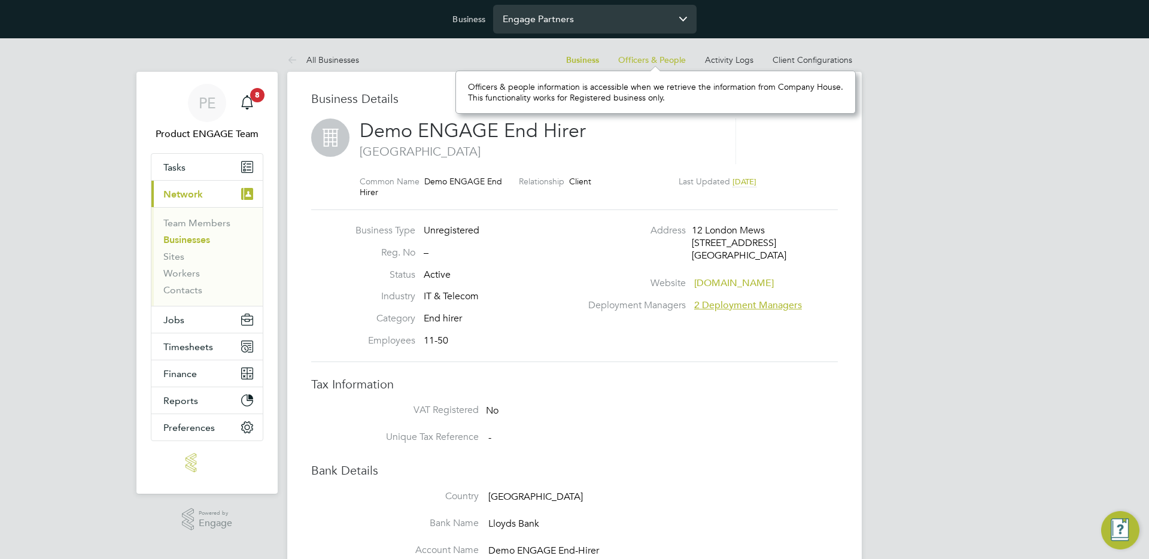
scroll to position [11, 68]
click at [575, 22] on input "Engage Partners" at bounding box center [594, 19] width 203 height 28
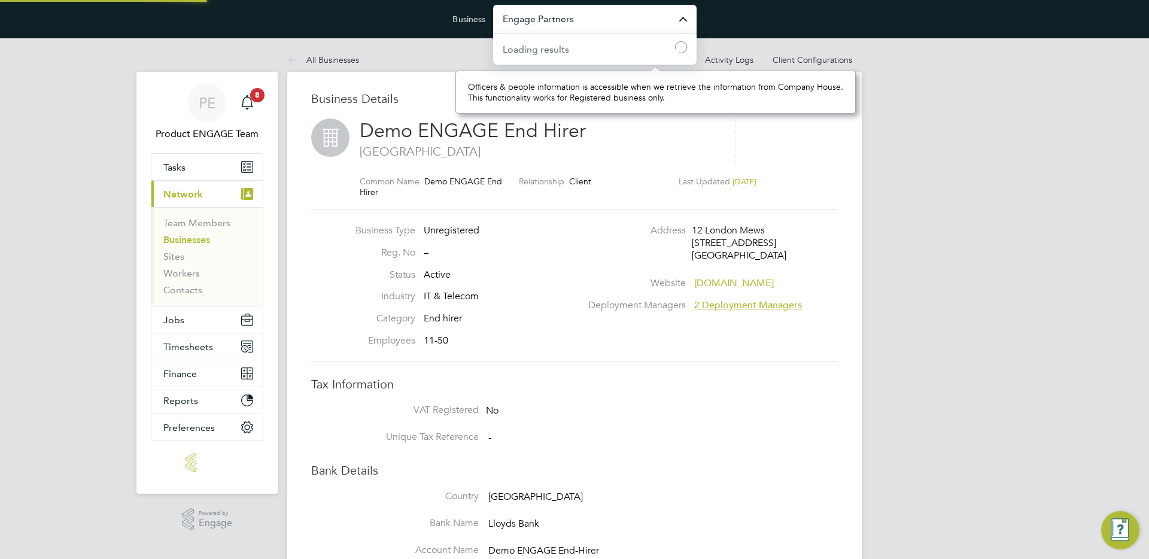
click at [575, 22] on input "Engage Partners" at bounding box center [594, 19] width 203 height 28
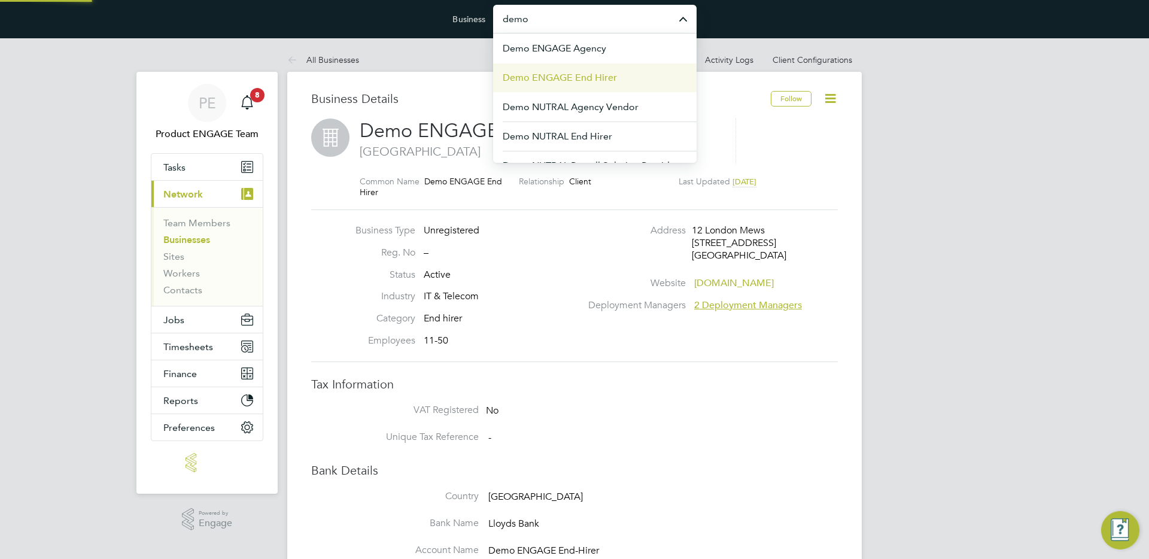
click at [591, 78] on span "Demo ENGAGE End Hirer" at bounding box center [560, 78] width 114 height 14
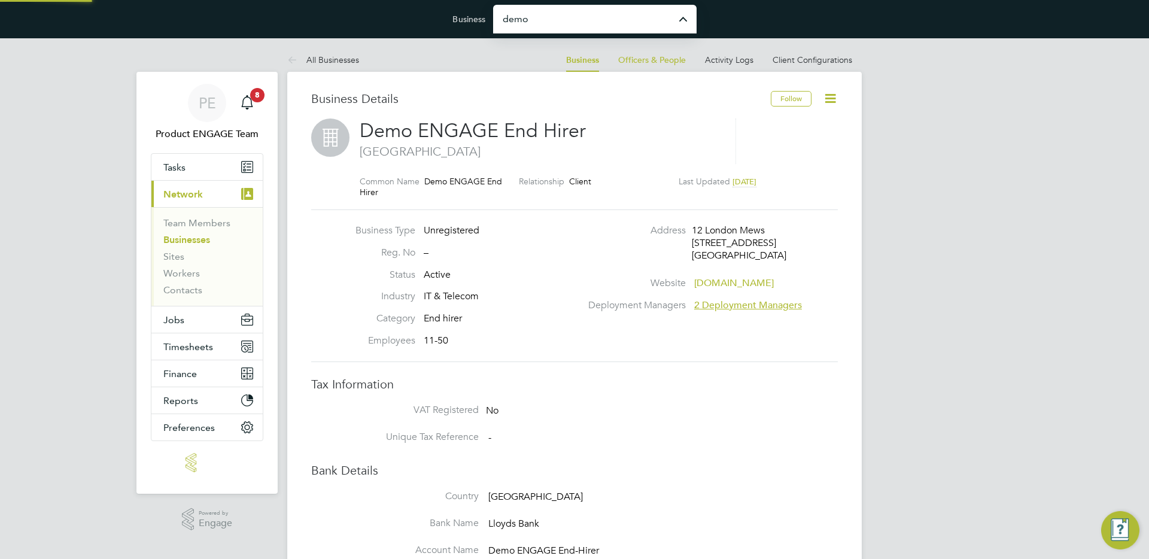
type input "Demo ENGAGE End Hirer"
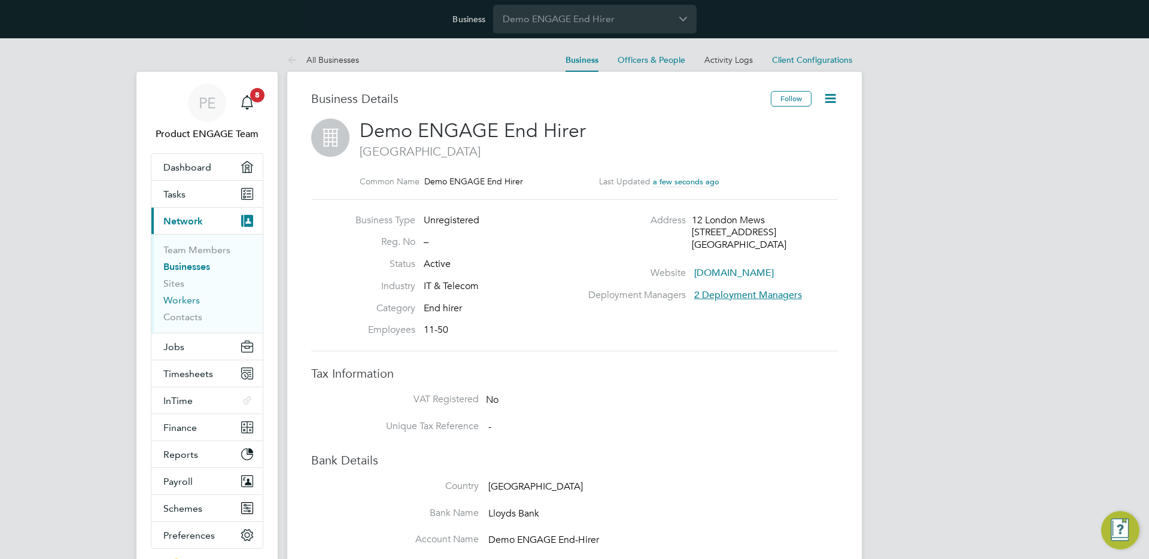
click at [189, 304] on link "Workers" at bounding box center [181, 299] width 37 height 11
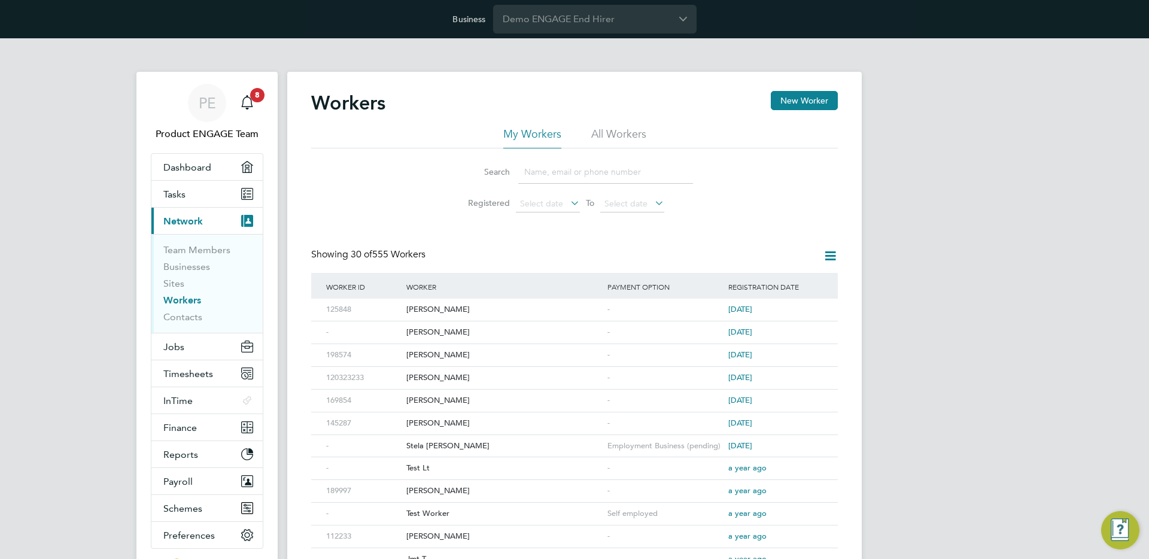
click at [545, 169] on input at bounding box center [605, 171] width 175 height 23
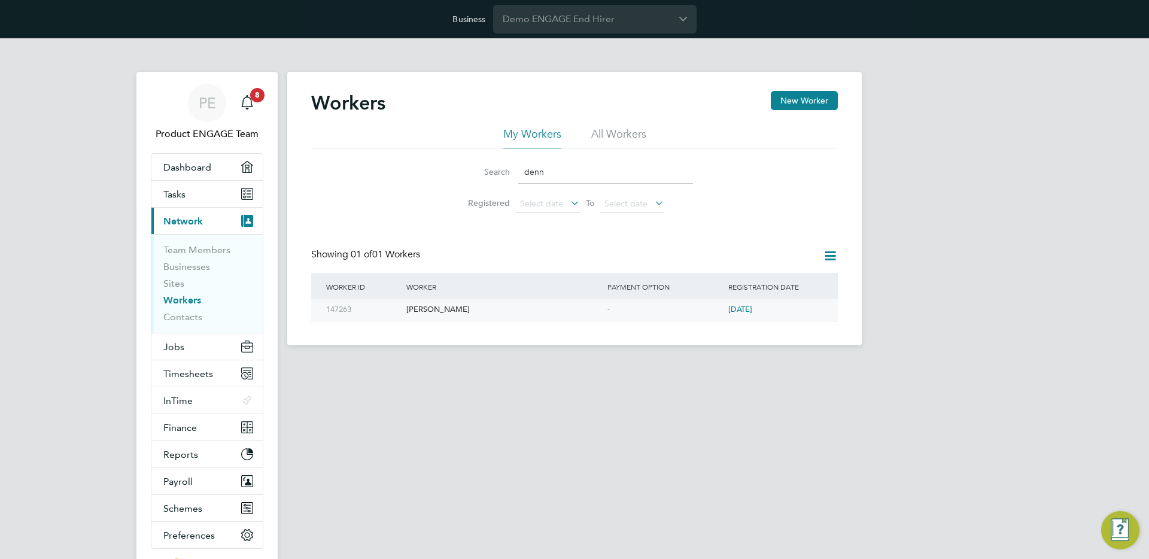
type input "denn"
click at [737, 314] on span "3 years ago" at bounding box center [740, 309] width 24 height 10
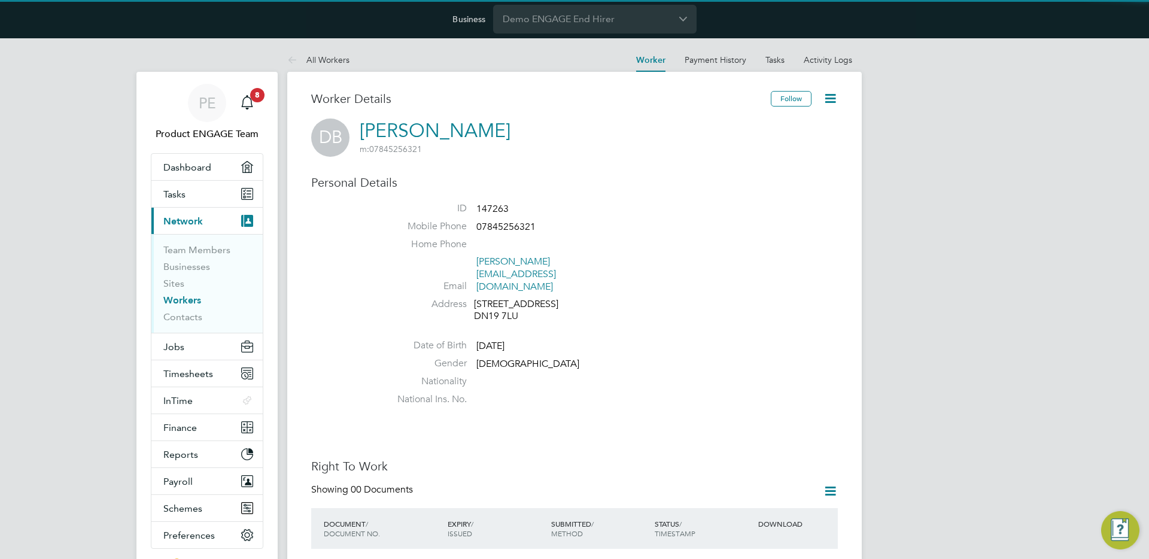
click at [828, 101] on icon at bounding box center [830, 98] width 15 height 15
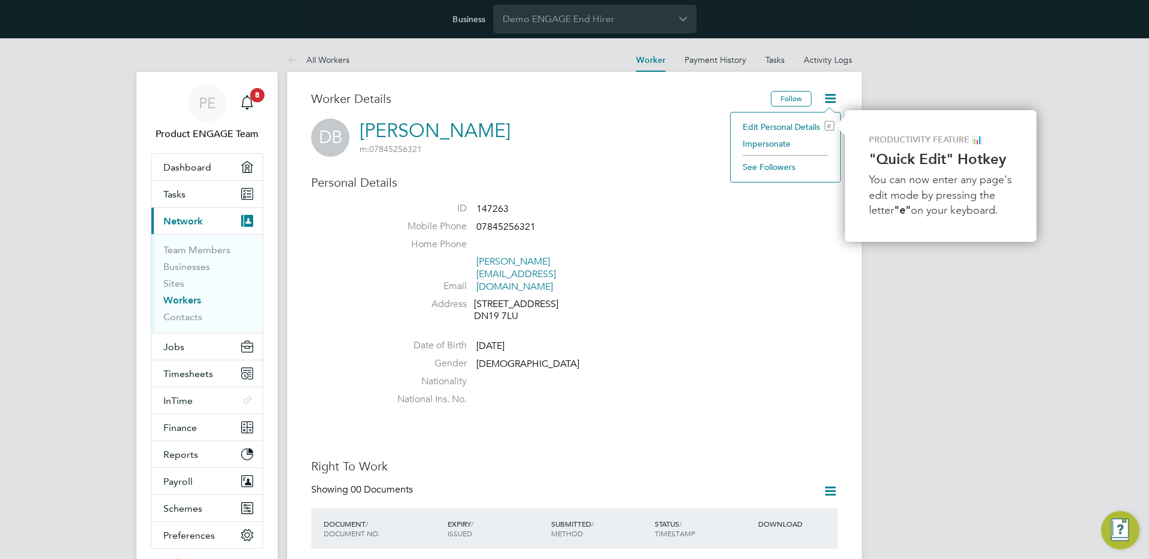
click at [770, 145] on li "Impersonate" at bounding box center [786, 143] width 98 height 17
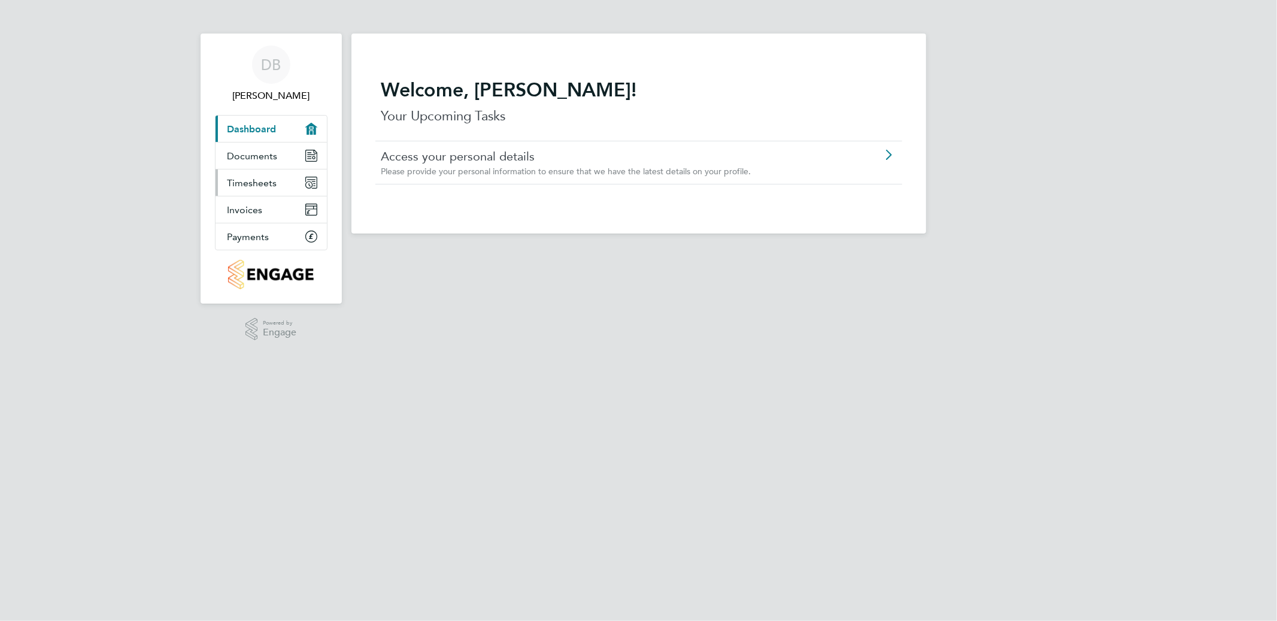
click at [257, 184] on span "Timesheets" at bounding box center [252, 182] width 50 height 11
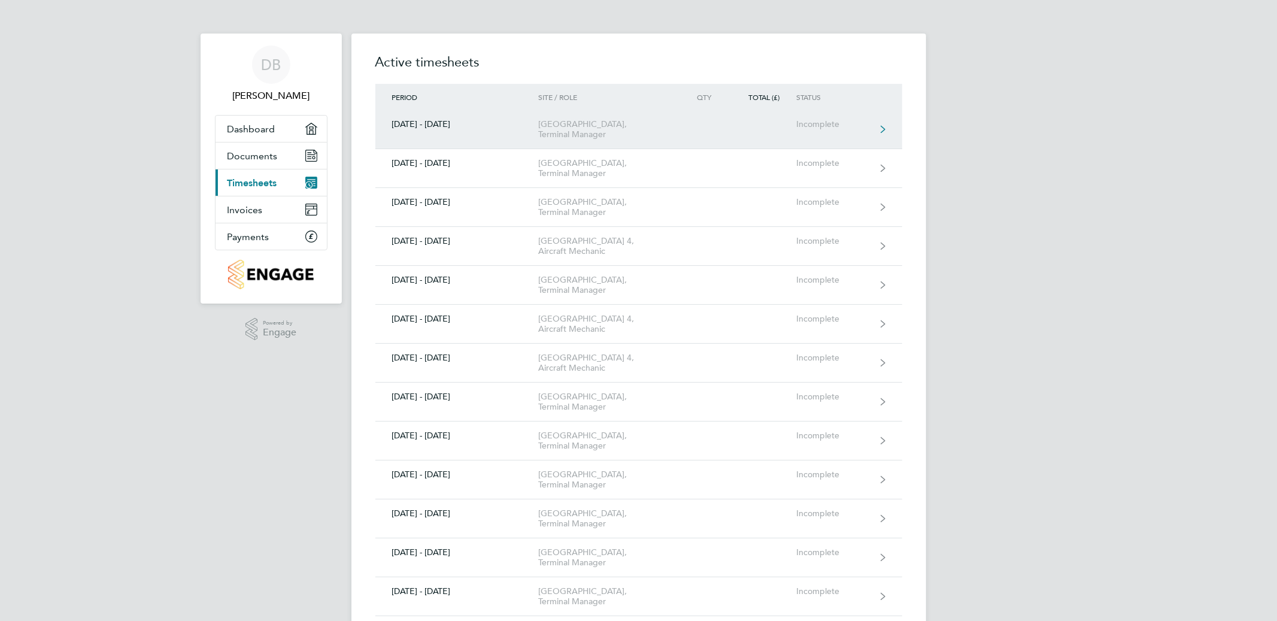
click at [697, 133] on link "[DATE] - [DATE] [GEOGRAPHIC_DATA] 1, Terminal Manager Incomplete" at bounding box center [638, 129] width 527 height 39
